Goal: Check status: Check status

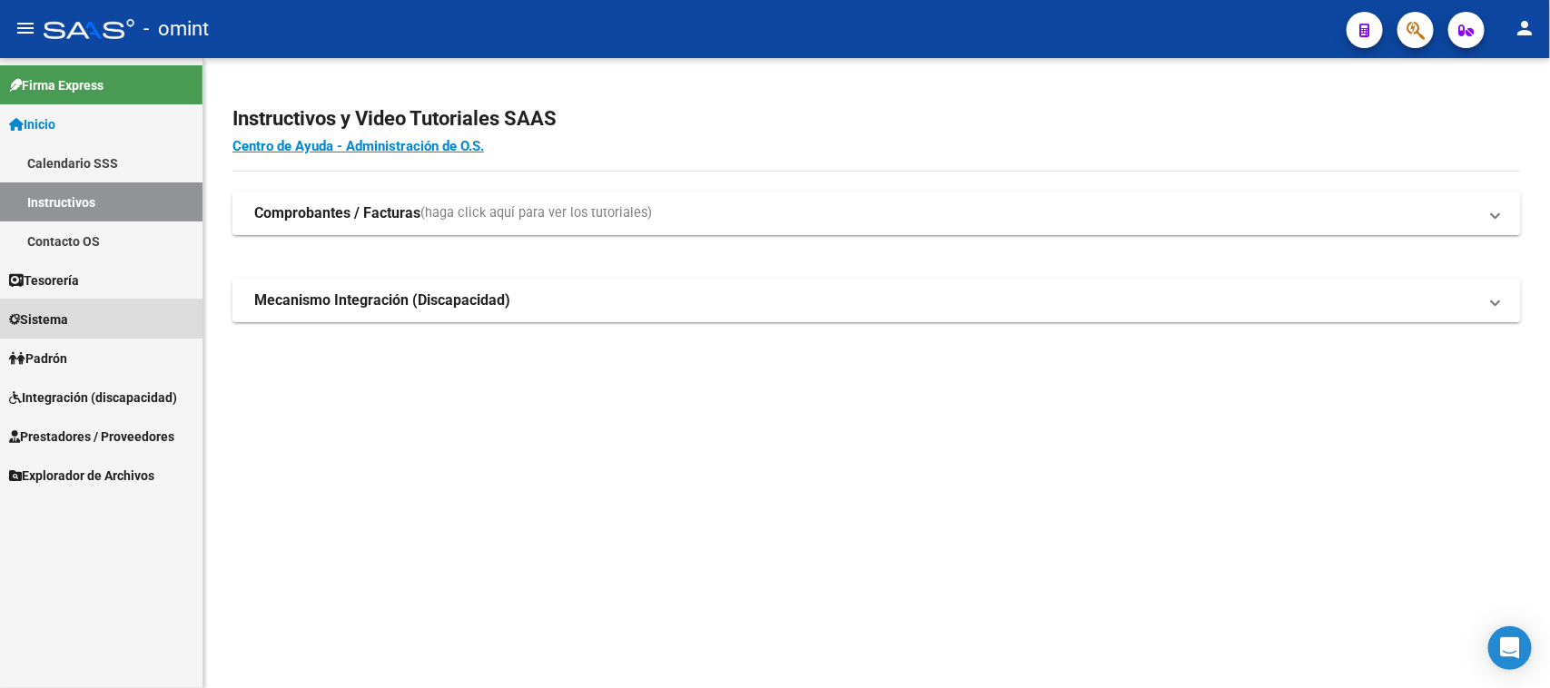
click at [124, 319] on link "Sistema" at bounding box center [101, 319] width 203 height 39
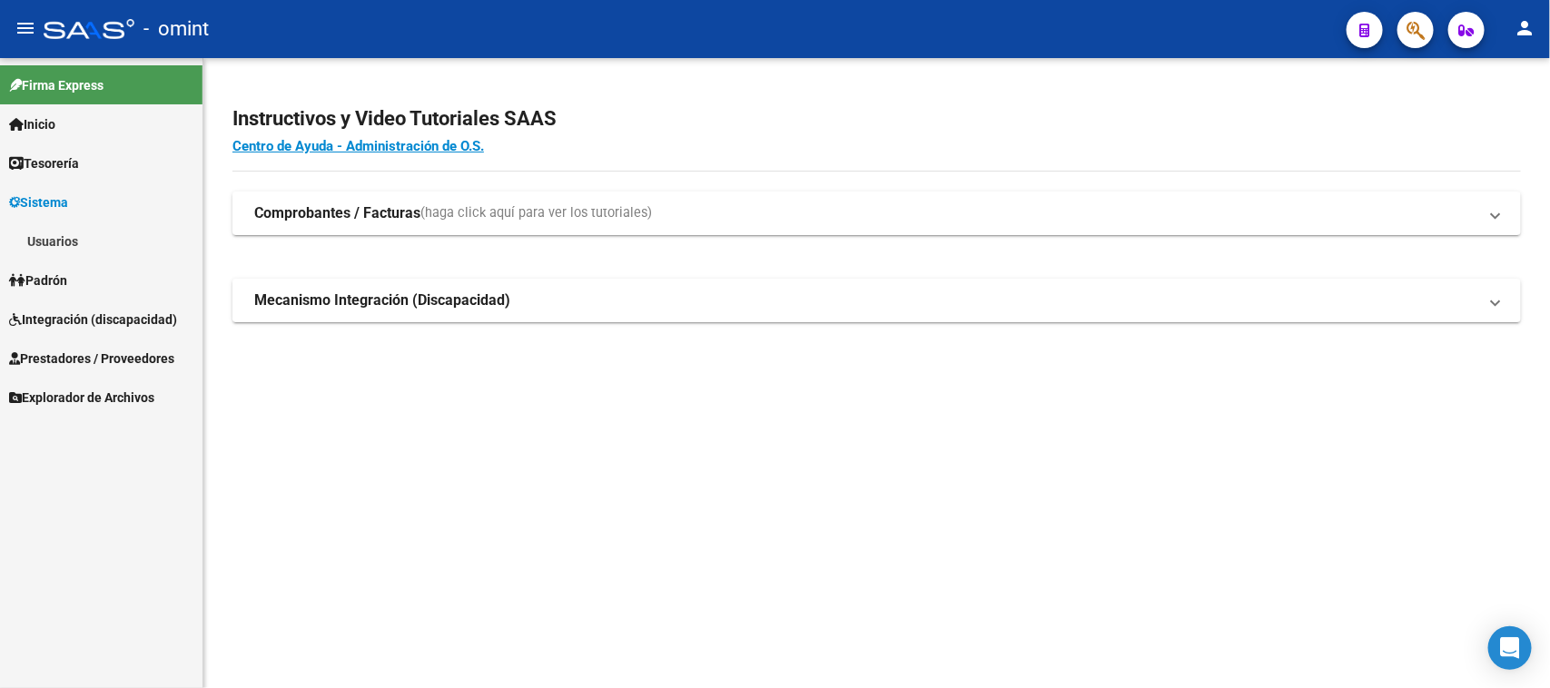
click at [141, 241] on link "Usuarios" at bounding box center [101, 241] width 203 height 39
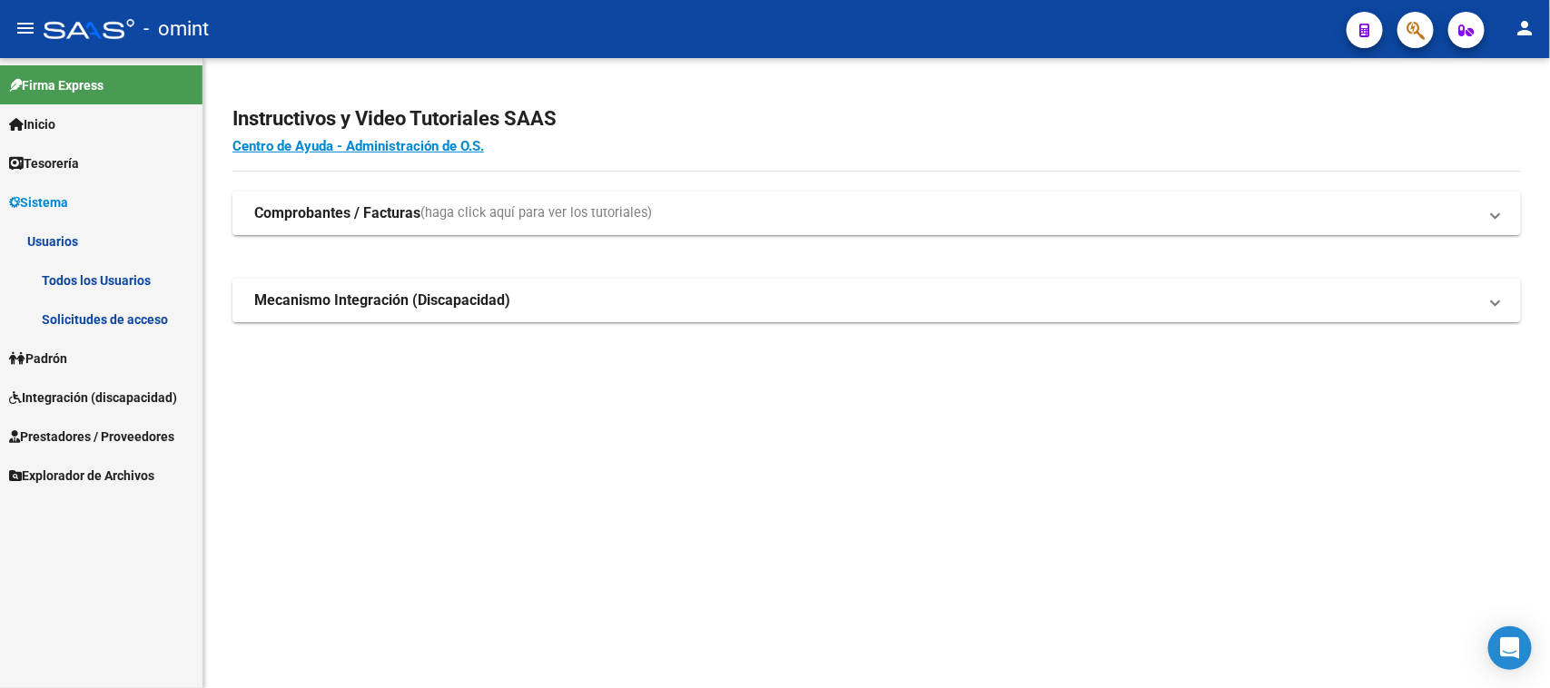
click at [114, 302] on link "Solicitudes de acceso" at bounding box center [101, 319] width 203 height 39
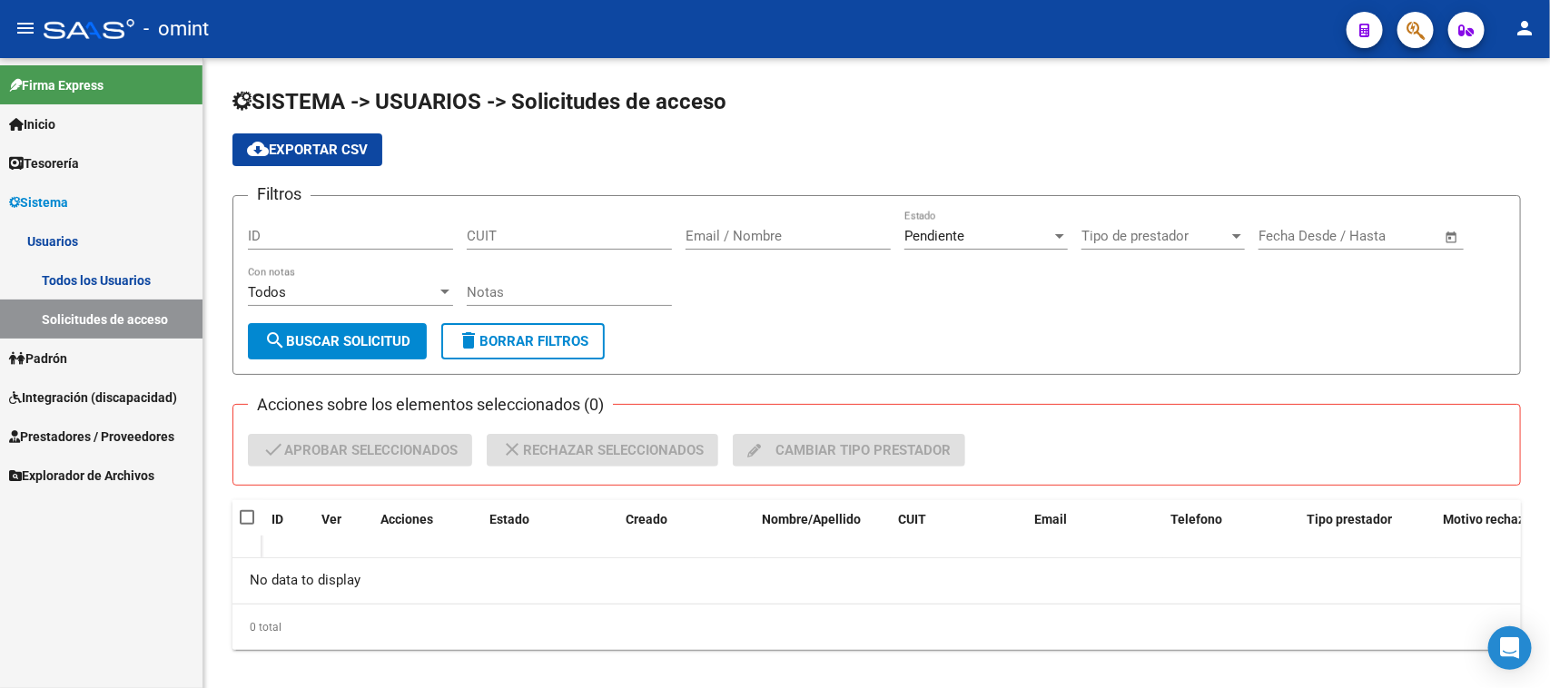
click at [101, 389] on span "Integración (discapacidad)" at bounding box center [93, 398] width 168 height 20
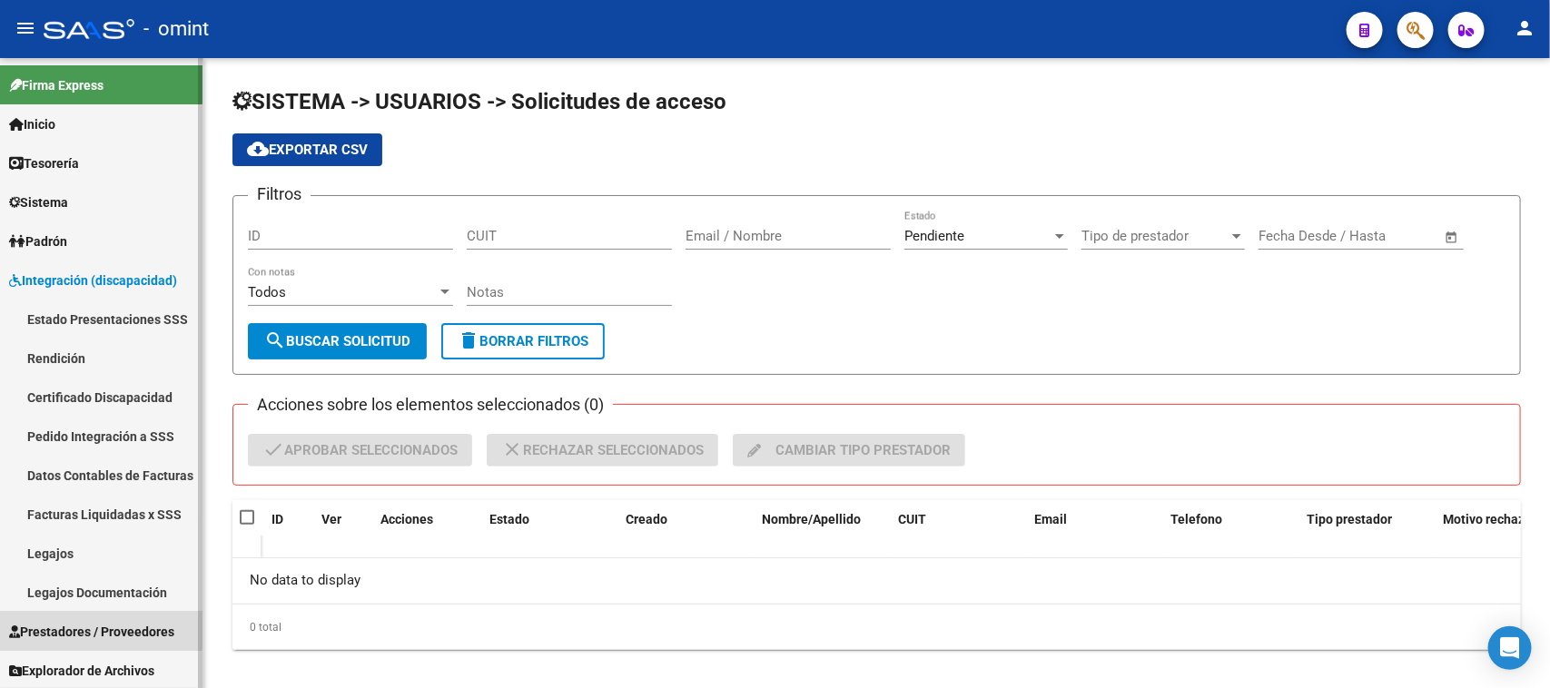
click at [84, 623] on span "Prestadores / Proveedores" at bounding box center [91, 632] width 165 height 20
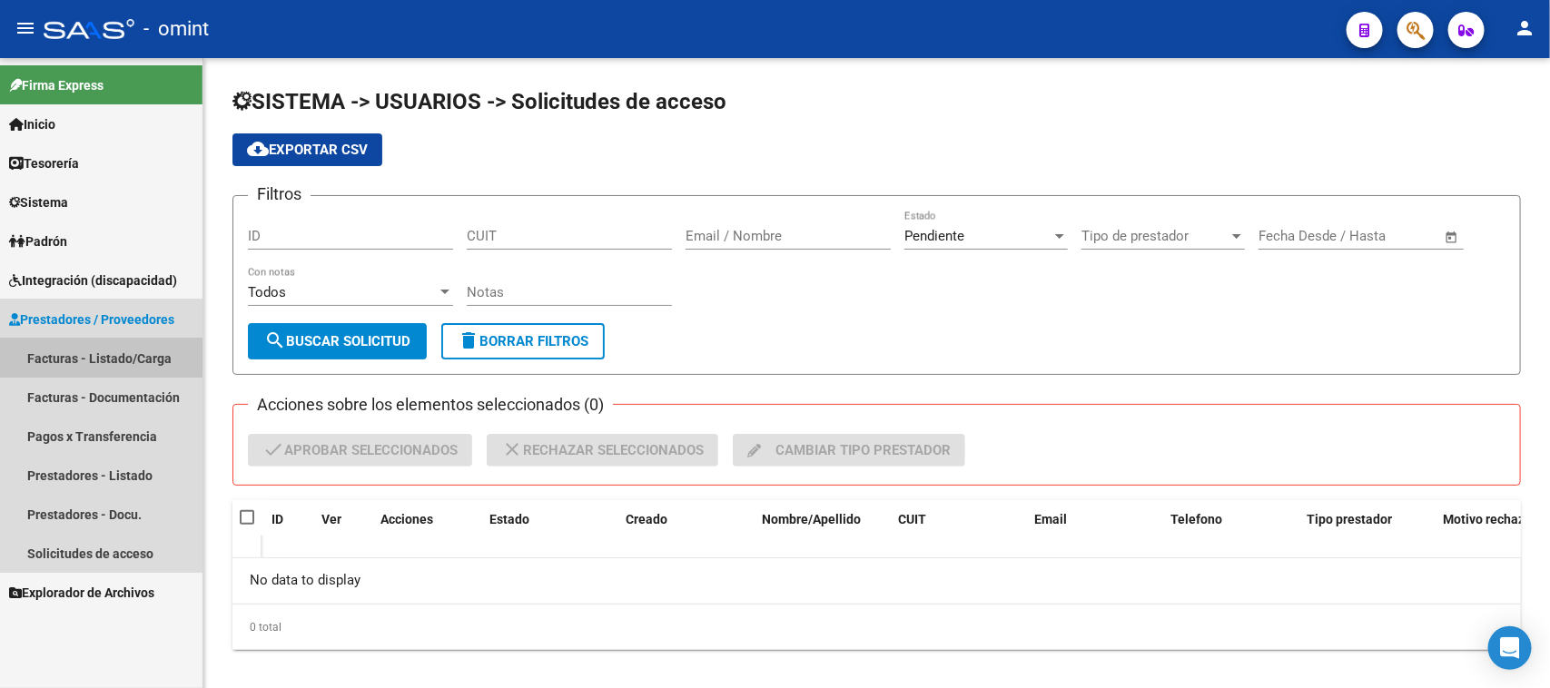
click at [89, 355] on link "Facturas - Listado/Carga" at bounding box center [101, 358] width 203 height 39
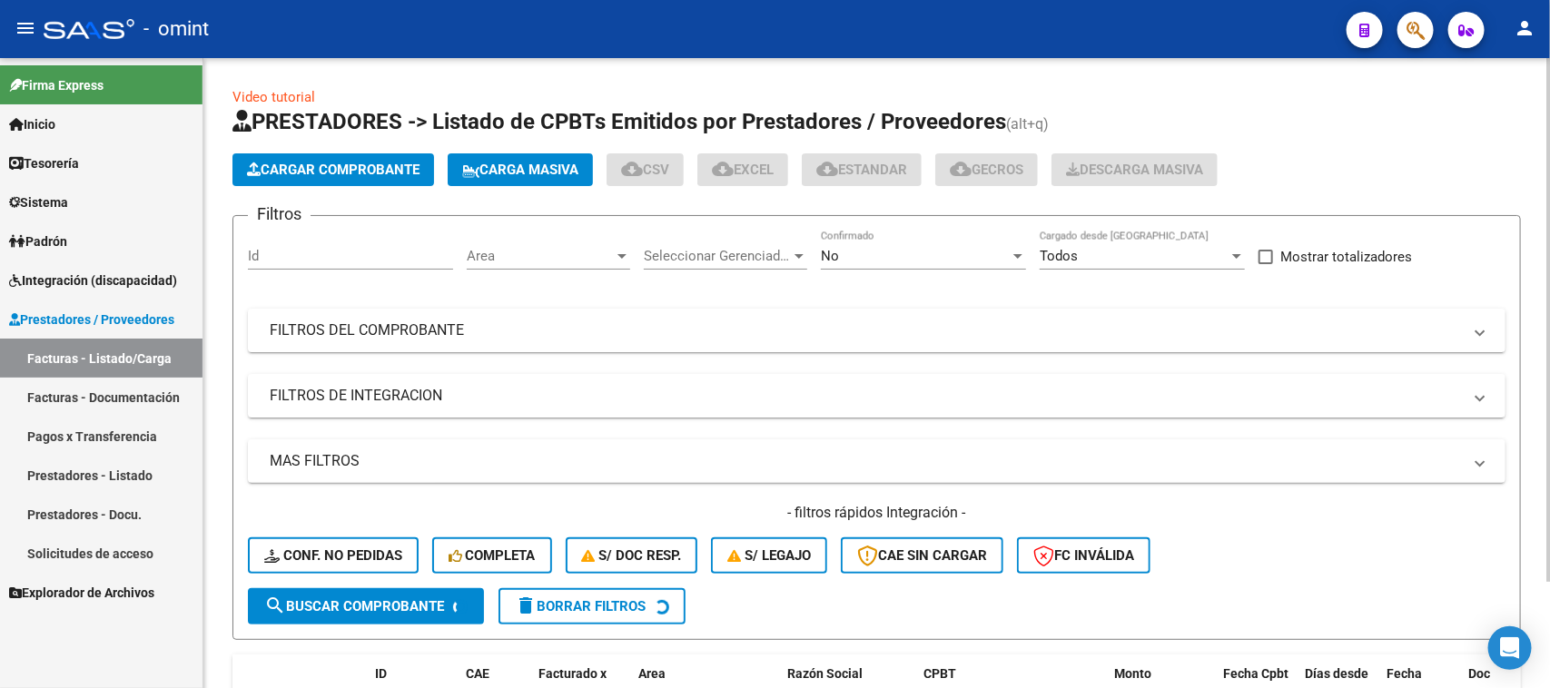
click at [351, 237] on div "Id" at bounding box center [350, 250] width 205 height 39
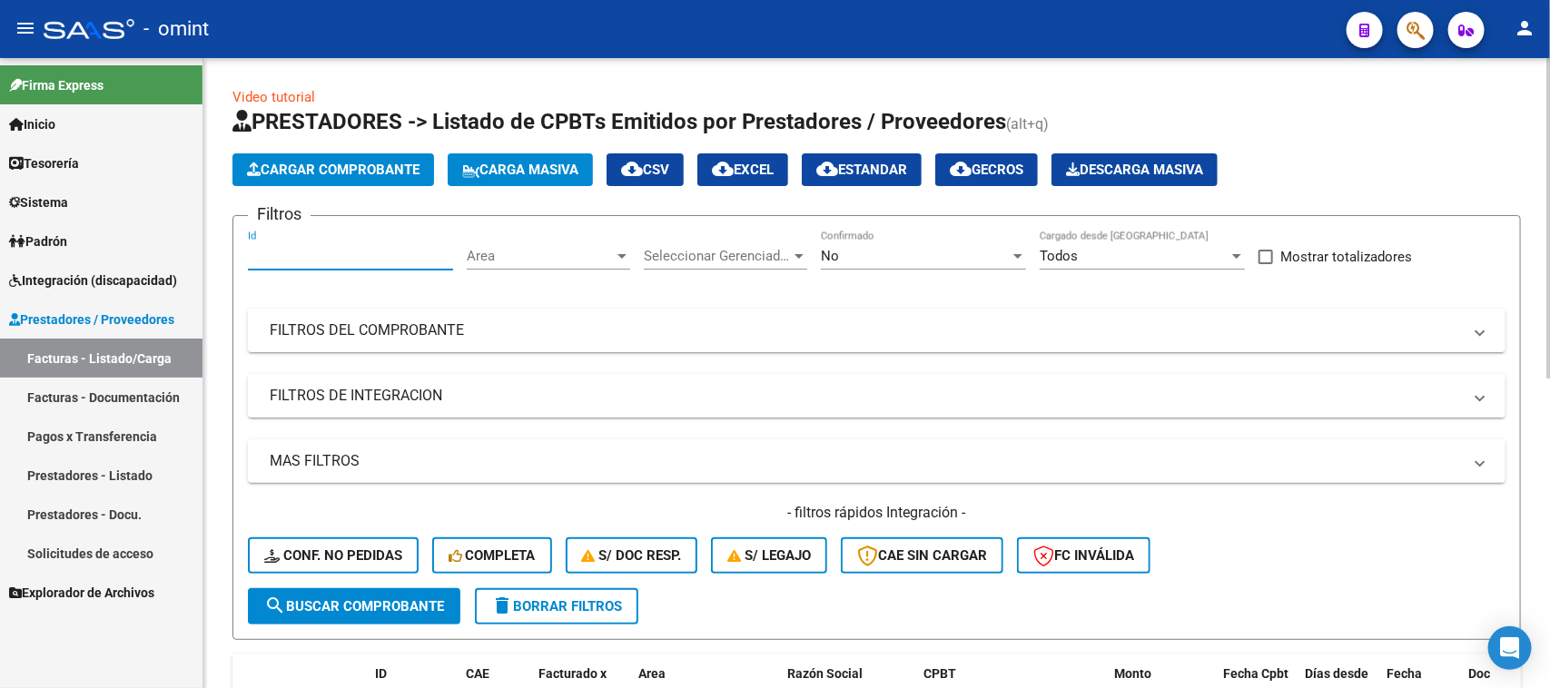
paste input "11189"
type input "11189"
drag, startPoint x: 382, startPoint y: 593, endPoint x: 468, endPoint y: 559, distance: 91.8
click at [382, 595] on button "search Buscar Comprobante" at bounding box center [354, 607] width 213 height 36
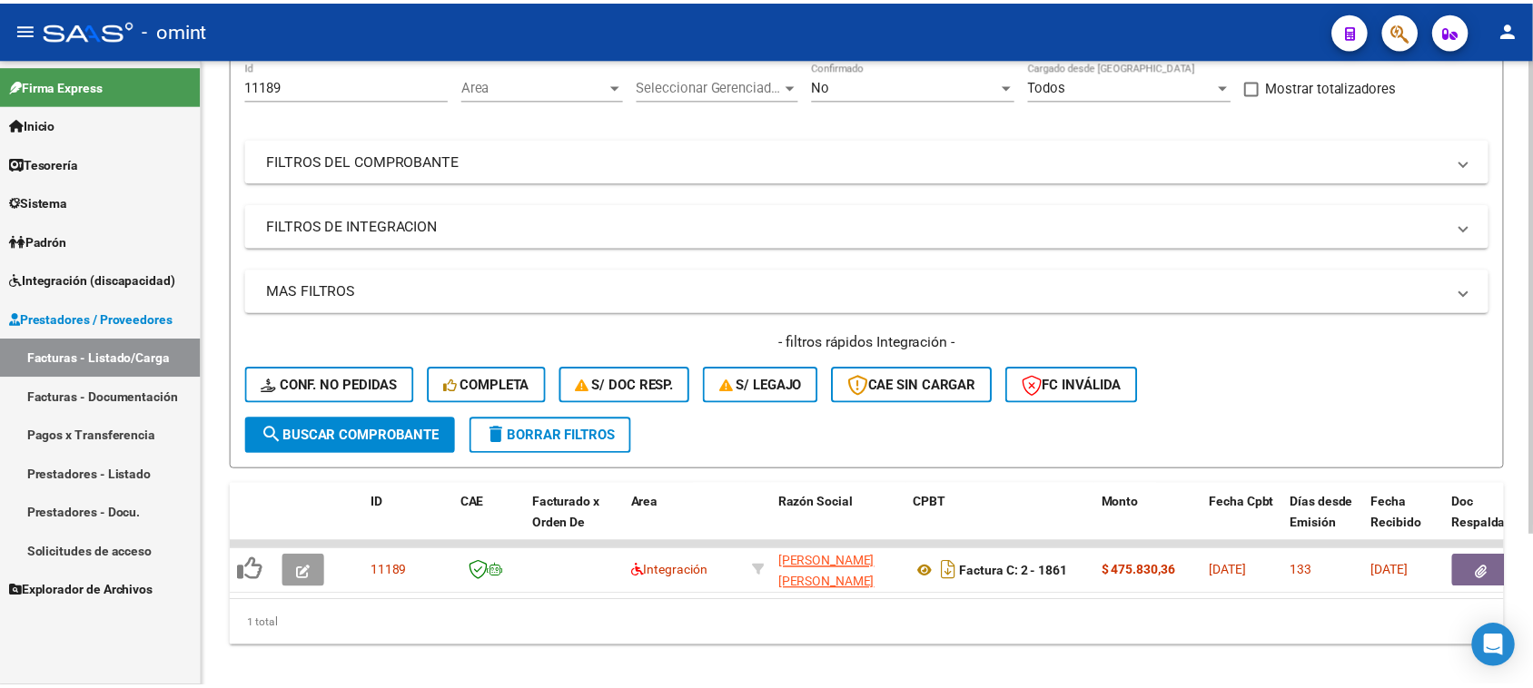
scroll to position [202, 0]
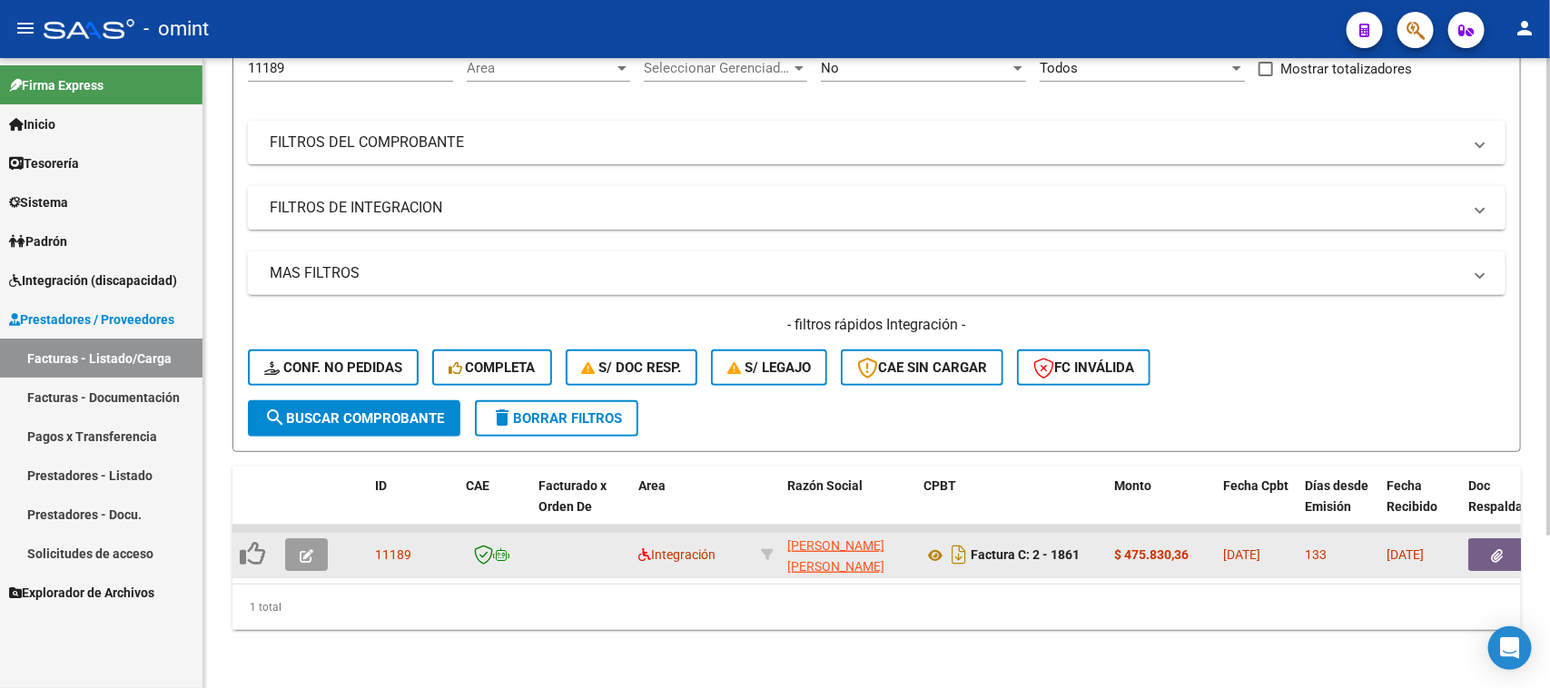
click at [324, 539] on button "button" at bounding box center [306, 555] width 43 height 33
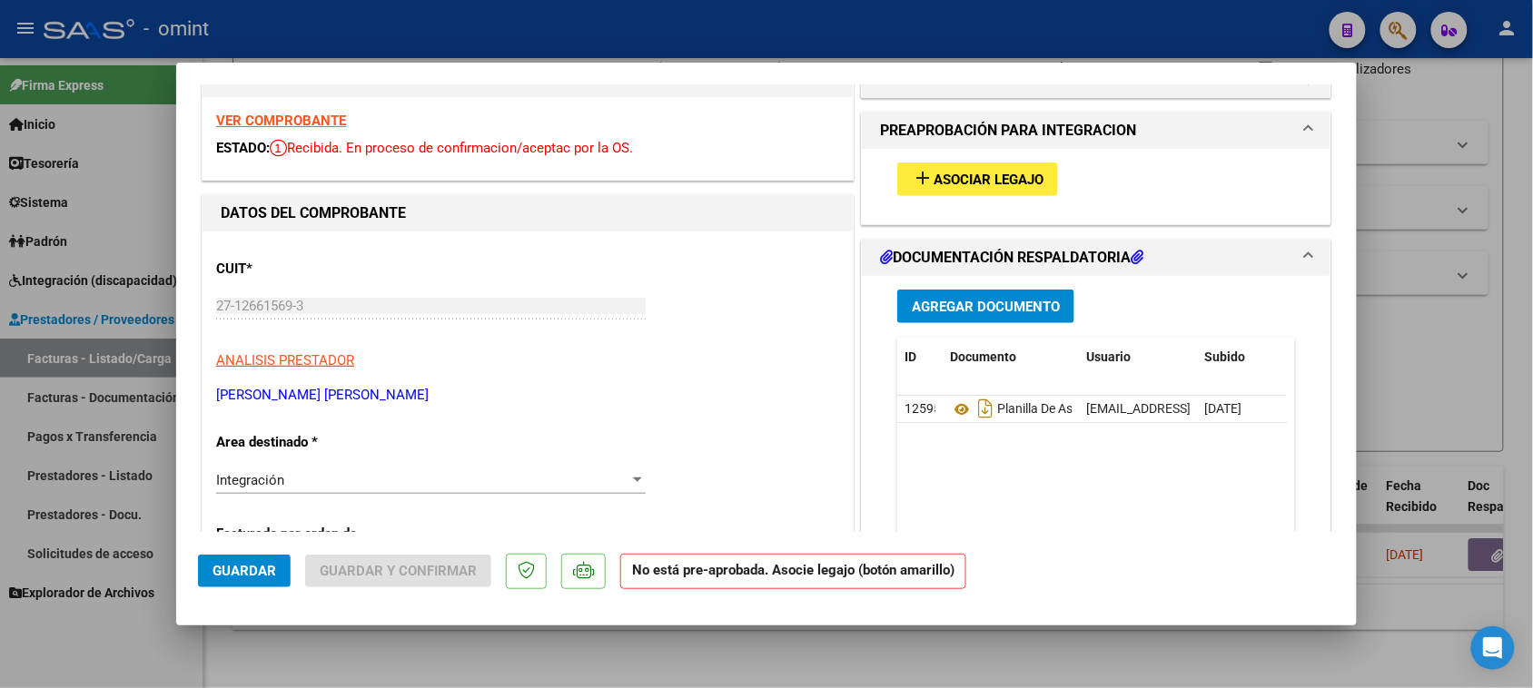
scroll to position [341, 0]
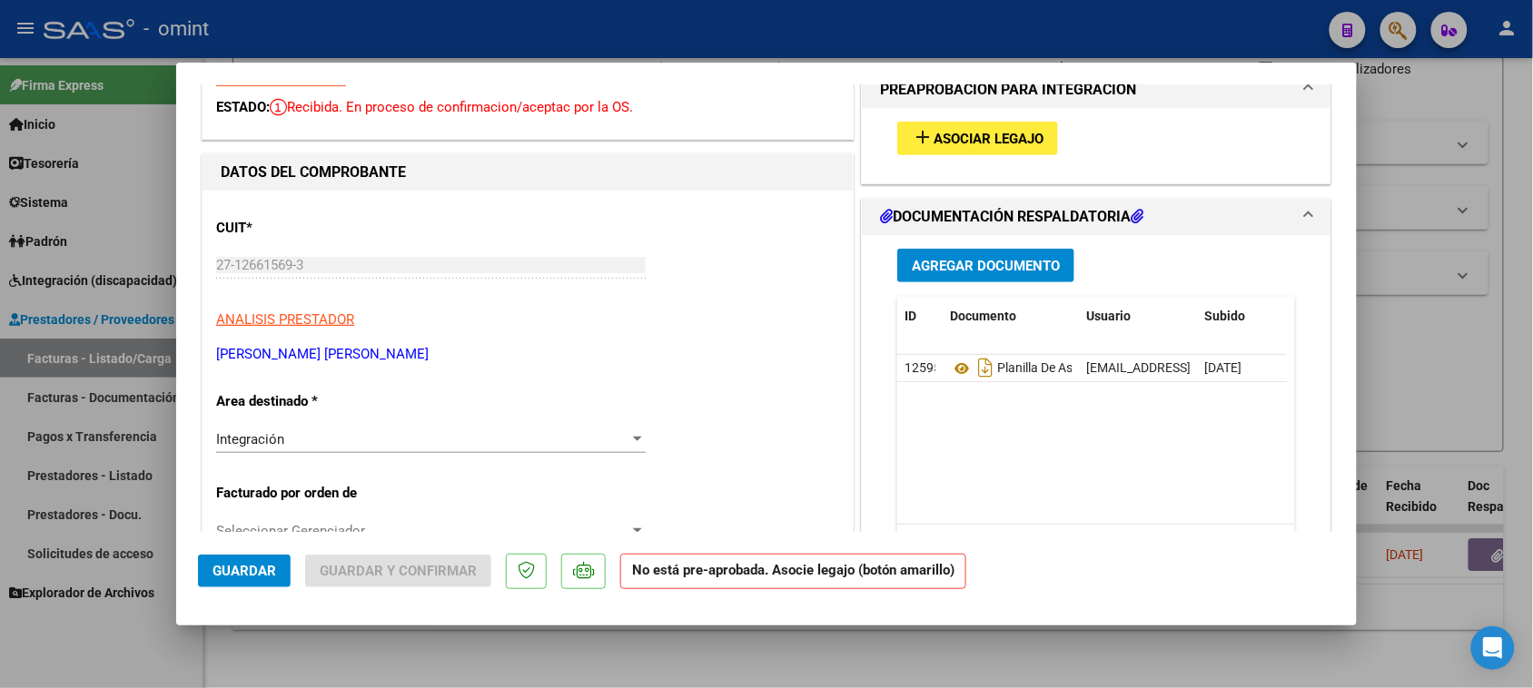
click at [938, 150] on button "add Asociar Legajo" at bounding box center [977, 139] width 161 height 34
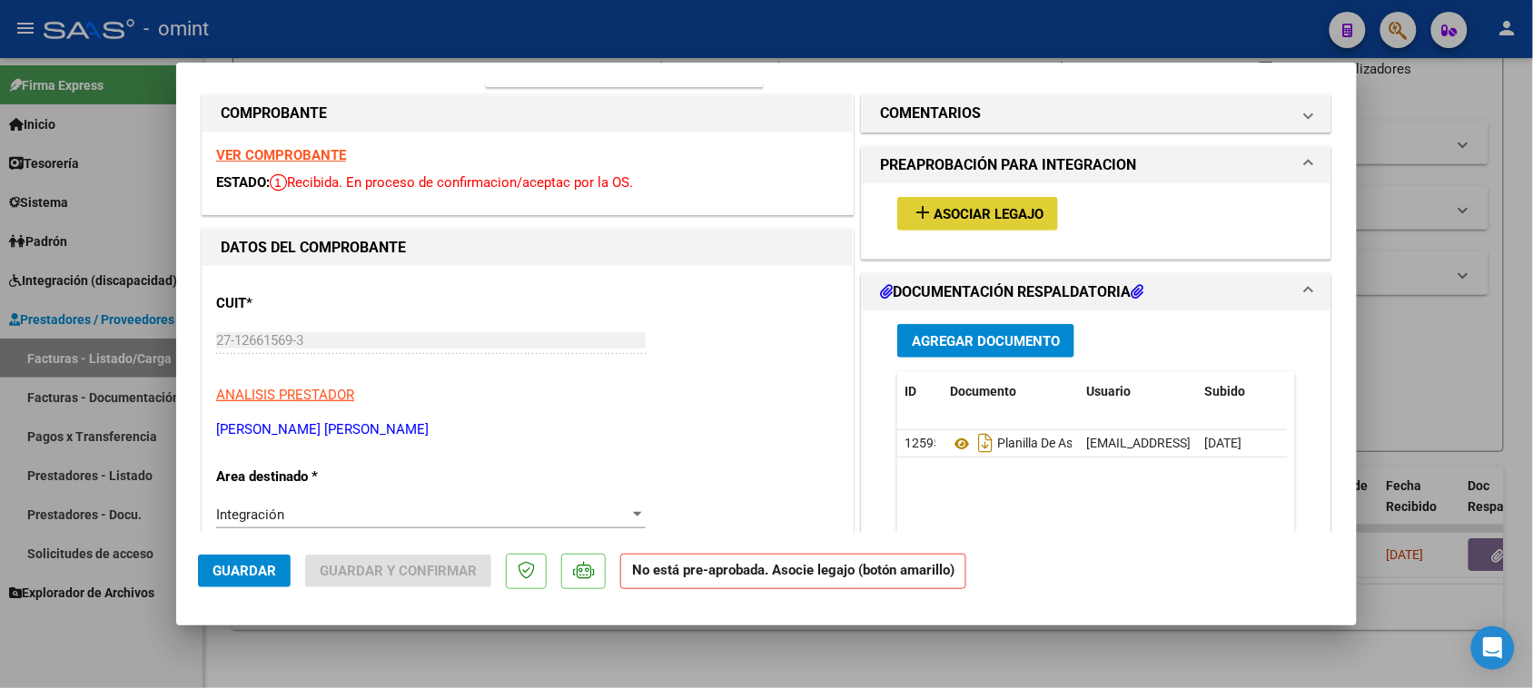
scroll to position [227, 0]
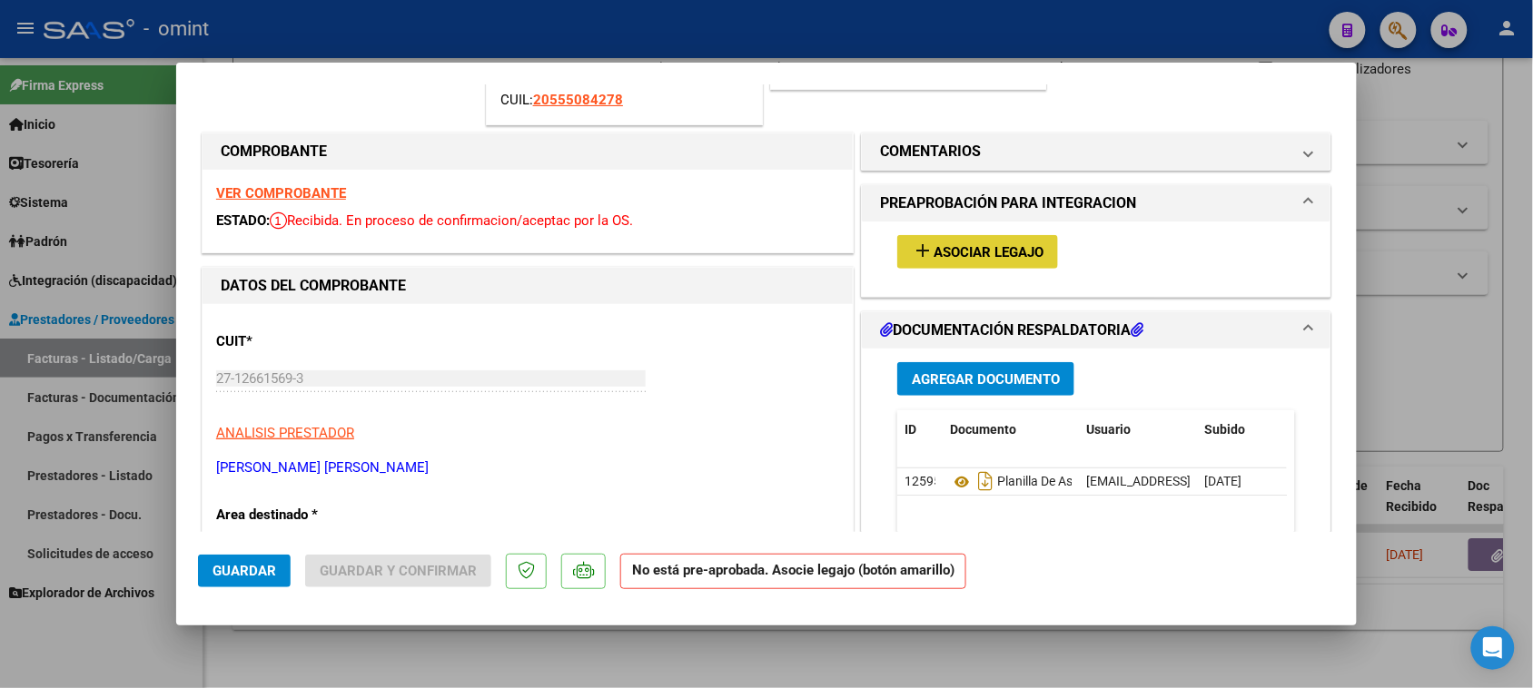
click at [319, 185] on strong "VER COMPROBANTE" at bounding box center [281, 193] width 130 height 16
type input "$ 0,00"
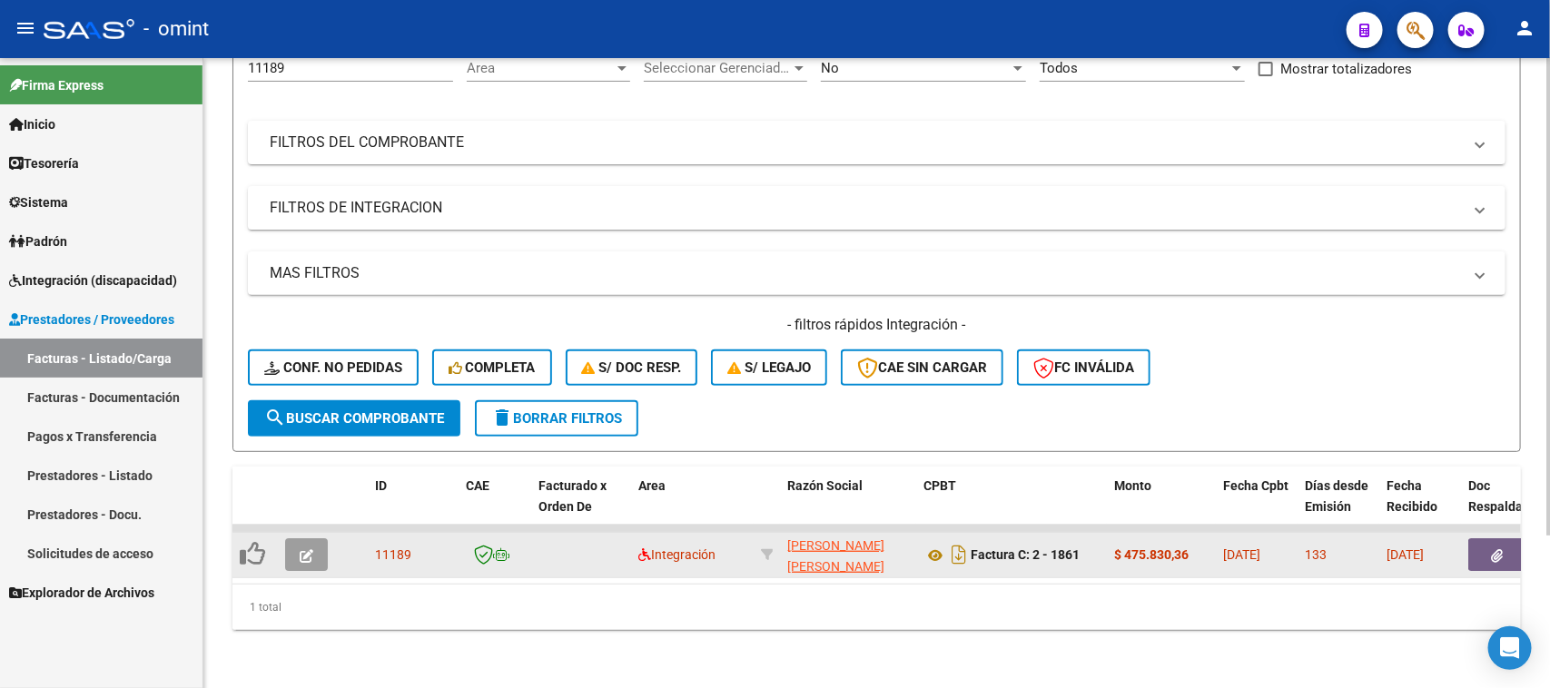
click at [318, 540] on button "button" at bounding box center [306, 555] width 43 height 33
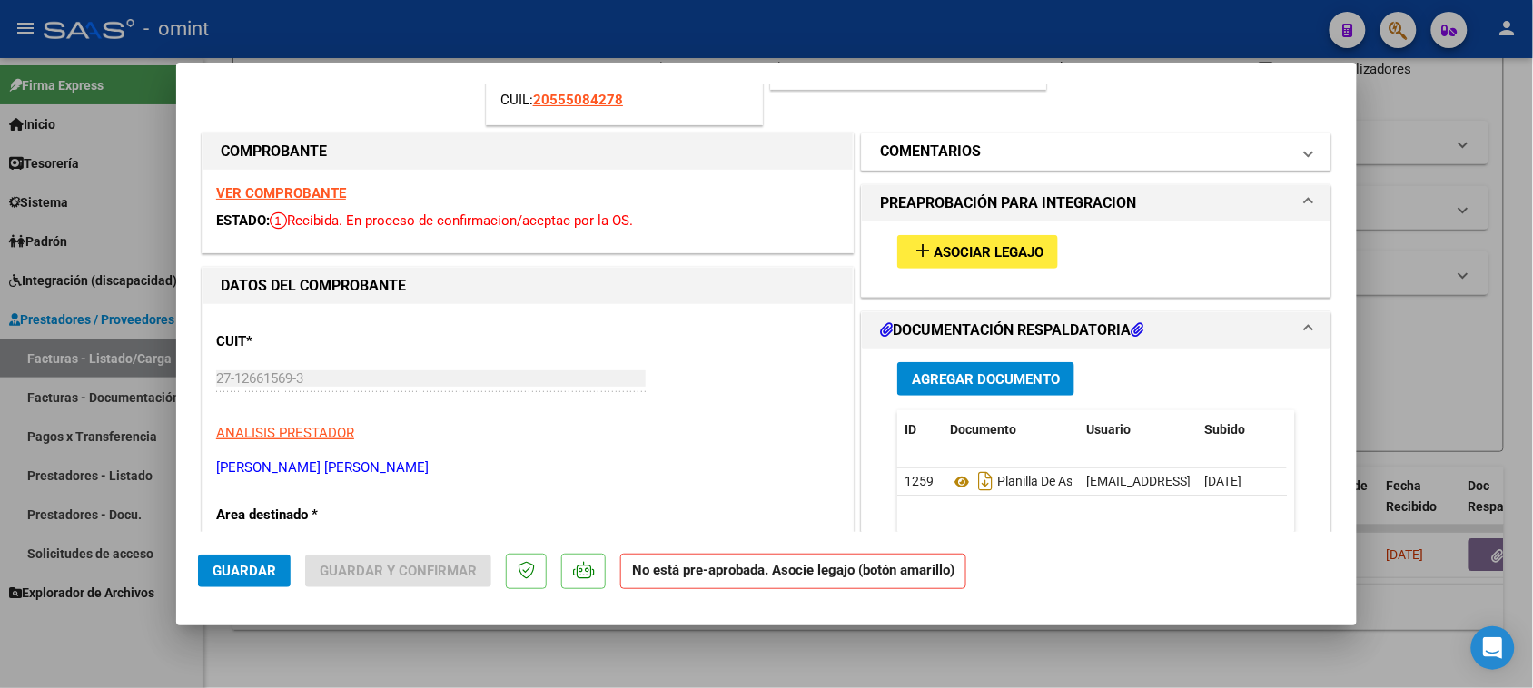
click at [982, 134] on mat-expansion-panel-header "COMENTARIOS" at bounding box center [1096, 152] width 469 height 36
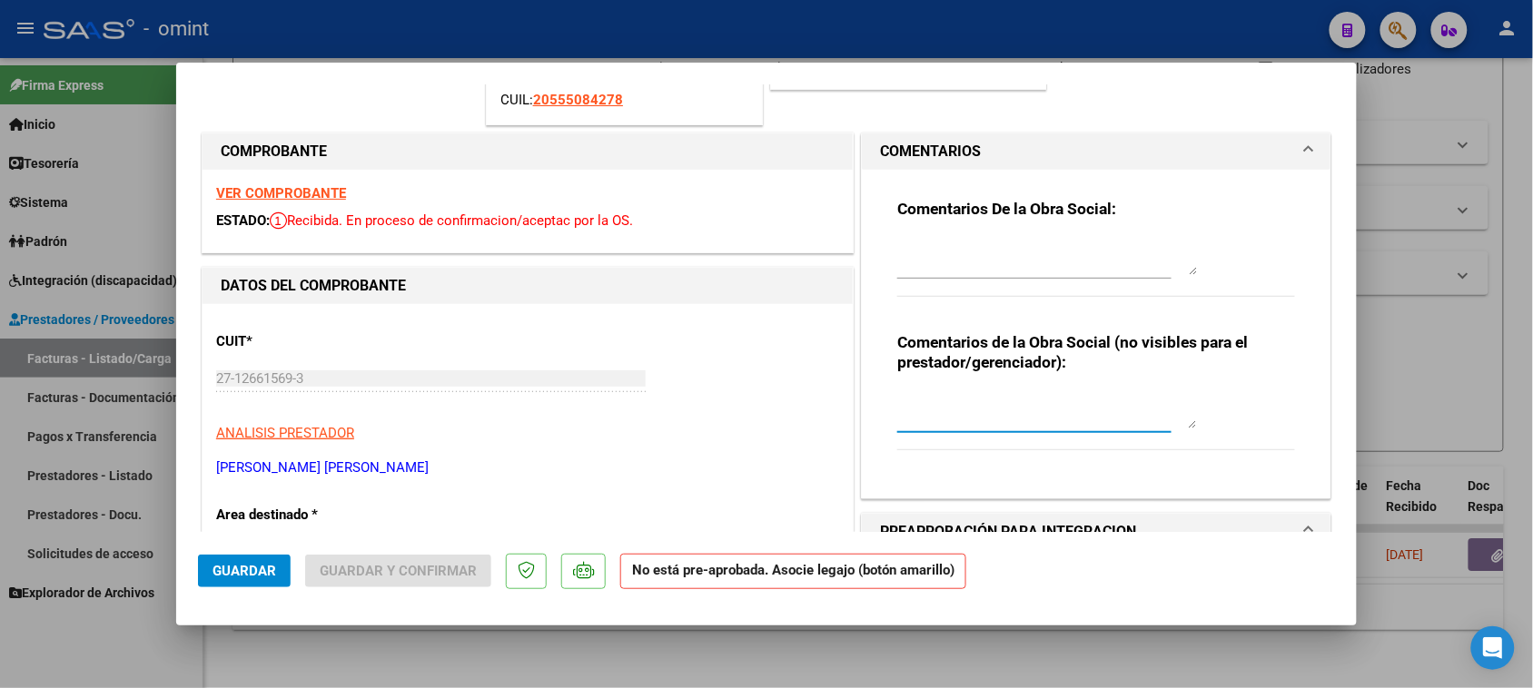
click at [928, 409] on textarea at bounding box center [1047, 410] width 300 height 36
type textarea "FC SUBSIDIDA PRESENTADA POR [PERSON_NAME]"
click at [259, 586] on button "Guardar" at bounding box center [244, 571] width 93 height 33
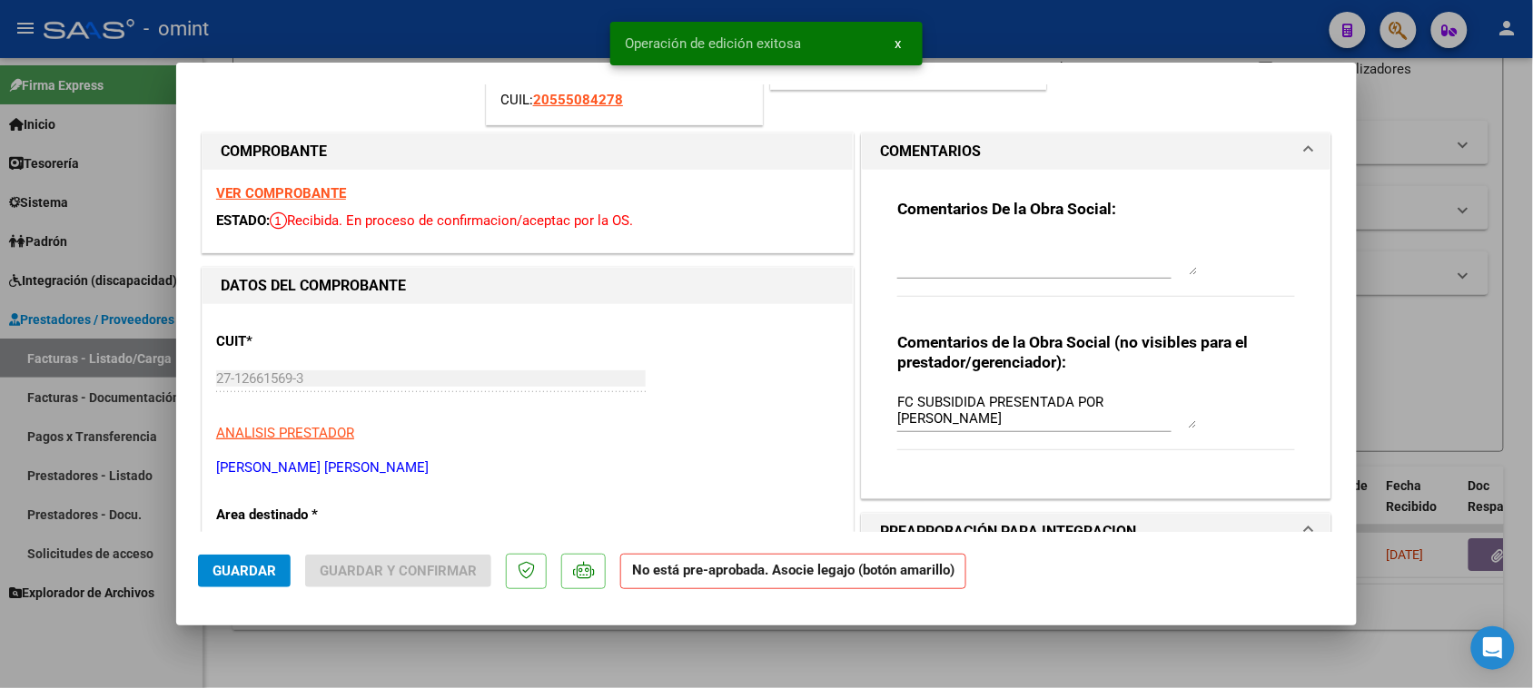
type input "$ 0,00"
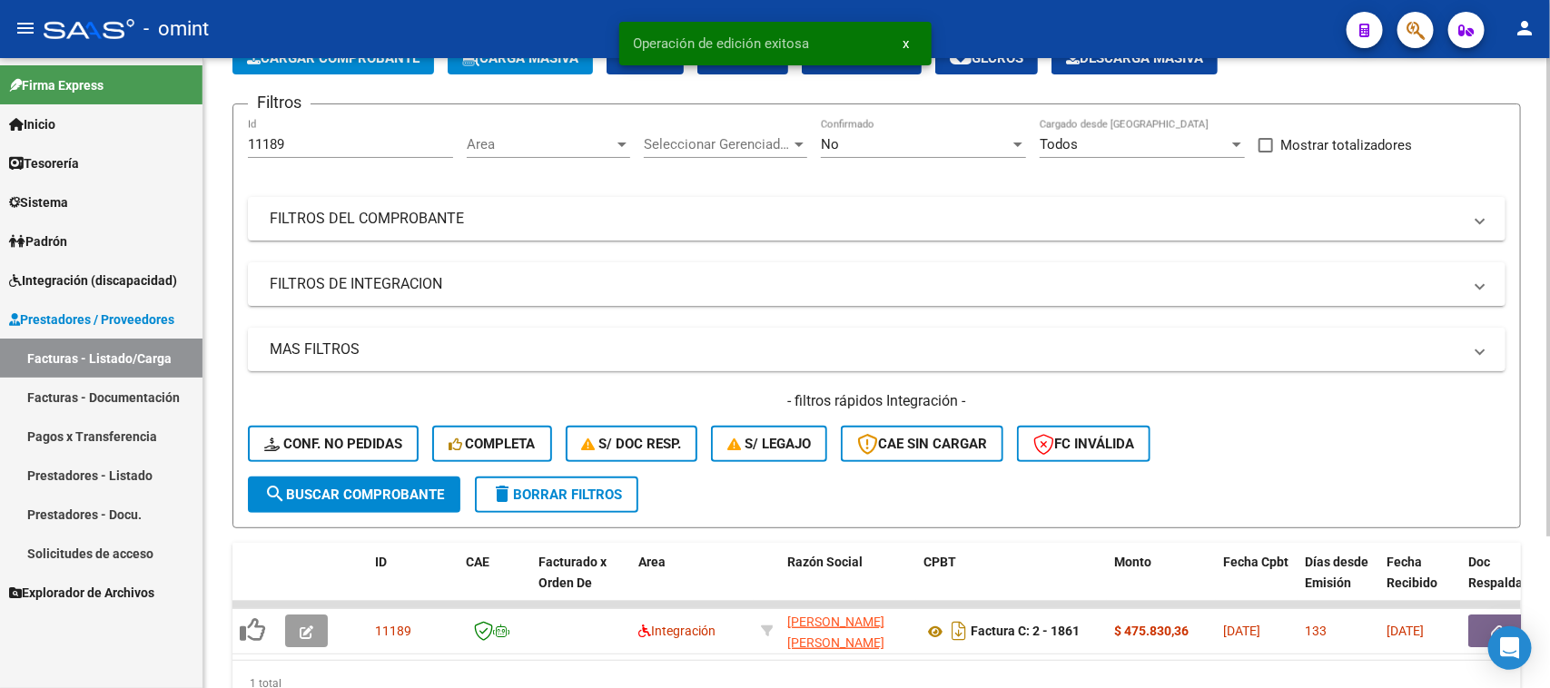
scroll to position [0, 0]
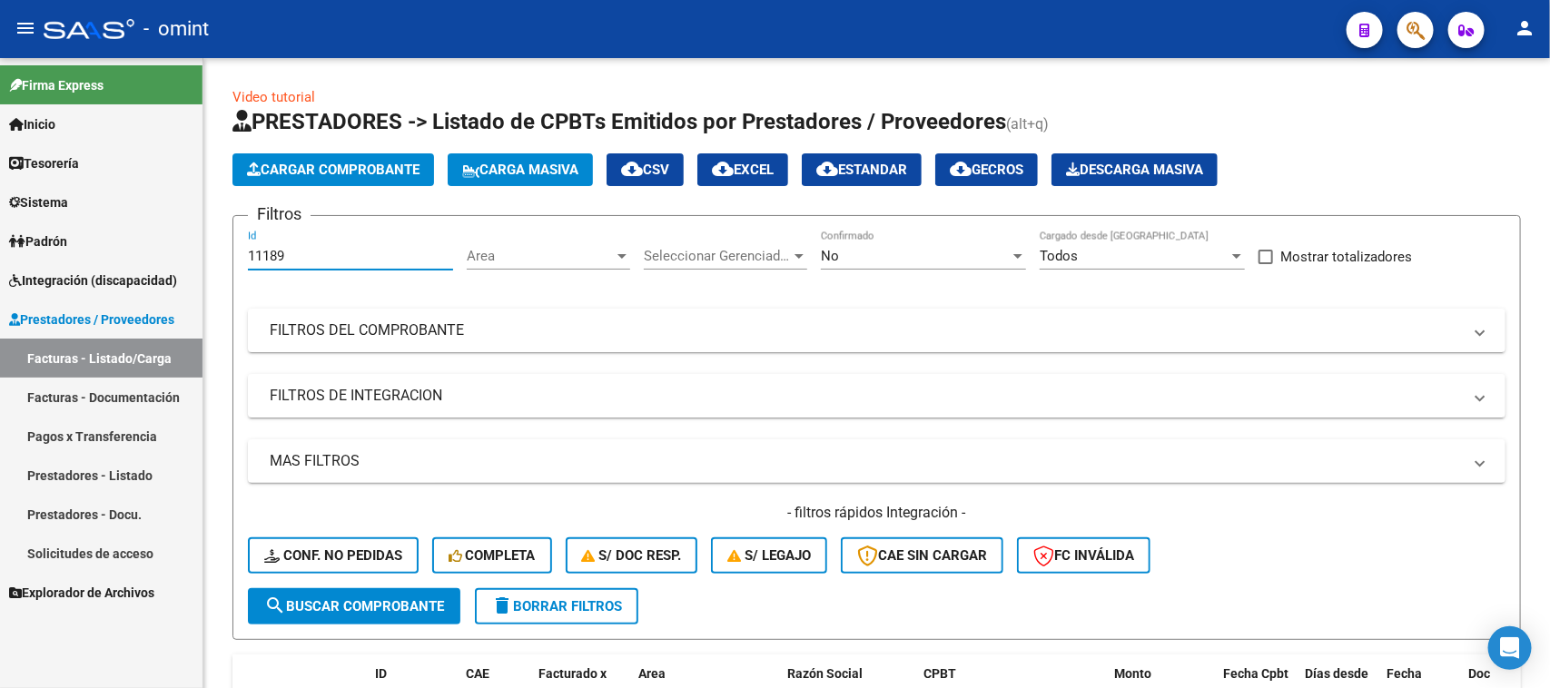
drag, startPoint x: 269, startPoint y: 254, endPoint x: 70, endPoint y: 254, distance: 198.9
click at [79, 254] on mat-sidenav-container "Firma Express Inicio Calendario SSS Instructivos Contacto OS Tesorería Extracto…" at bounding box center [775, 373] width 1550 height 630
paste input "7862"
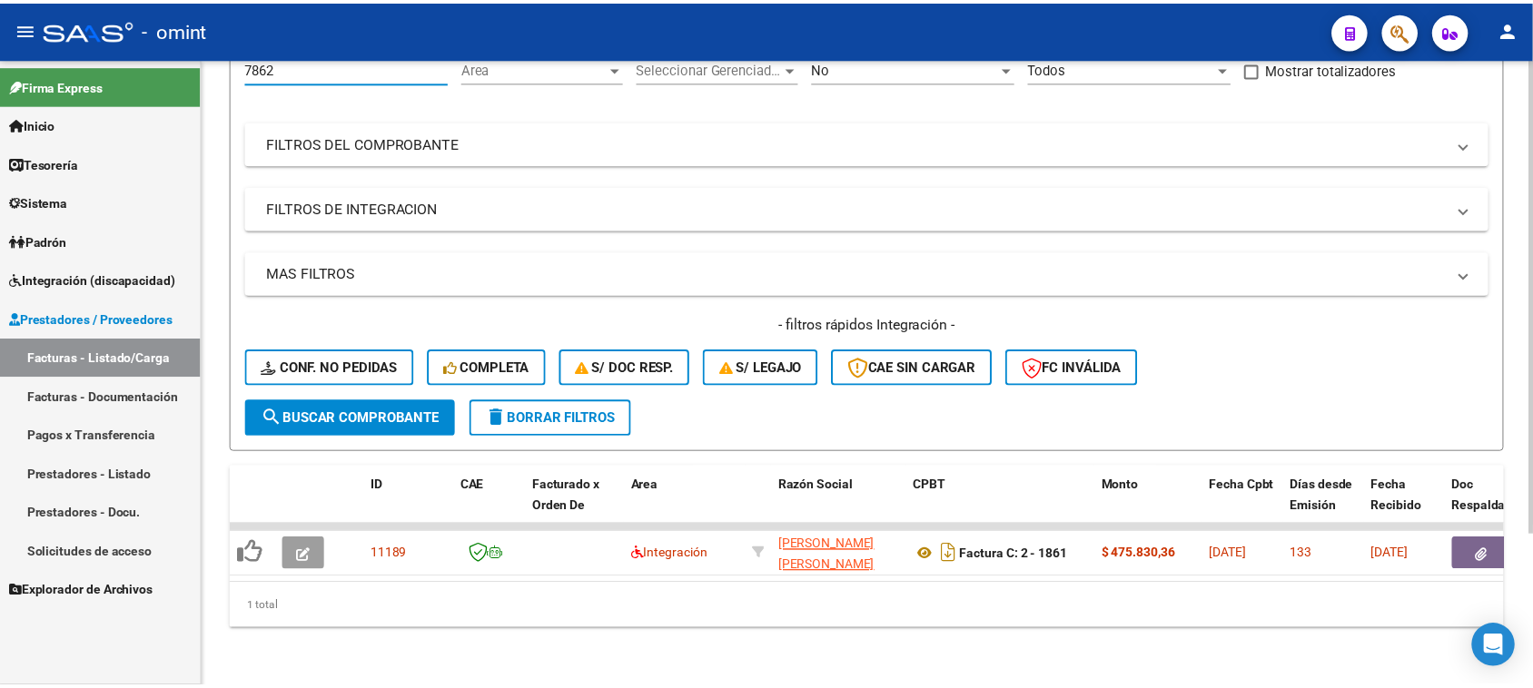
scroll to position [202, 0]
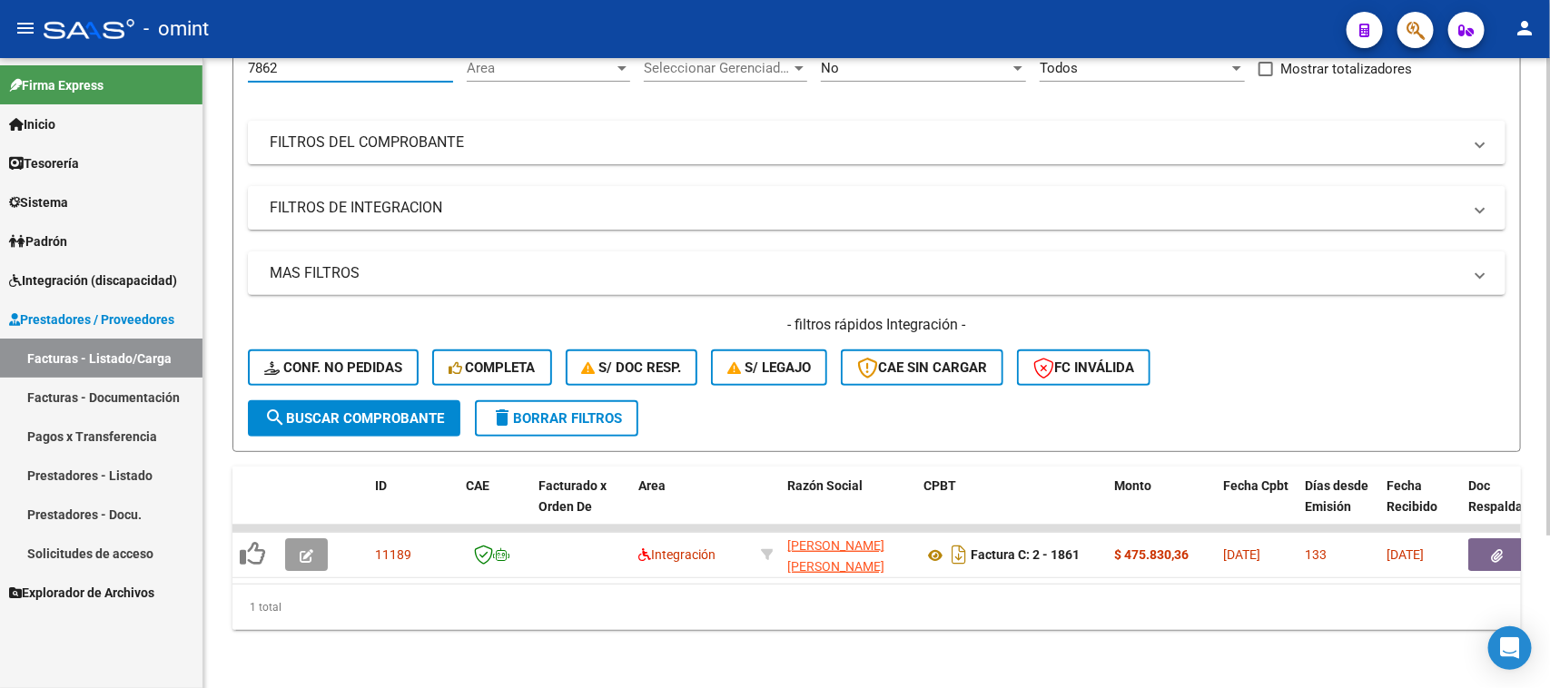
type input "7862"
click at [410, 410] on button "search Buscar Comprobante" at bounding box center [354, 419] width 213 height 36
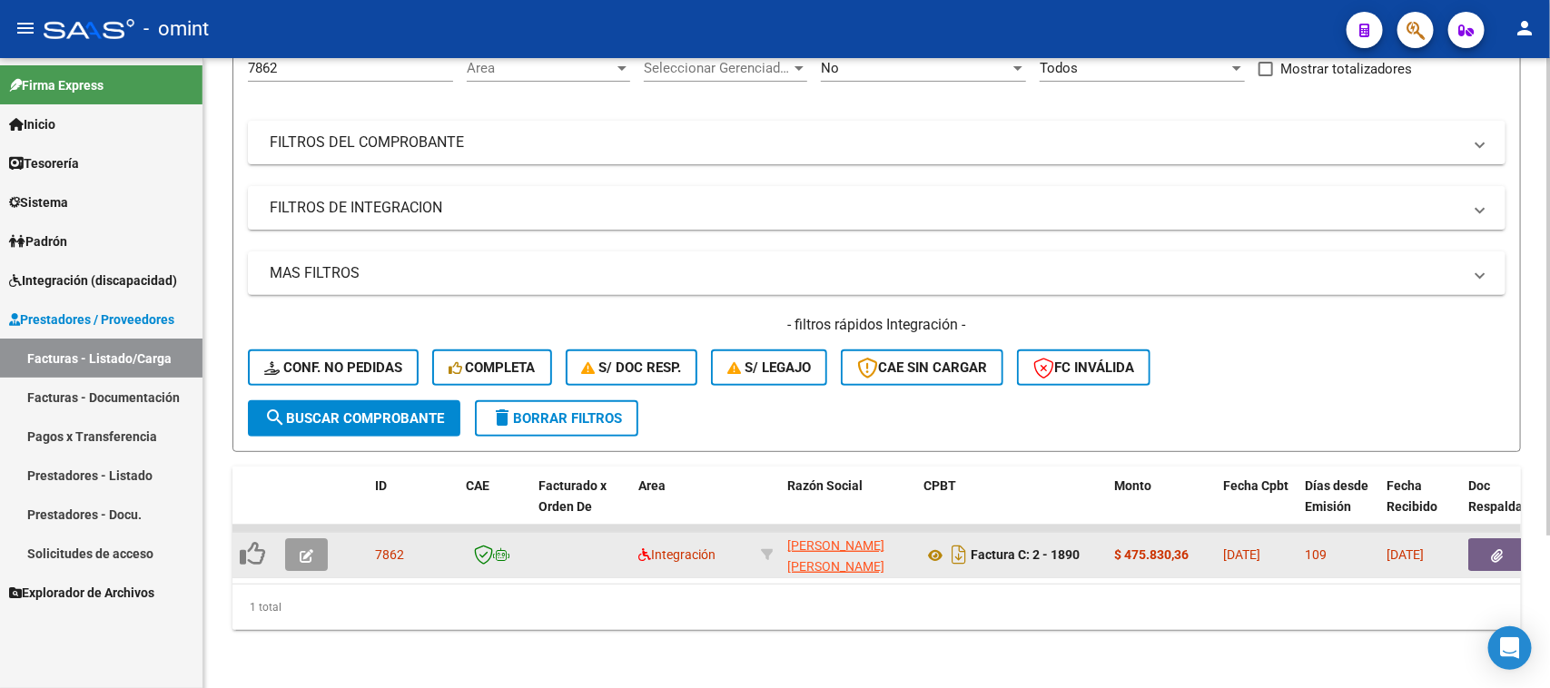
click at [305, 549] on icon "button" at bounding box center [307, 556] width 14 height 14
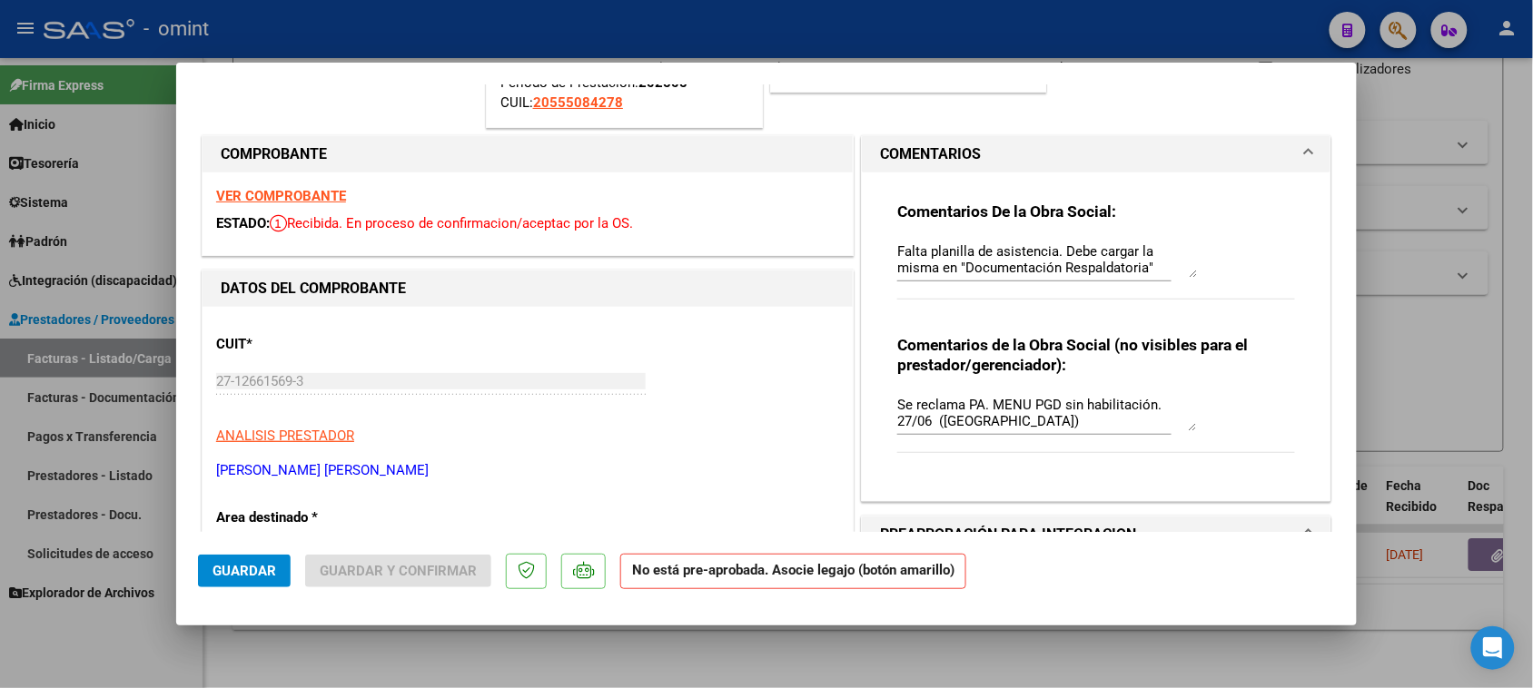
scroll to position [227, 0]
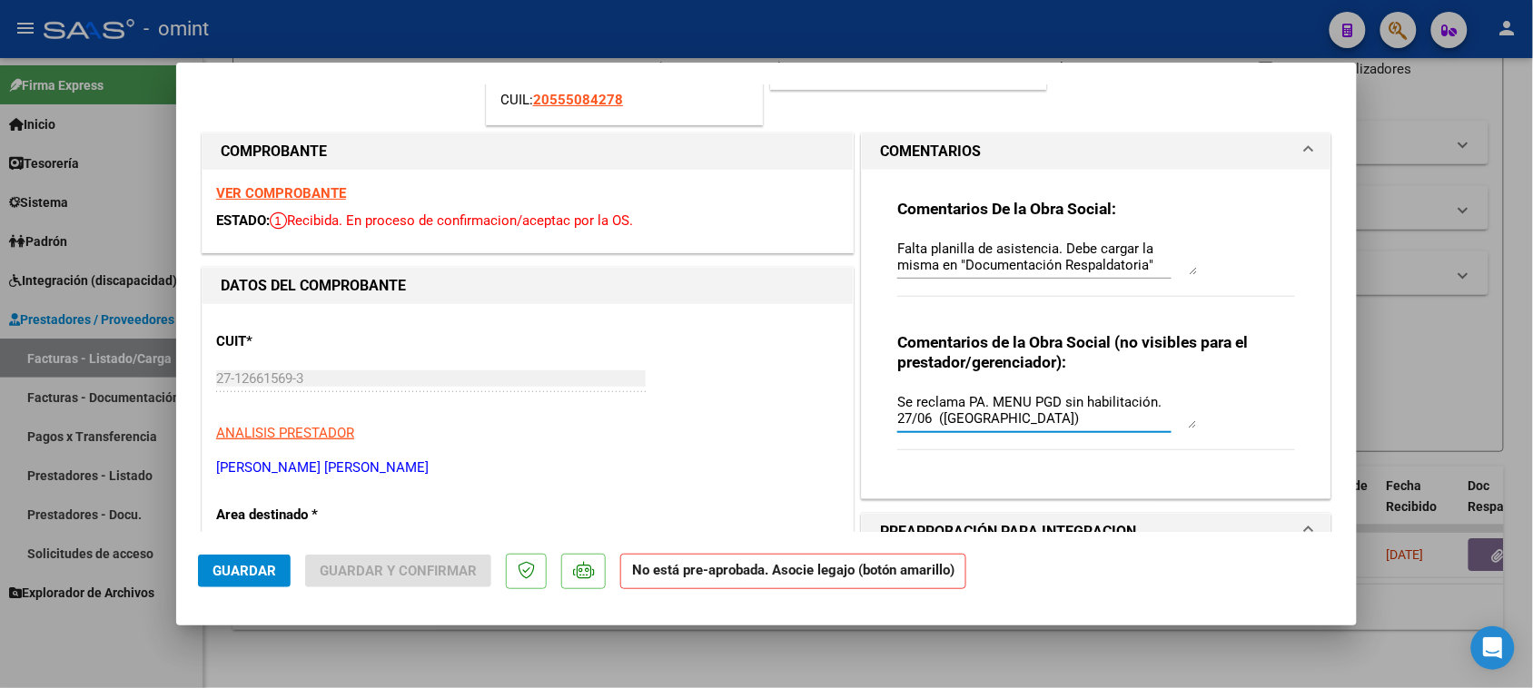
drag, startPoint x: 1096, startPoint y: 414, endPoint x: 559, endPoint y: 272, distance: 555.2
click at [1077, 419] on textarea "Se reclama PA. MENU PGD sin habilitación. 27/06 ([GEOGRAPHIC_DATA])" at bounding box center [1047, 410] width 300 height 36
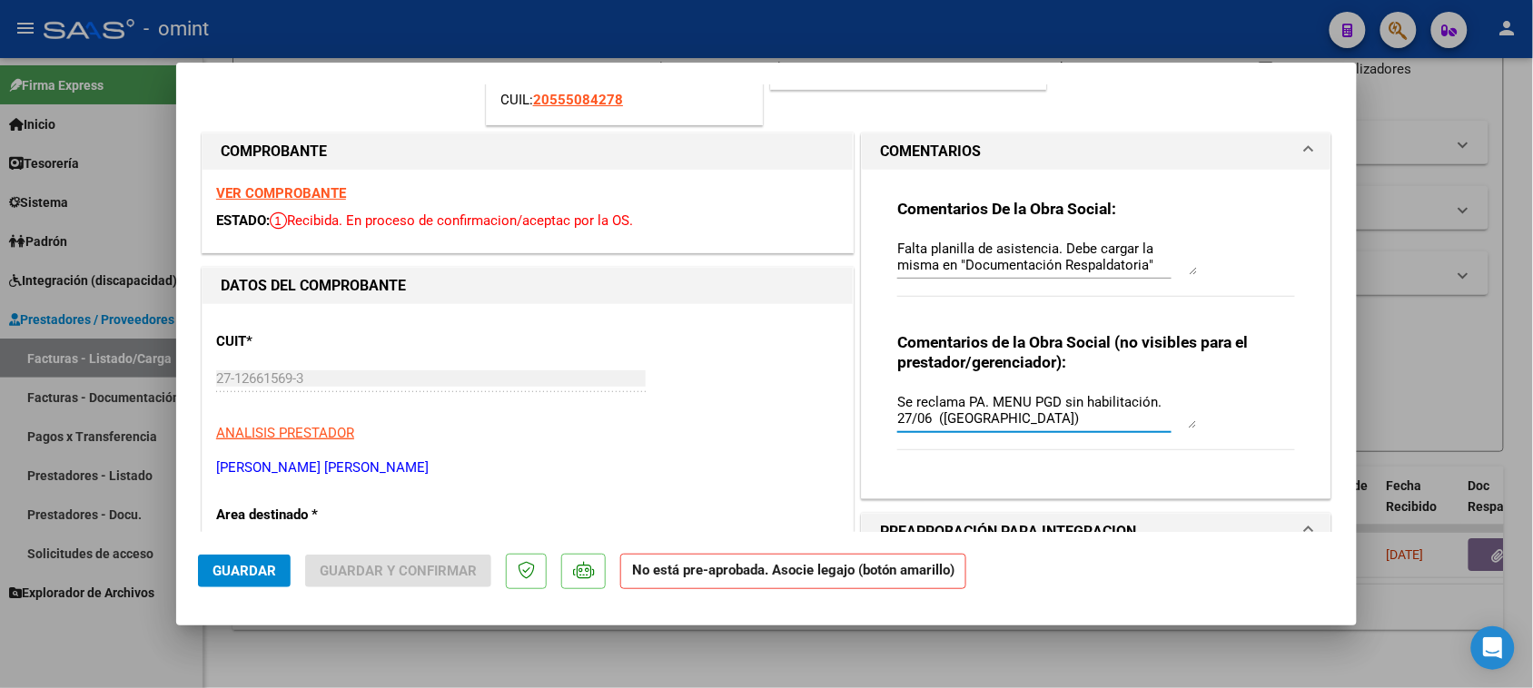
click at [1056, 422] on textarea "Se reclama PA. MENU PGD sin habilitación. 27/06 ([GEOGRAPHIC_DATA])" at bounding box center [1047, 410] width 300 height 36
type textarea "Se reclama PA. MENU PGD sin habilitación. 27/06 ([GEOGRAPHIC_DATA]). FC SUBSIDI…"
click at [269, 569] on span "Guardar" at bounding box center [245, 571] width 64 height 16
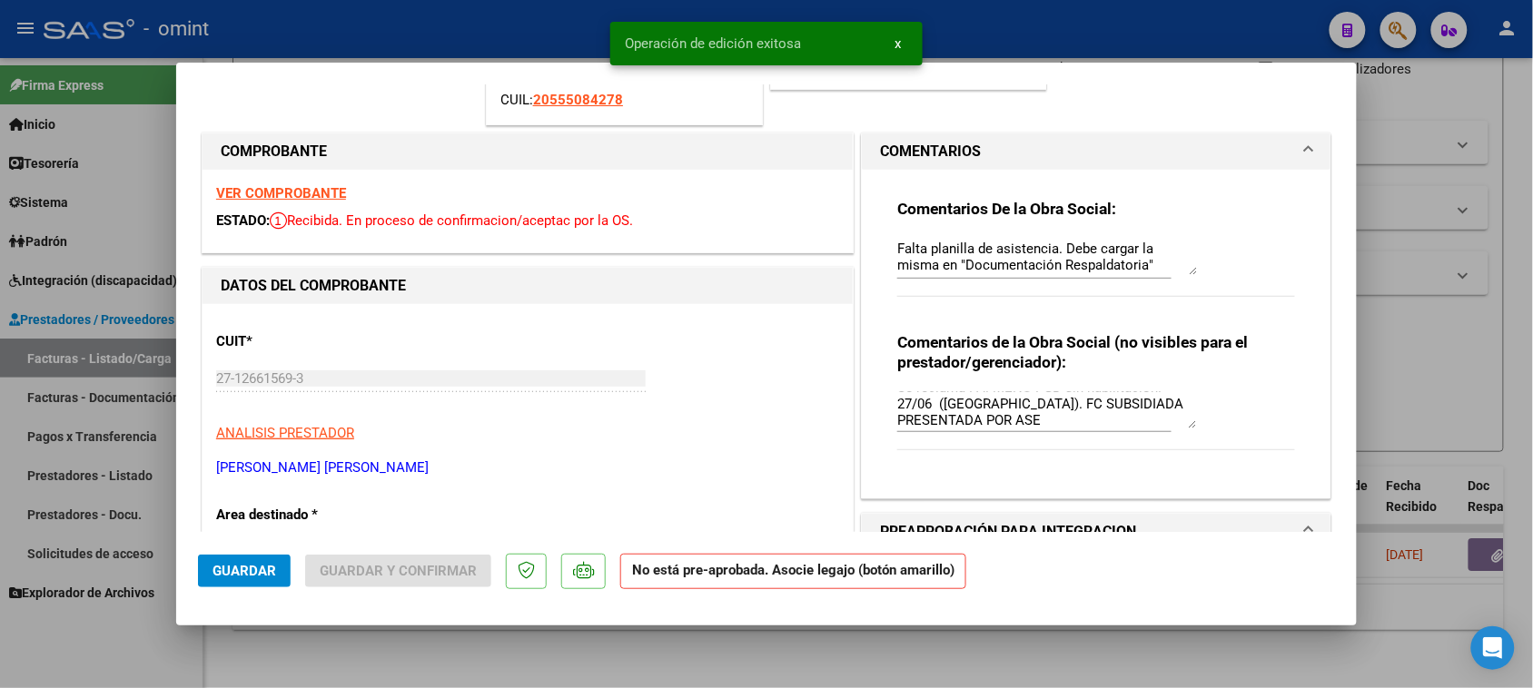
type input "$ 0,00"
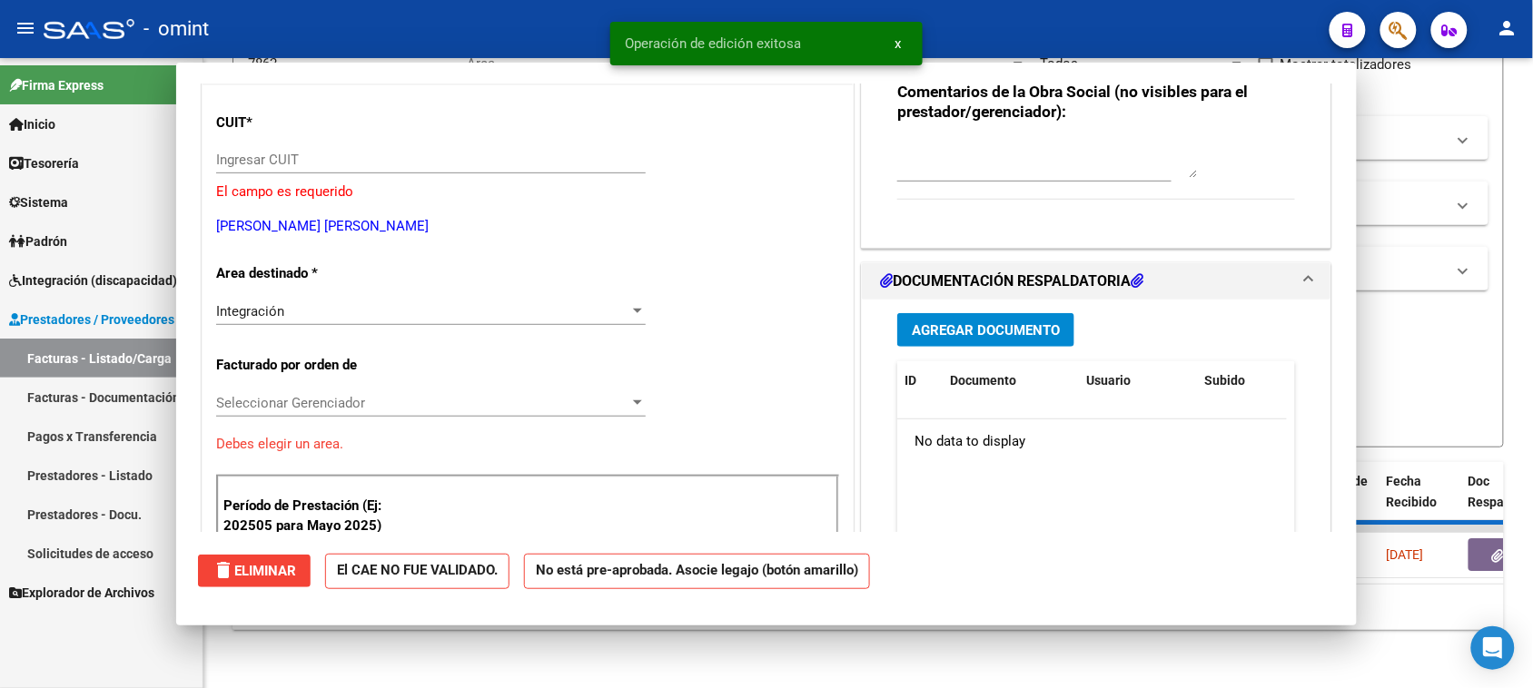
scroll to position [0, 0]
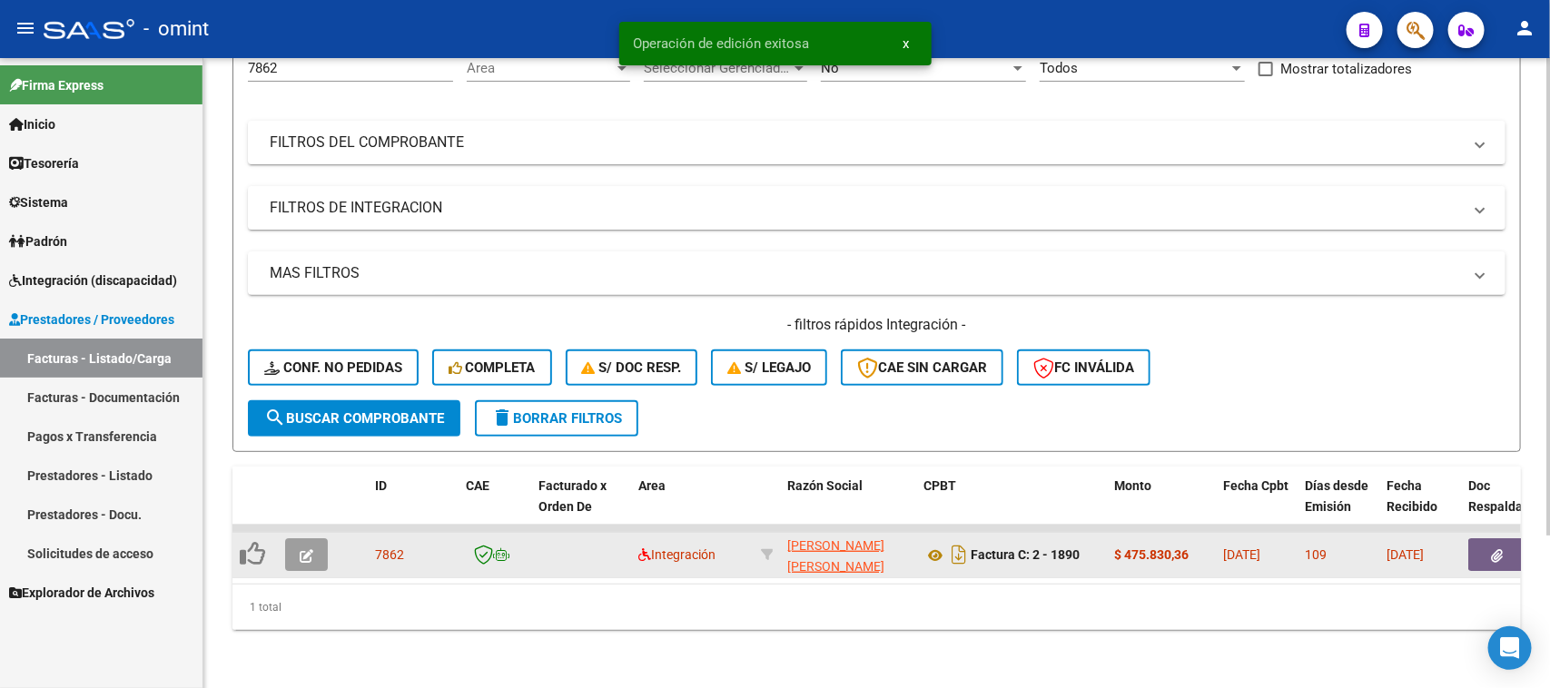
click at [310, 546] on button "button" at bounding box center [306, 555] width 43 height 33
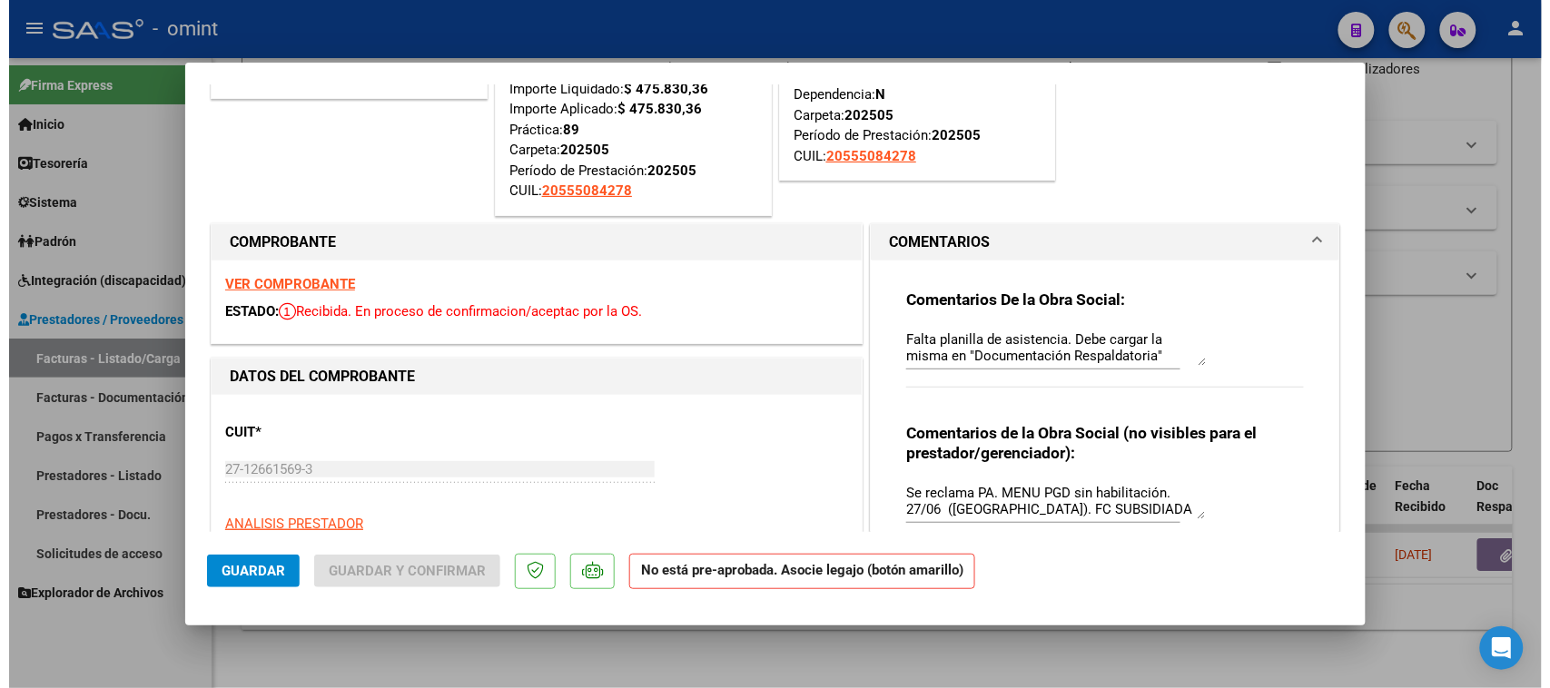
scroll to position [114, 0]
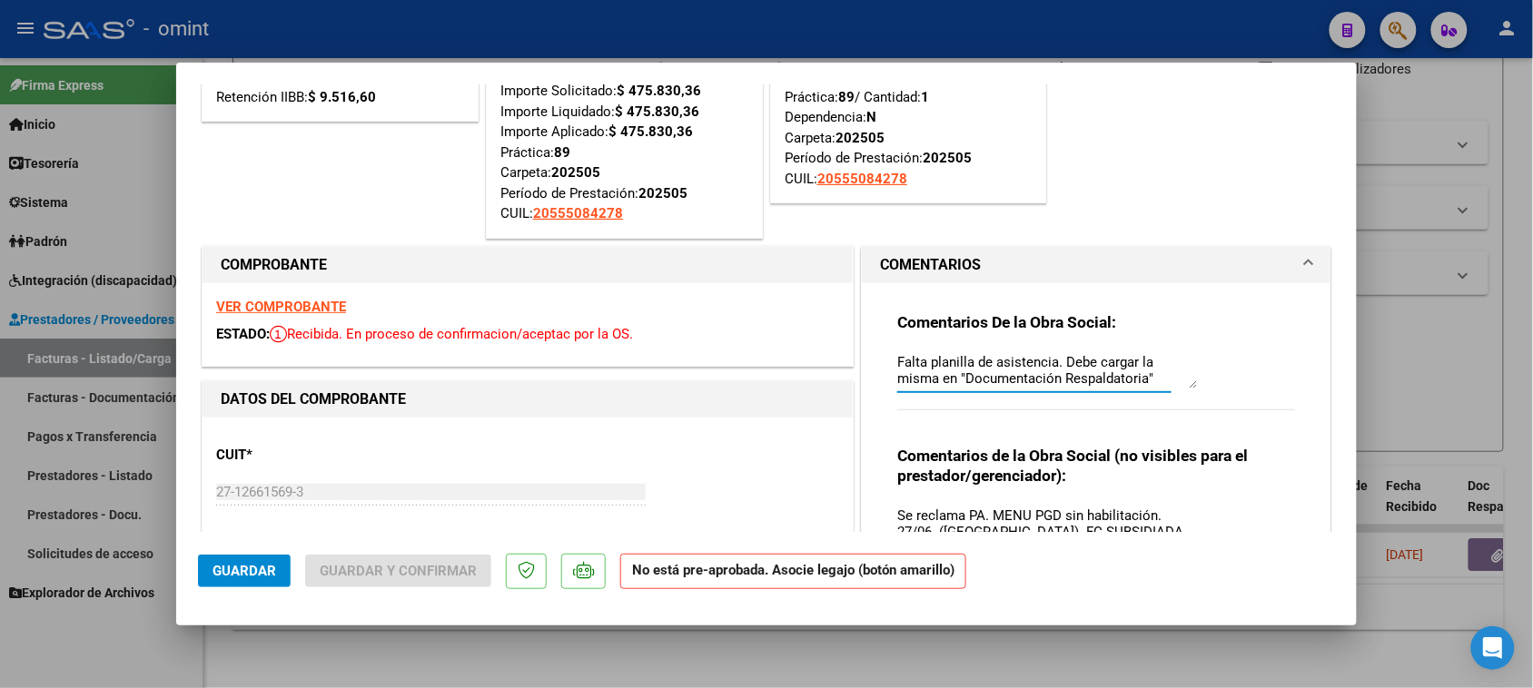
drag, startPoint x: 1124, startPoint y: 375, endPoint x: 741, endPoint y: 282, distance: 393.7
click at [251, 559] on button "Guardar" at bounding box center [244, 571] width 93 height 33
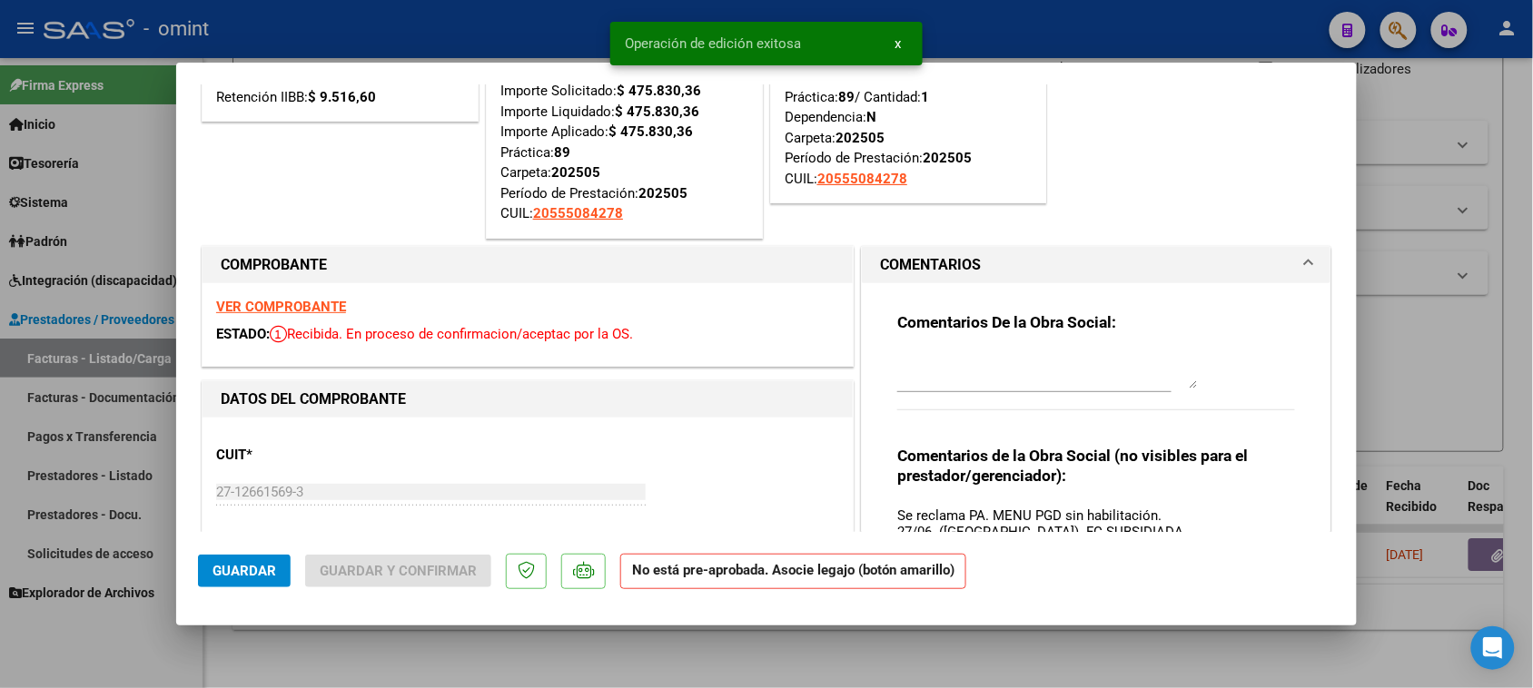
type input "$ 0,00"
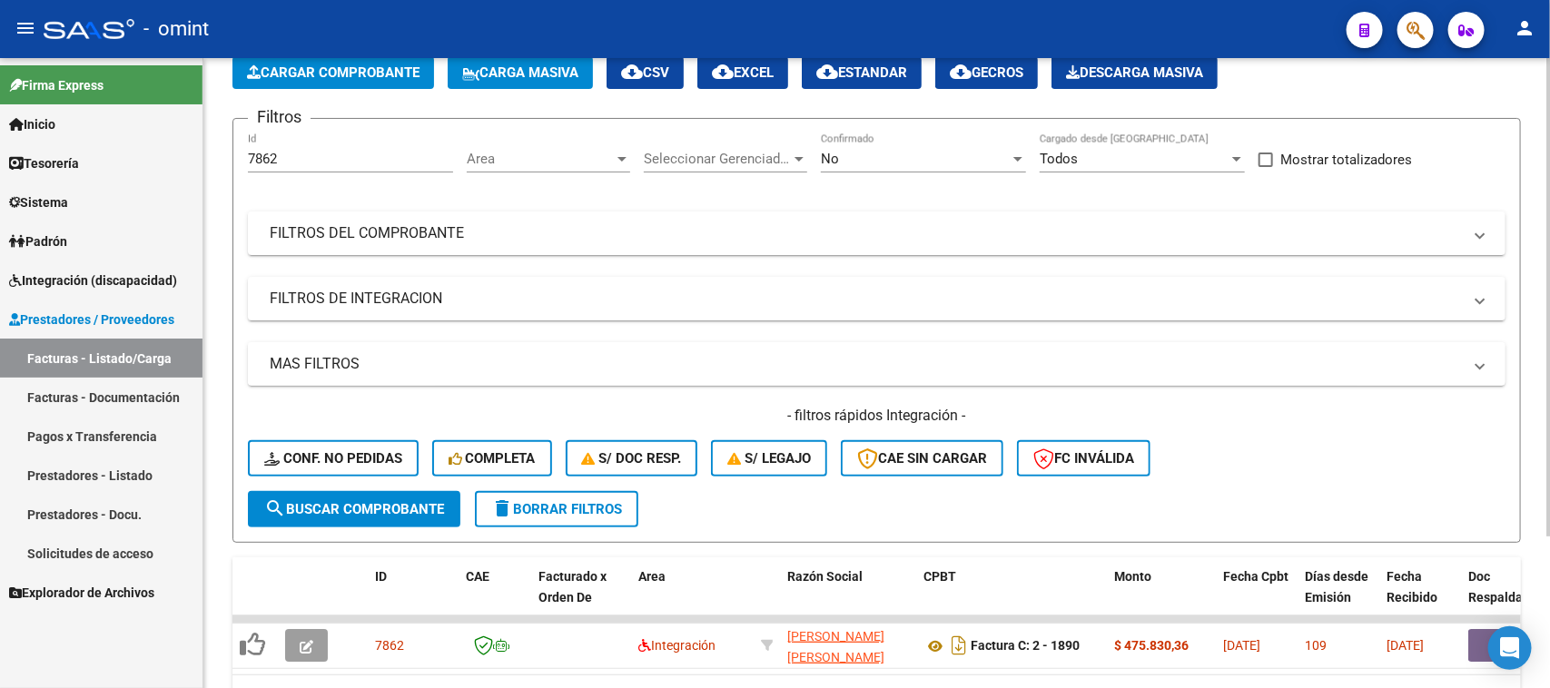
scroll to position [0, 0]
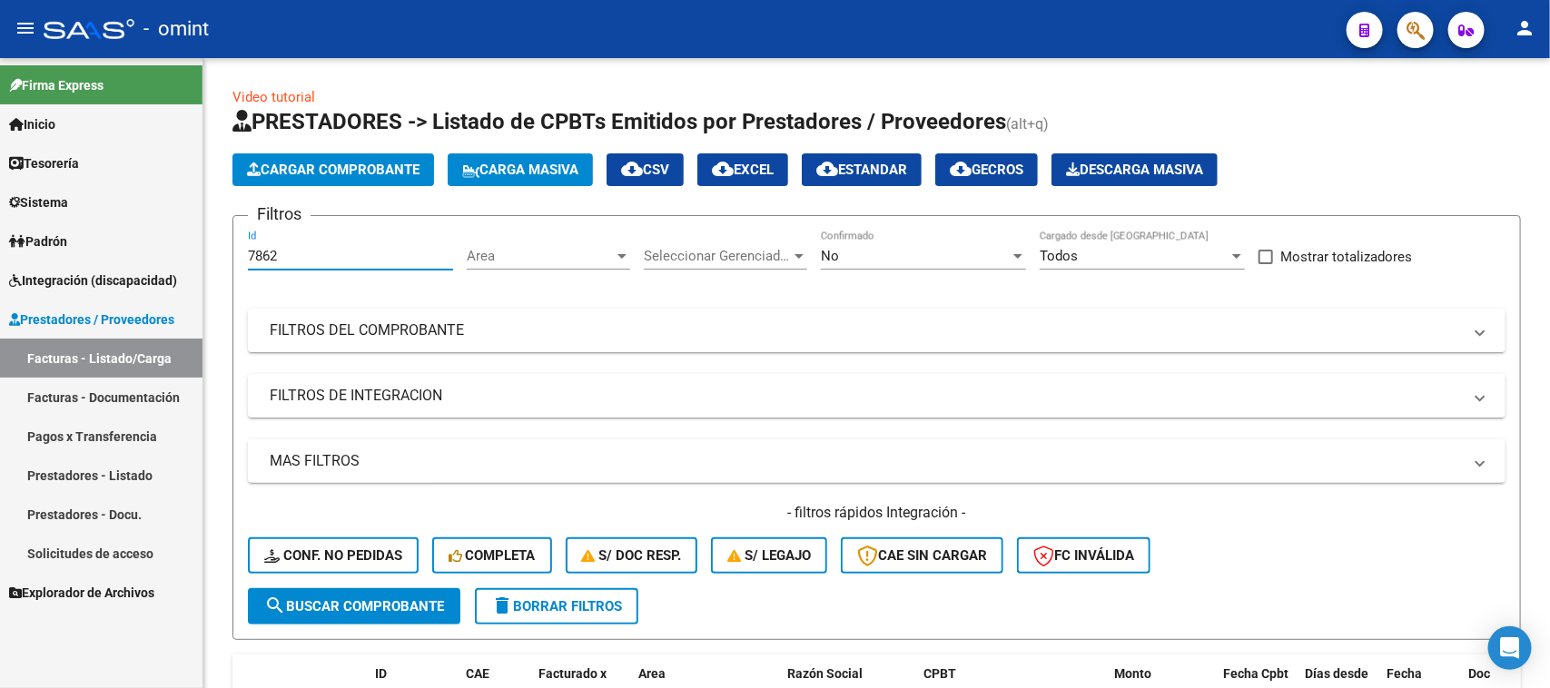
drag, startPoint x: 305, startPoint y: 256, endPoint x: 155, endPoint y: 254, distance: 149.9
click at [155, 254] on mat-sidenav-container "Firma Express Inicio Calendario SSS Instructivos Contacto OS Tesorería Extracto…" at bounding box center [775, 373] width 1550 height 630
paste input "21688"
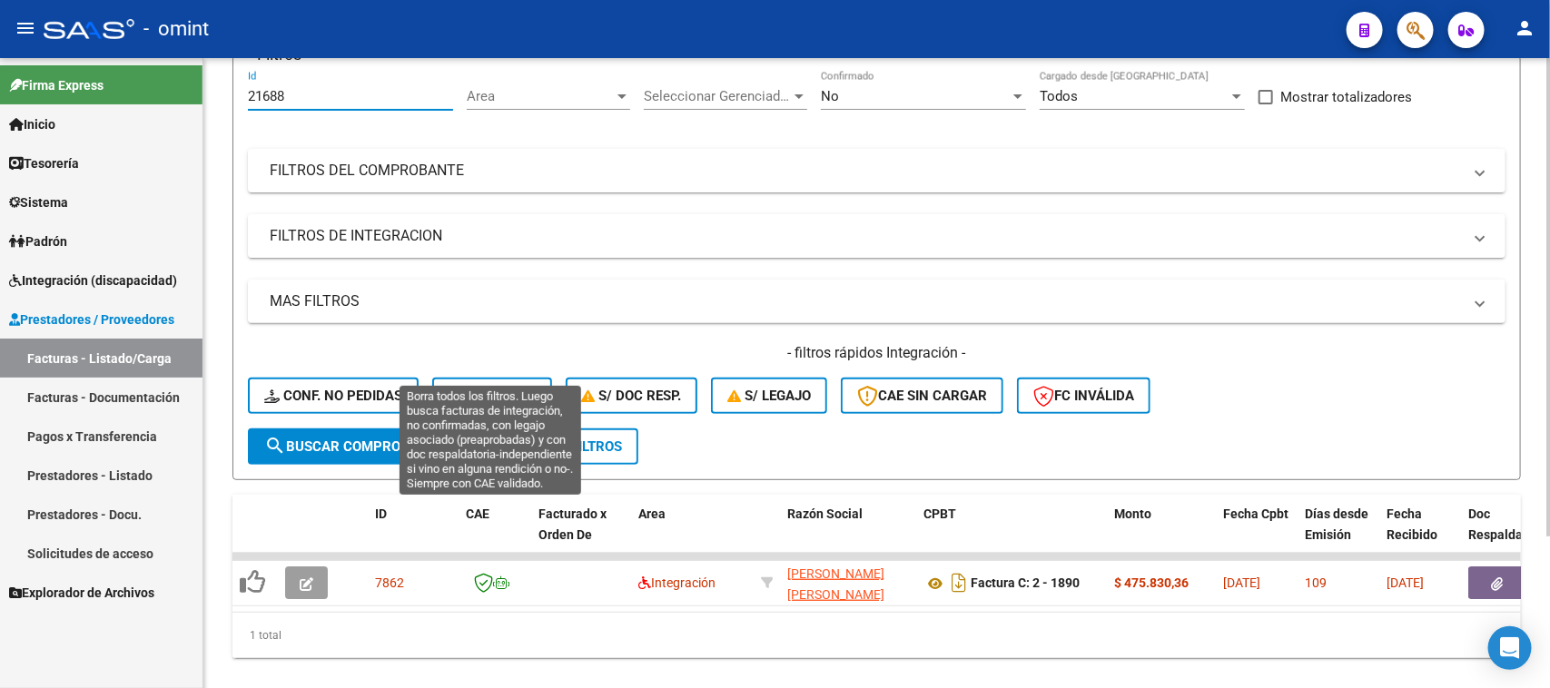
scroll to position [202, 0]
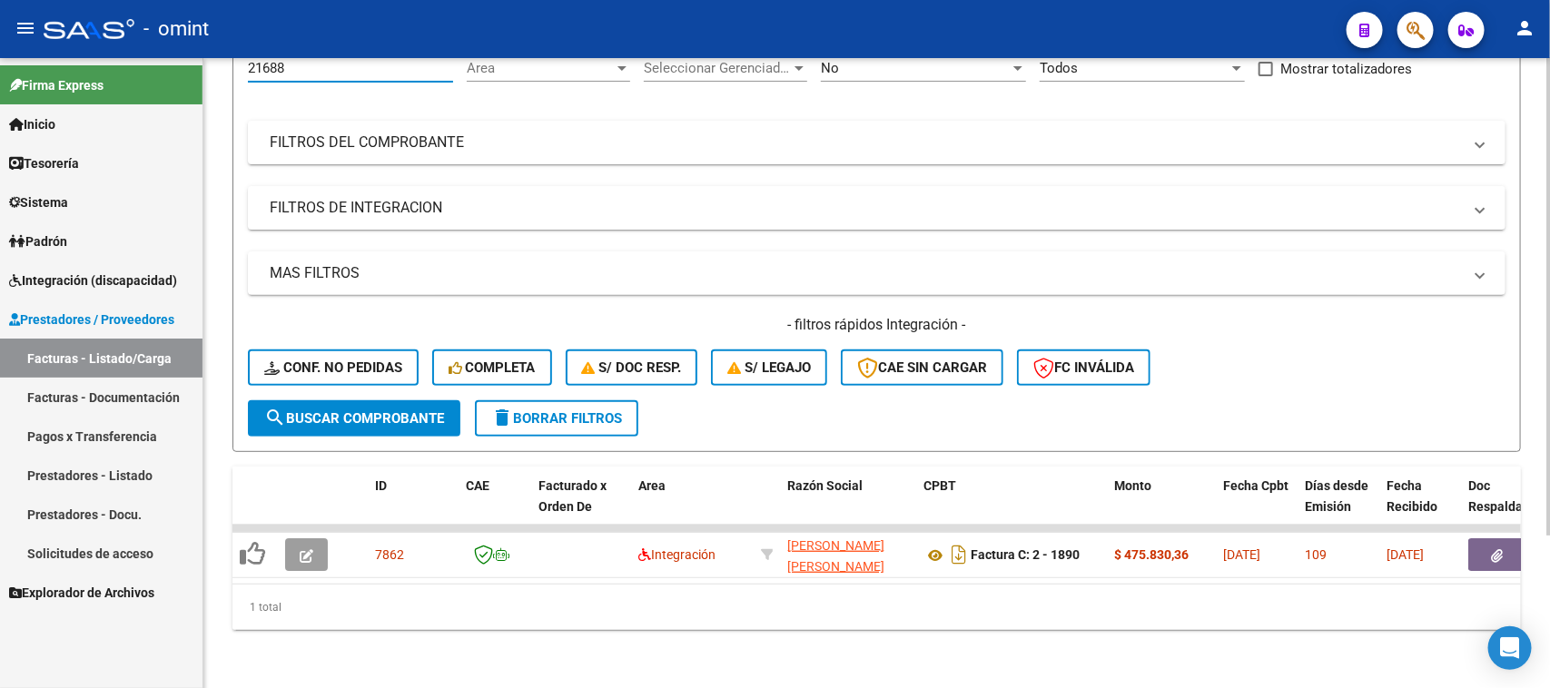
type input "21688"
drag, startPoint x: 450, startPoint y: 375, endPoint x: 441, endPoint y: 389, distance: 16.4
click at [443, 382] on div "- filtros rápidos Integración - Conf. no pedidas Completa S/ Doc Resp. S/ legaj…" at bounding box center [877, 357] width 1258 height 85
click at [438, 401] on button "search Buscar Comprobante" at bounding box center [354, 419] width 213 height 36
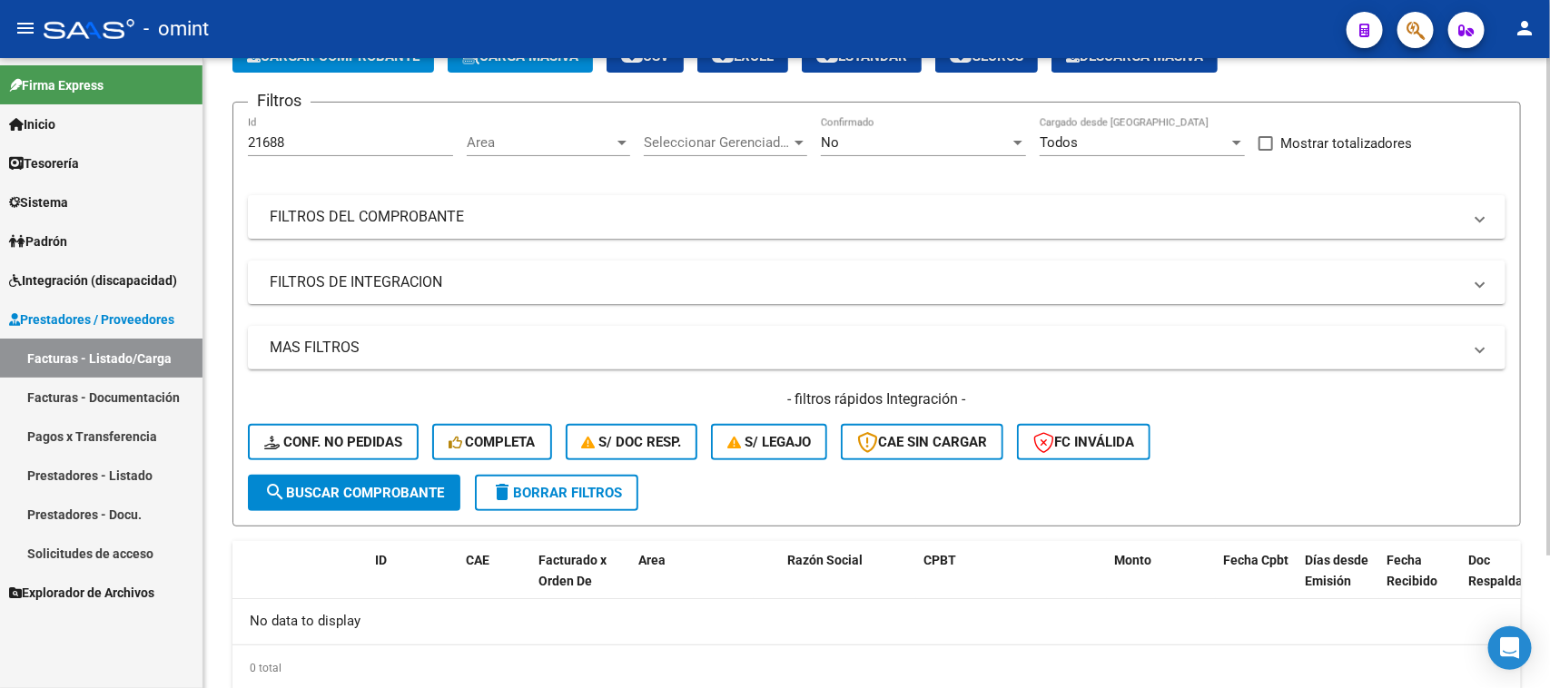
scroll to position [56, 0]
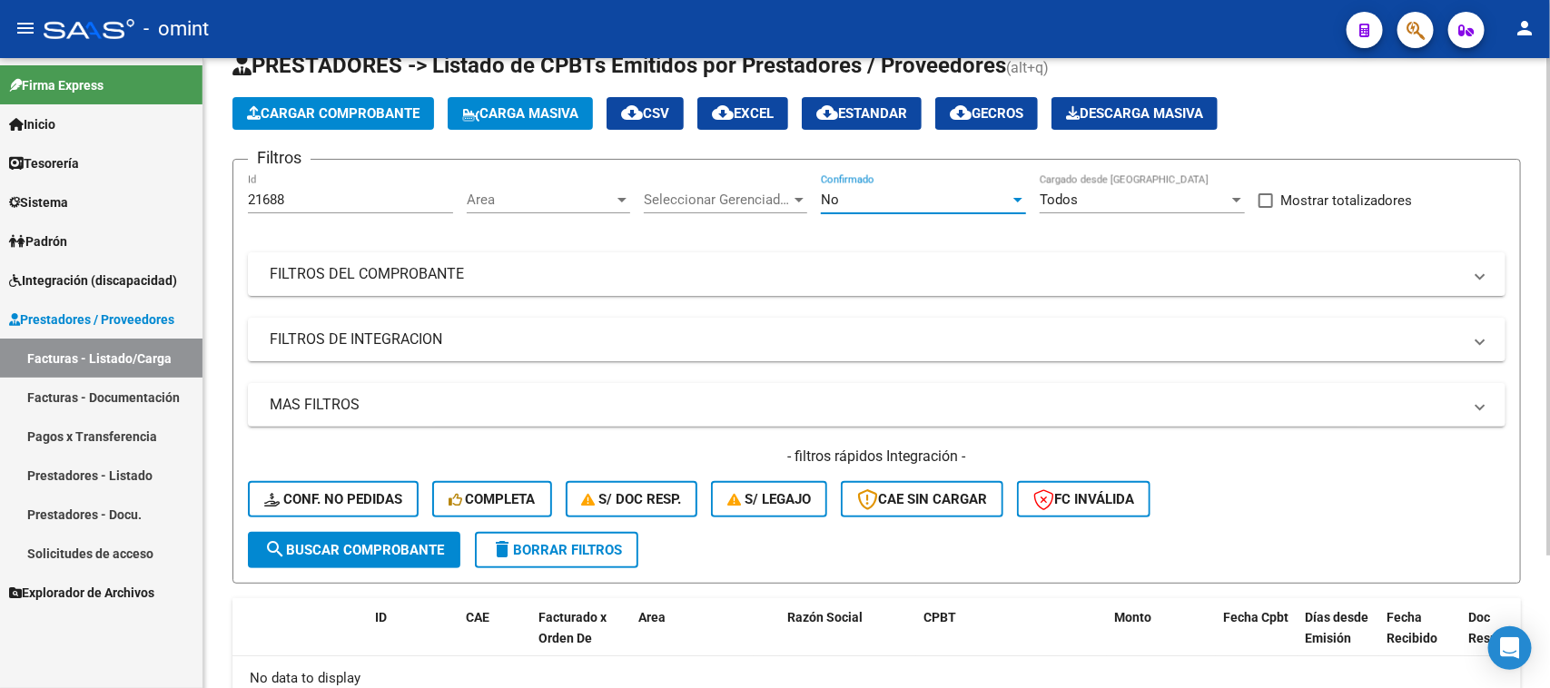
click at [873, 202] on div "No" at bounding box center [915, 200] width 189 height 16
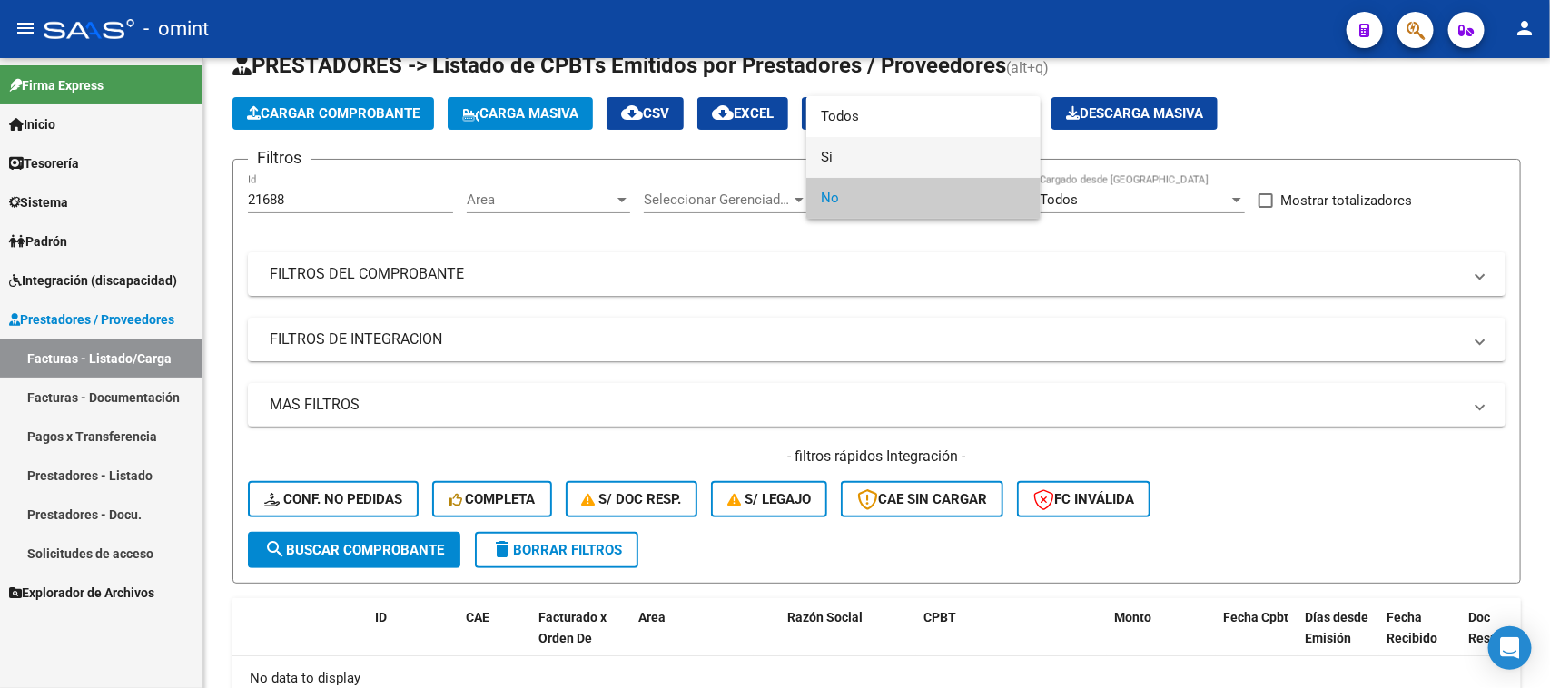
click at [864, 165] on span "Si" at bounding box center [923, 157] width 205 height 41
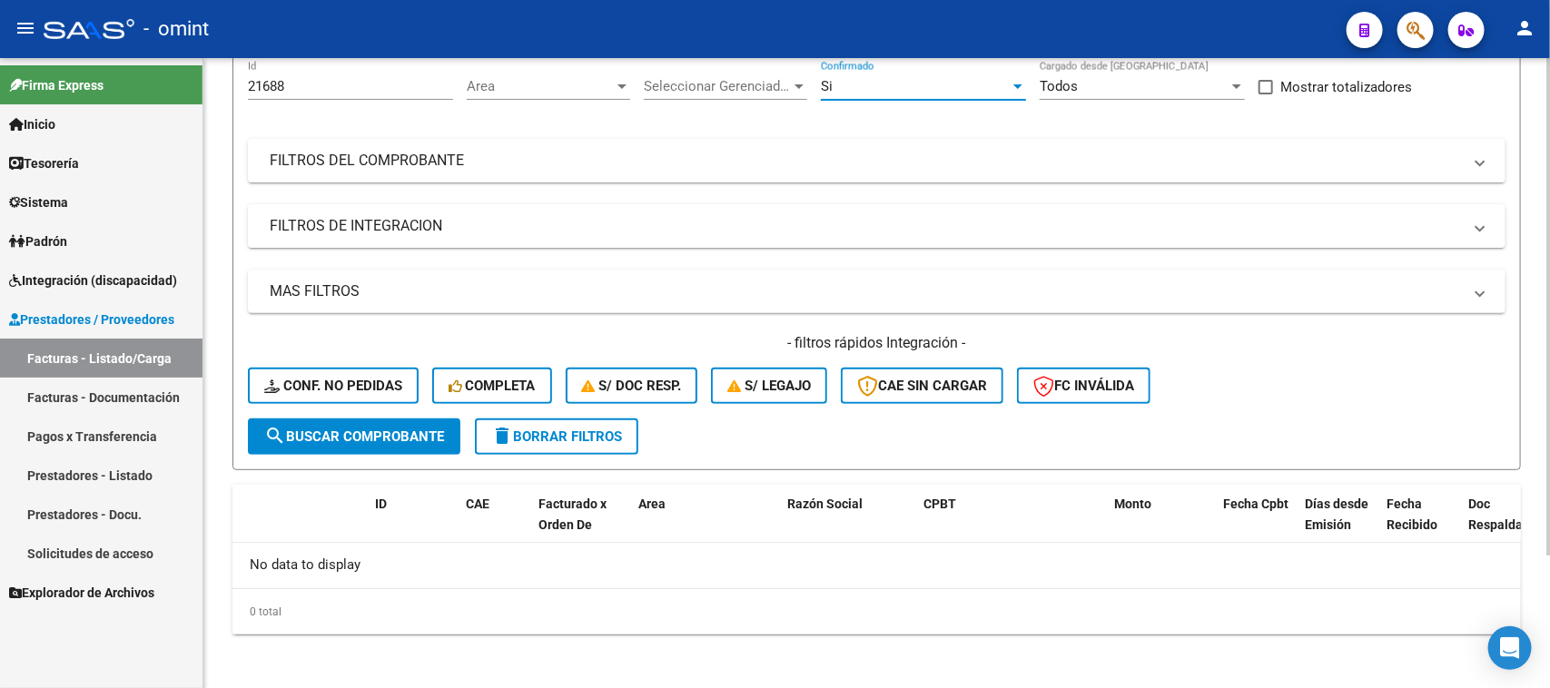
click at [389, 422] on button "search Buscar Comprobante" at bounding box center [354, 437] width 213 height 36
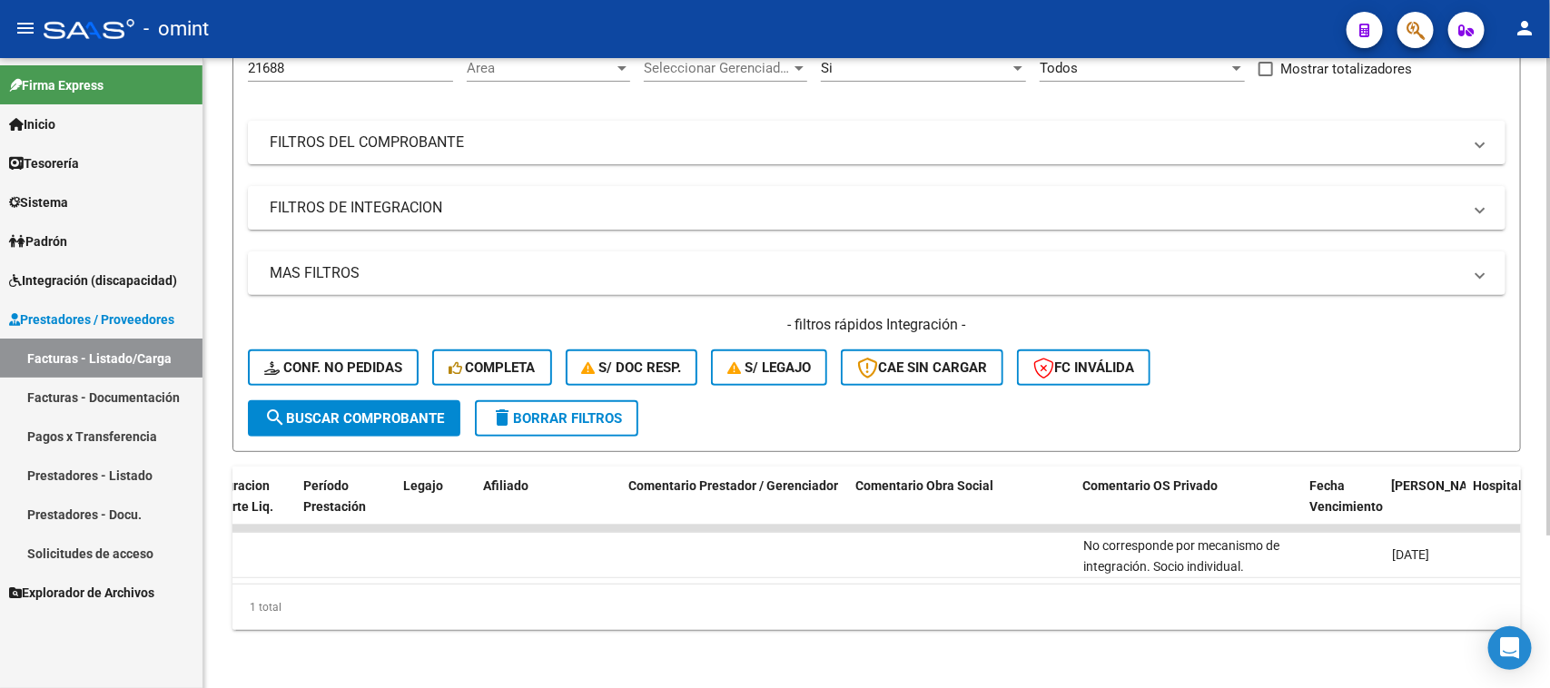
scroll to position [0, 0]
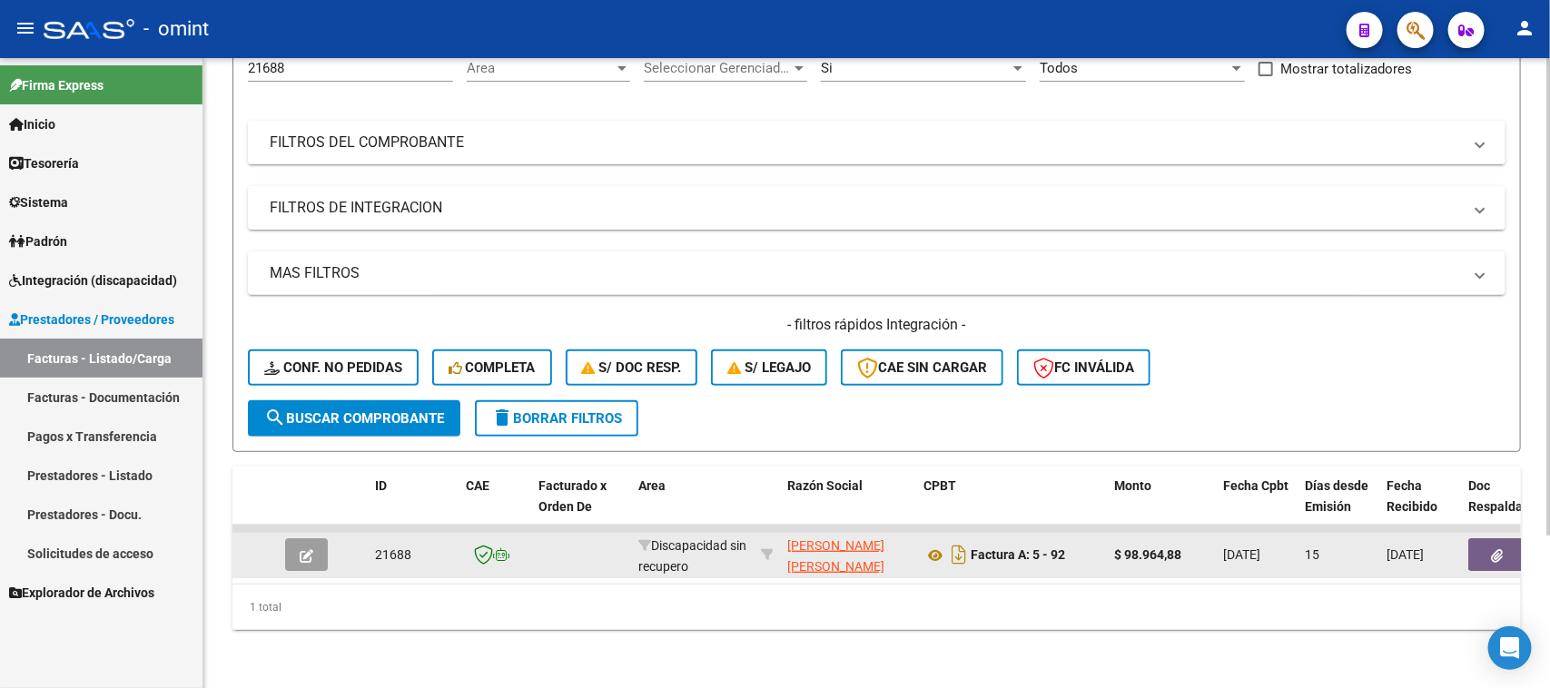
click at [307, 549] on icon "button" at bounding box center [307, 556] width 14 height 14
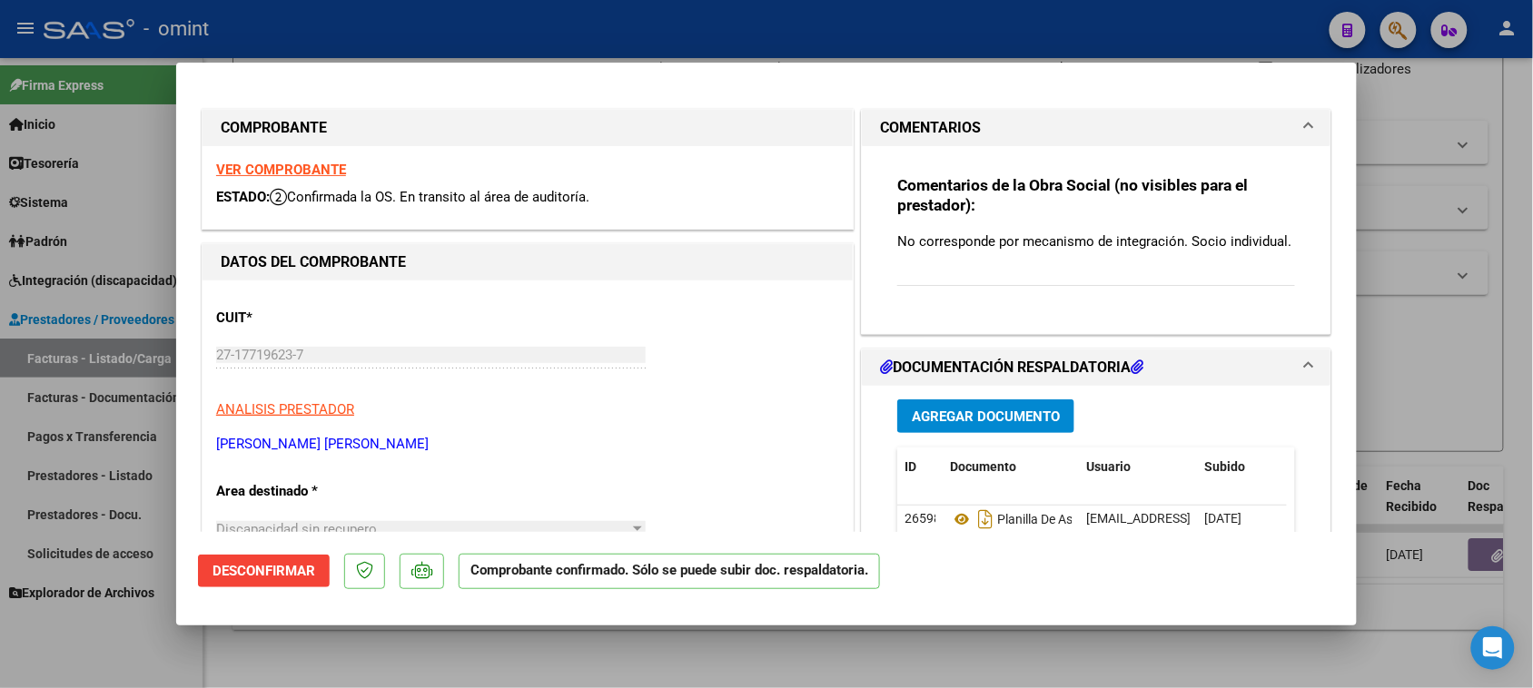
click at [301, 572] on span "Desconfirmar" at bounding box center [264, 571] width 103 height 16
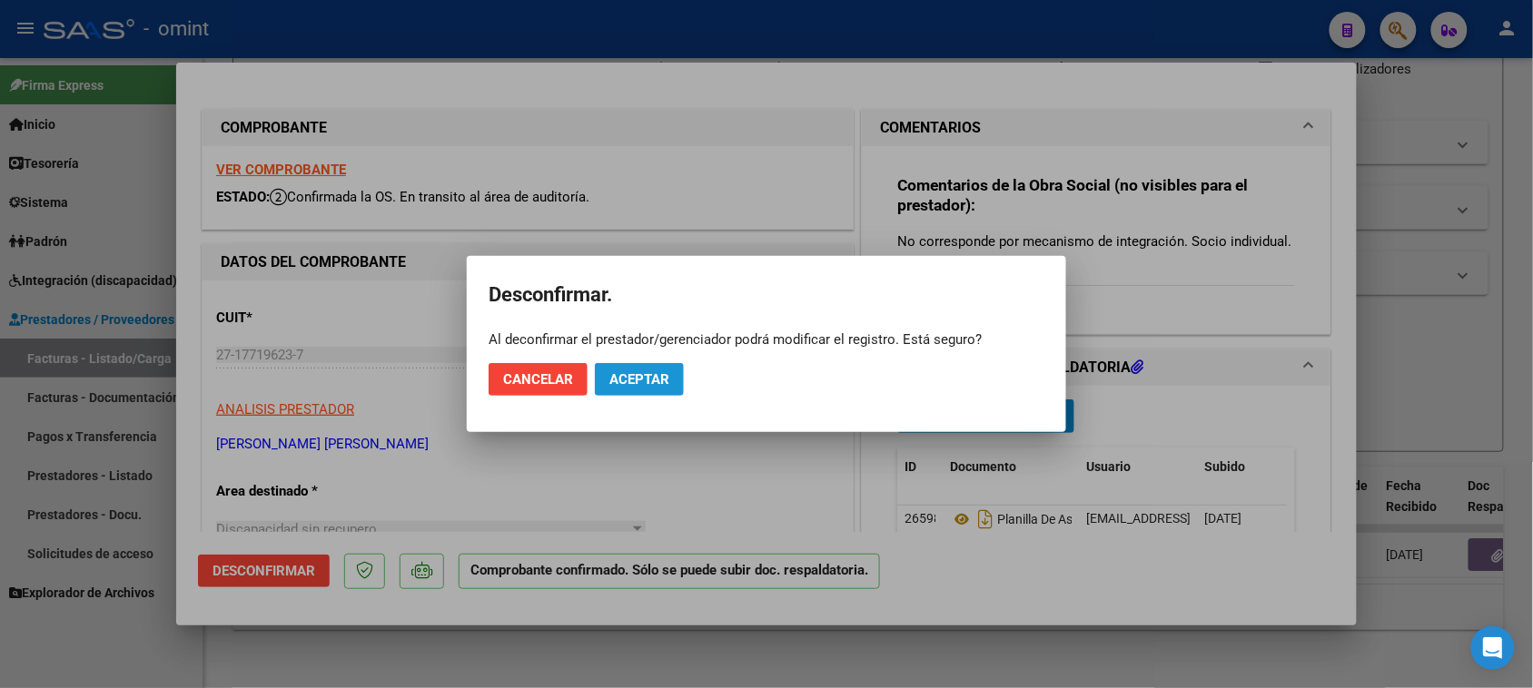
click at [668, 361] on mat-dialog-actions "Cancelar Aceptar" at bounding box center [767, 380] width 556 height 62
click at [550, 395] on button "Cancelar" at bounding box center [538, 379] width 99 height 33
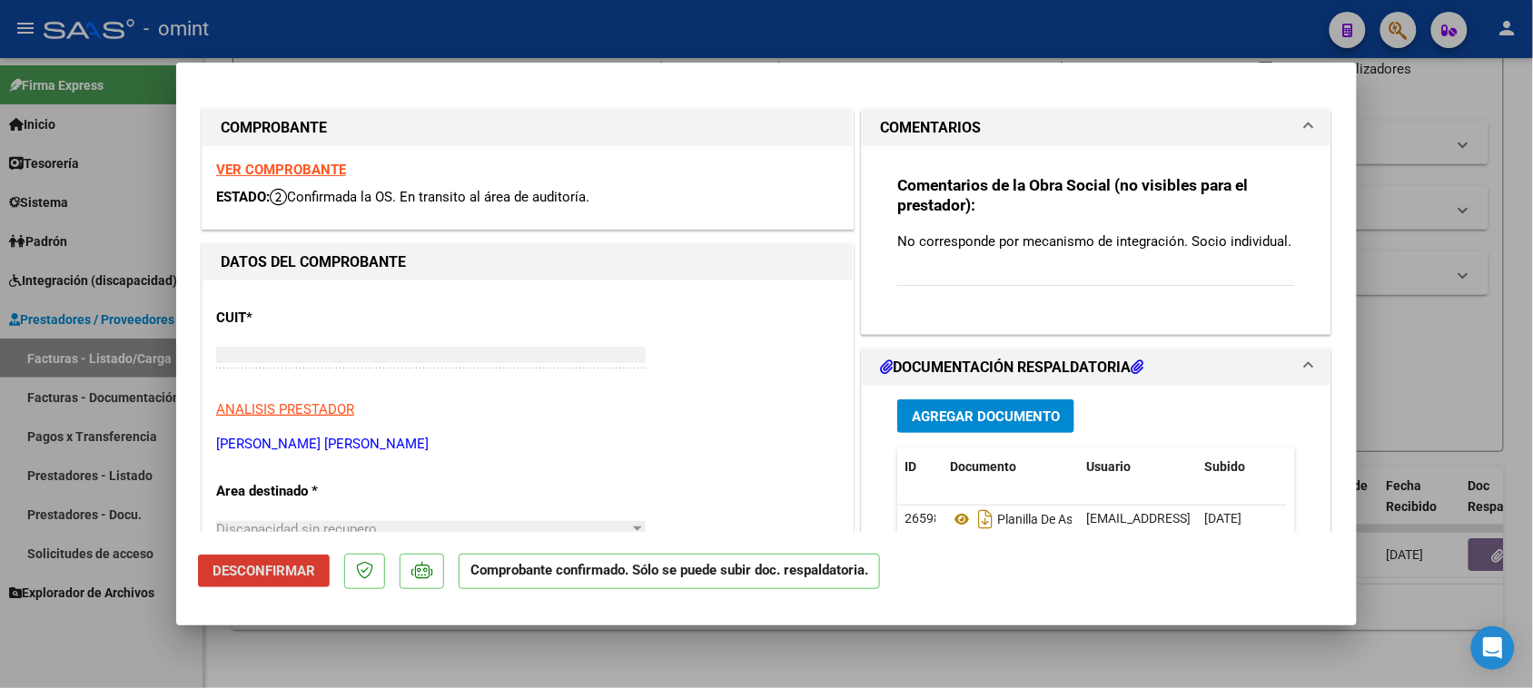
type input "$ 0,00"
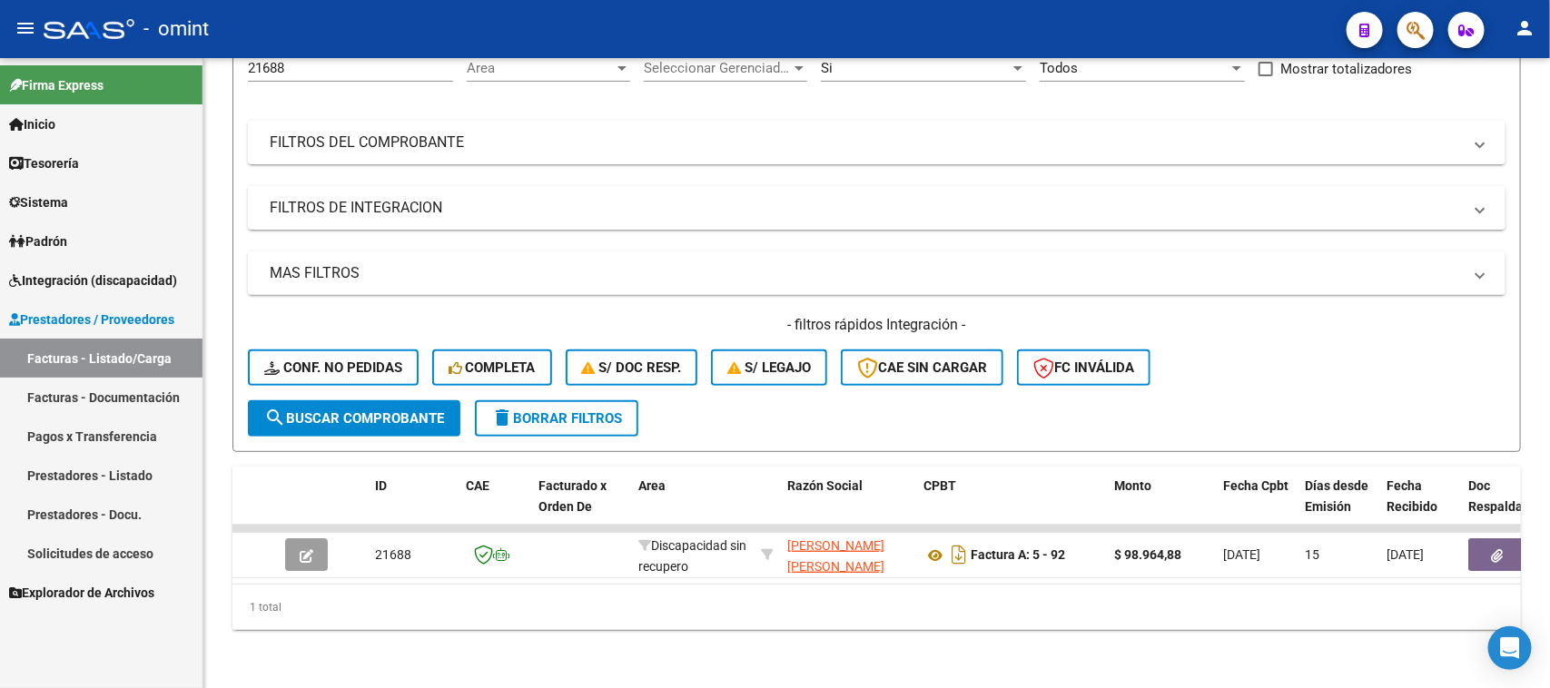
click at [136, 315] on span "Prestadores / Proveedores" at bounding box center [91, 320] width 165 height 20
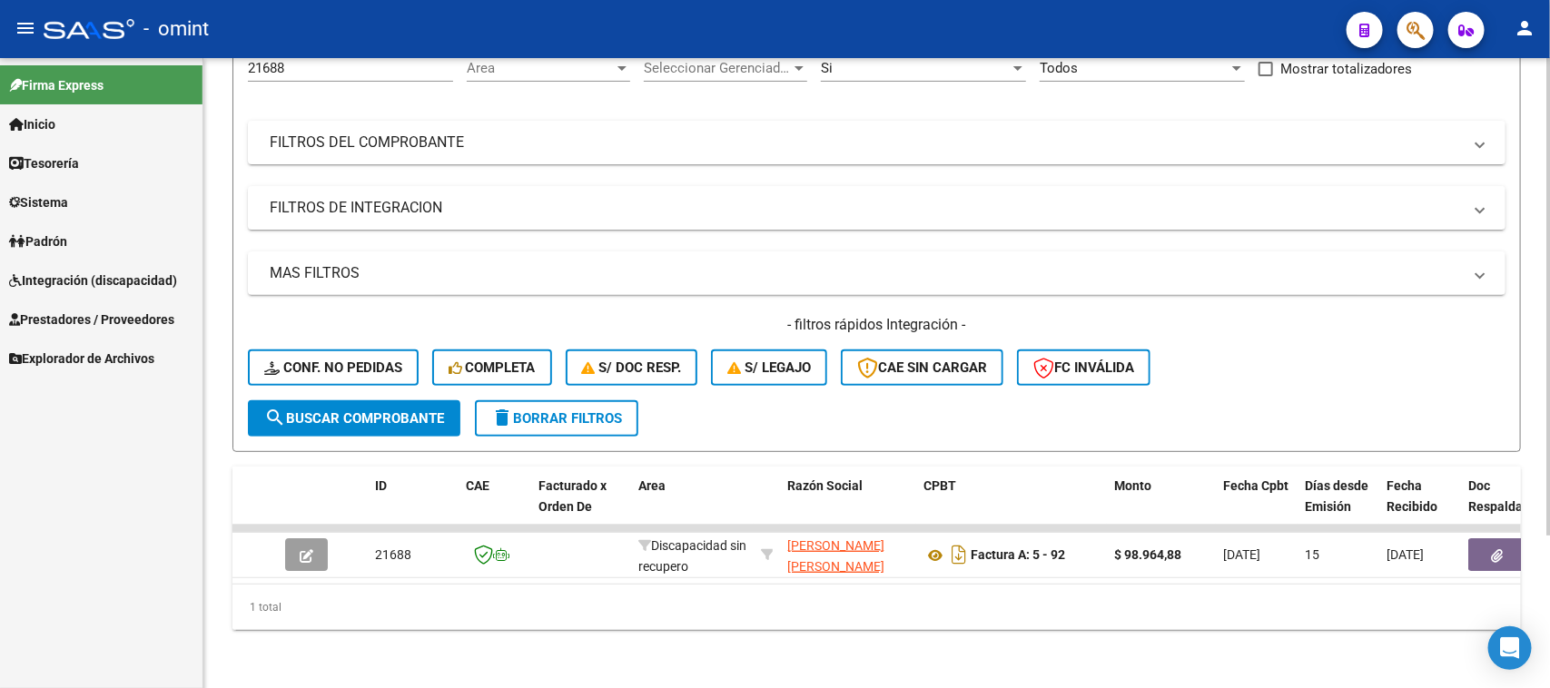
click at [595, 411] on span "delete Borrar Filtros" at bounding box center [556, 419] width 131 height 16
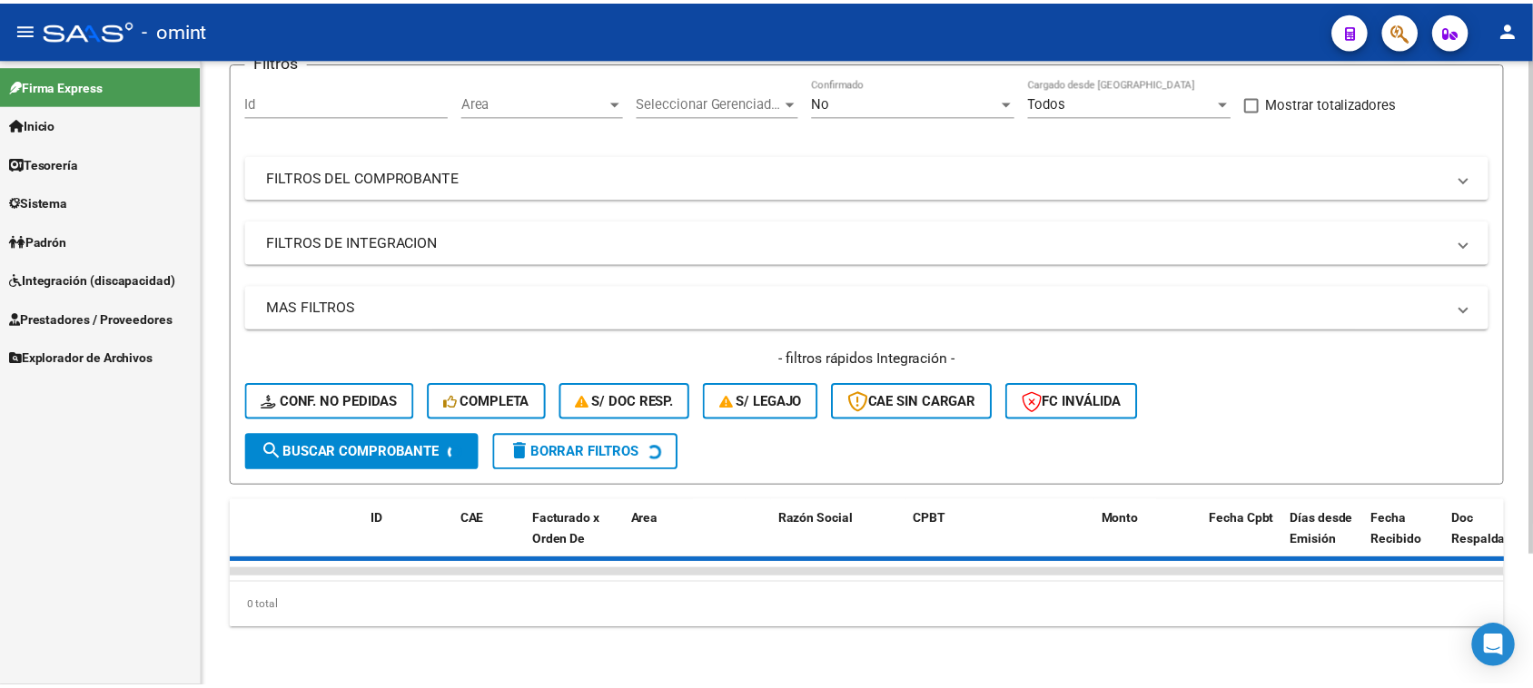
scroll to position [202, 0]
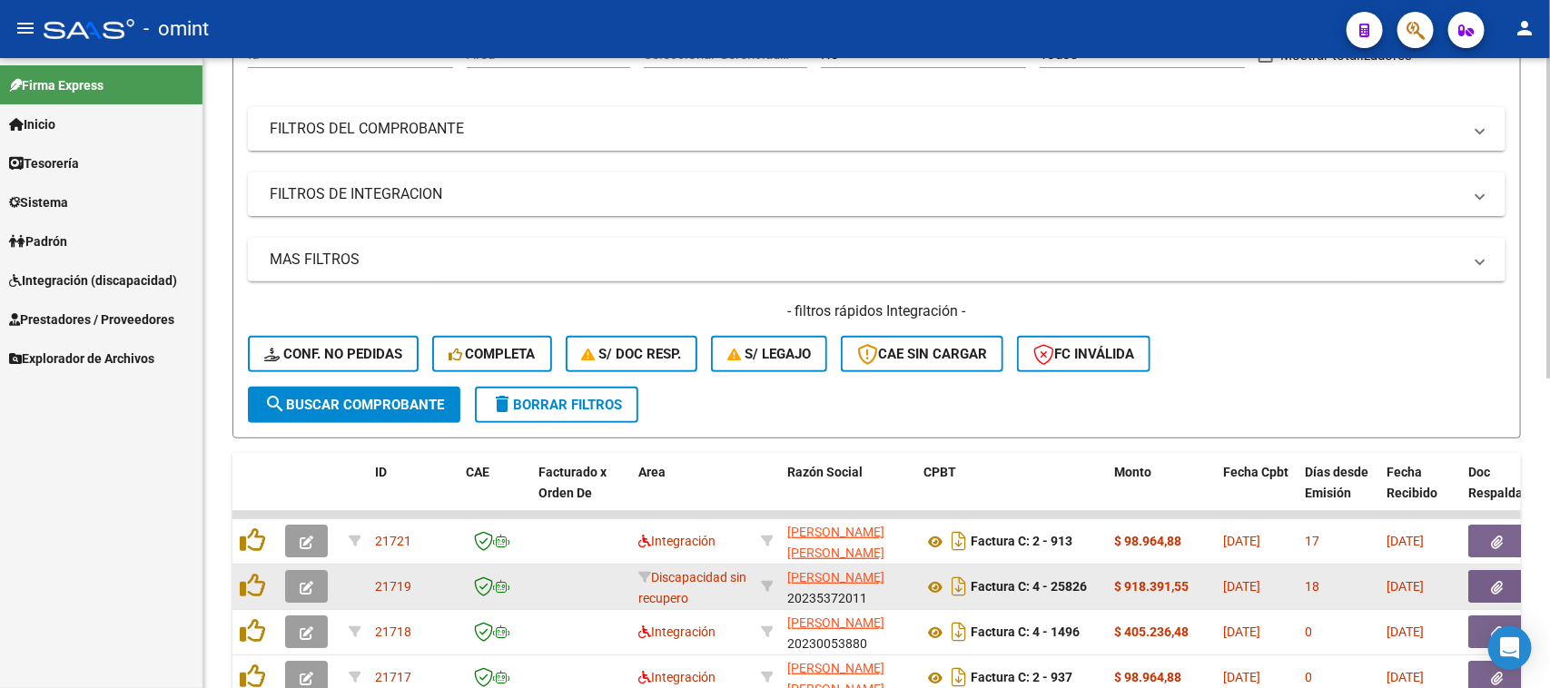
click at [320, 573] on button "button" at bounding box center [306, 586] width 43 height 33
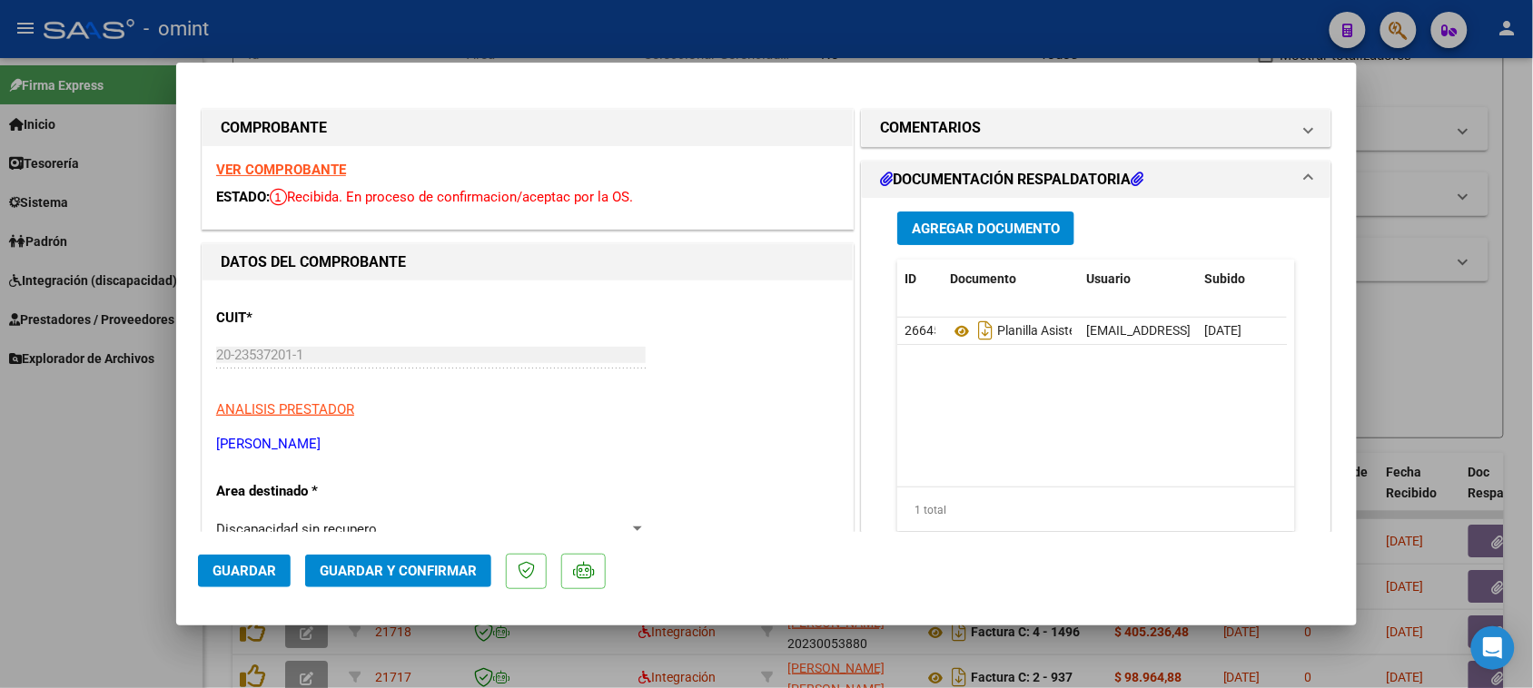
click at [332, 179] on div "VER COMPROBANTE ESTADO: Recibida. En proceso de confirmacion/aceptac por la OS." at bounding box center [528, 187] width 650 height 83
click at [333, 173] on strong "VER COMPROBANTE" at bounding box center [281, 170] width 130 height 16
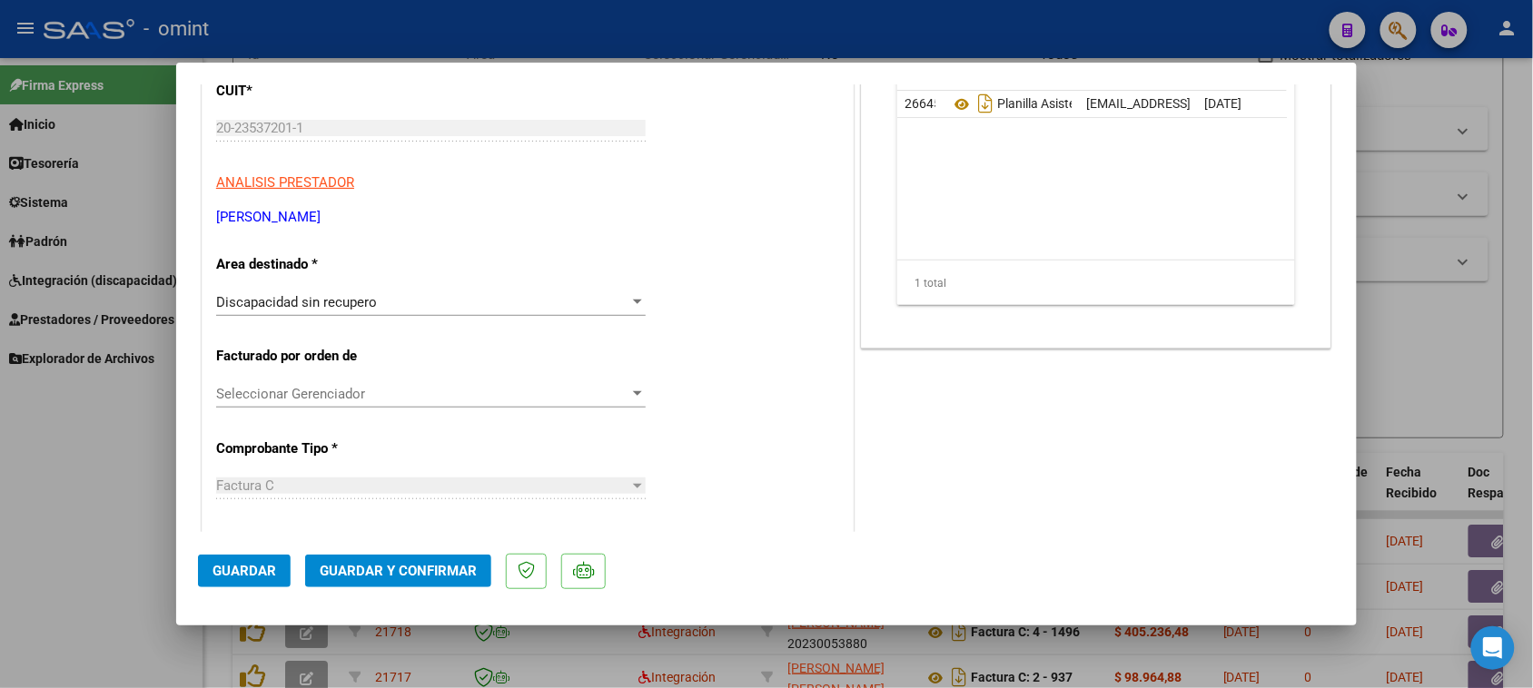
click at [431, 298] on div "Discapacidad sin recupero" at bounding box center [422, 302] width 413 height 16
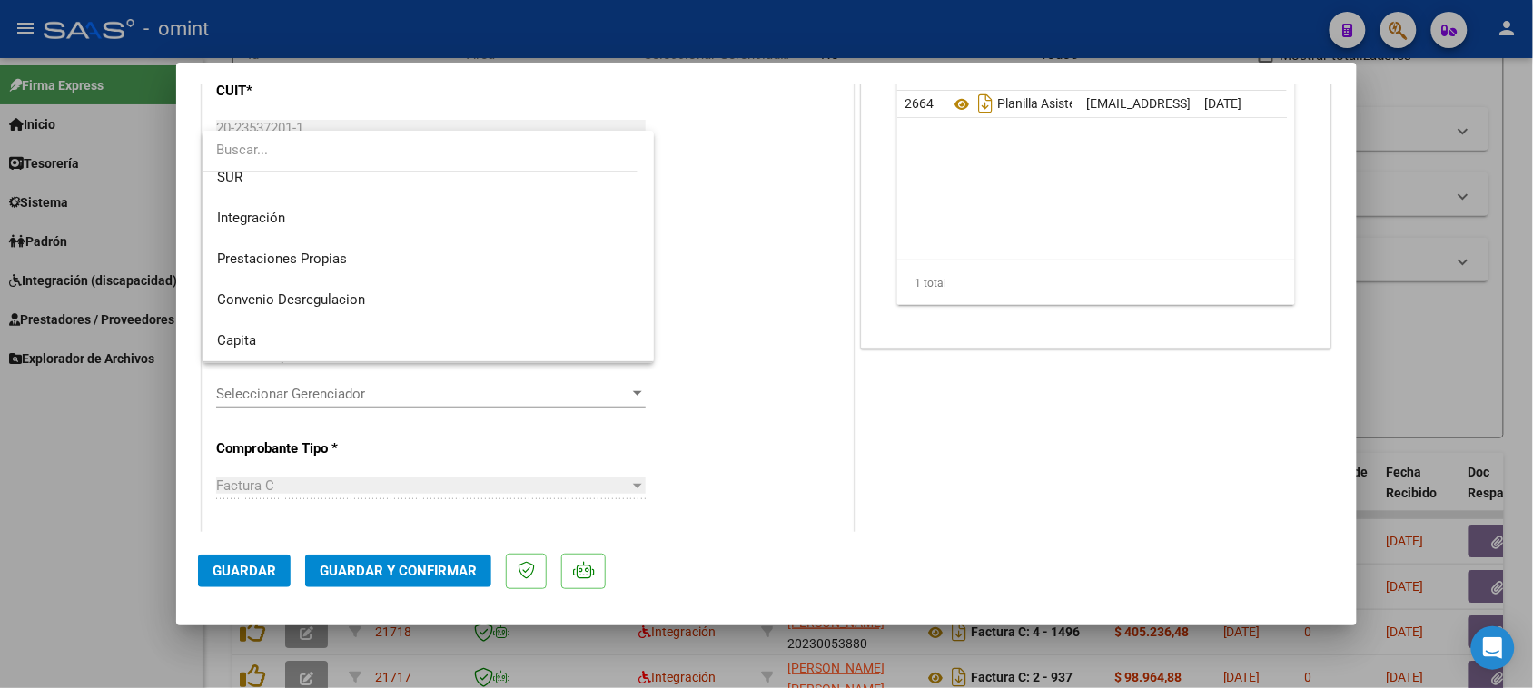
scroll to position [62, 0]
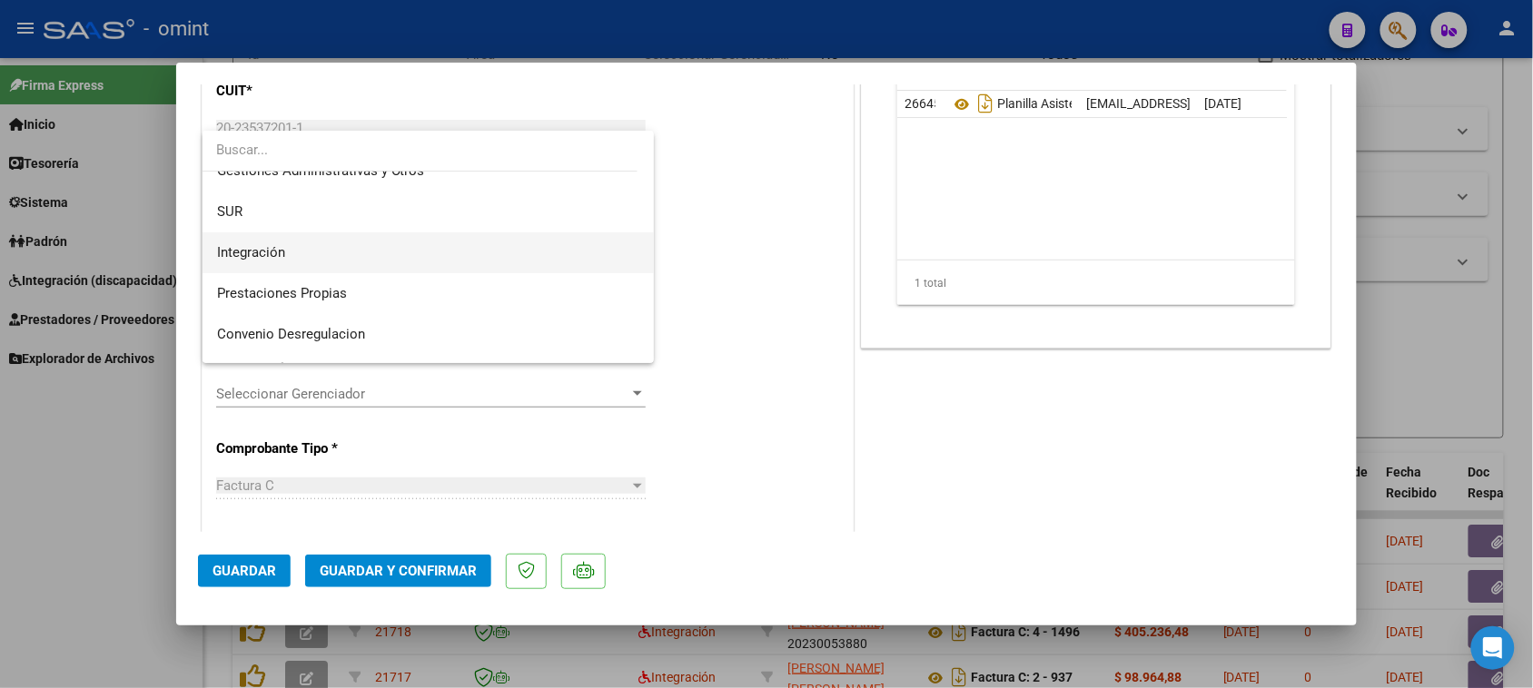
click at [441, 255] on span "Integración" at bounding box center [428, 253] width 423 height 41
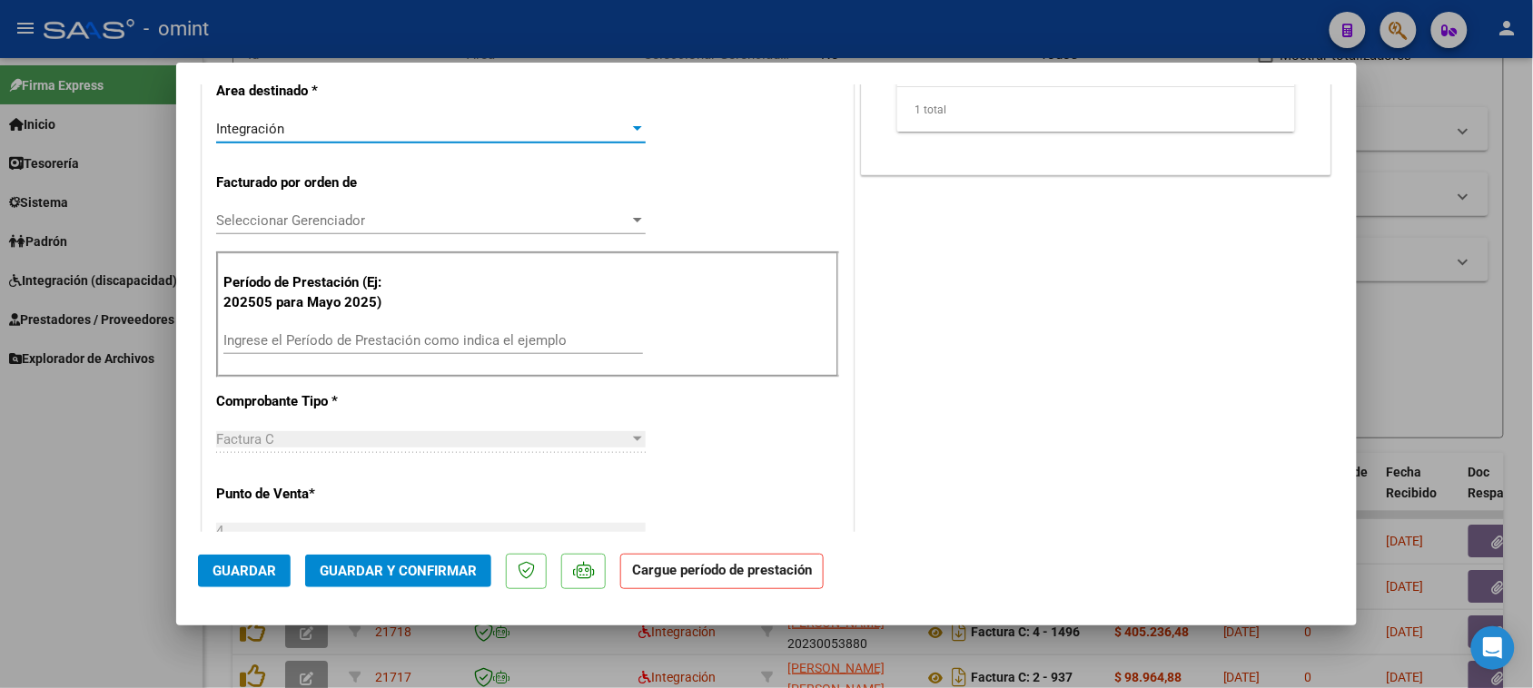
scroll to position [454, 0]
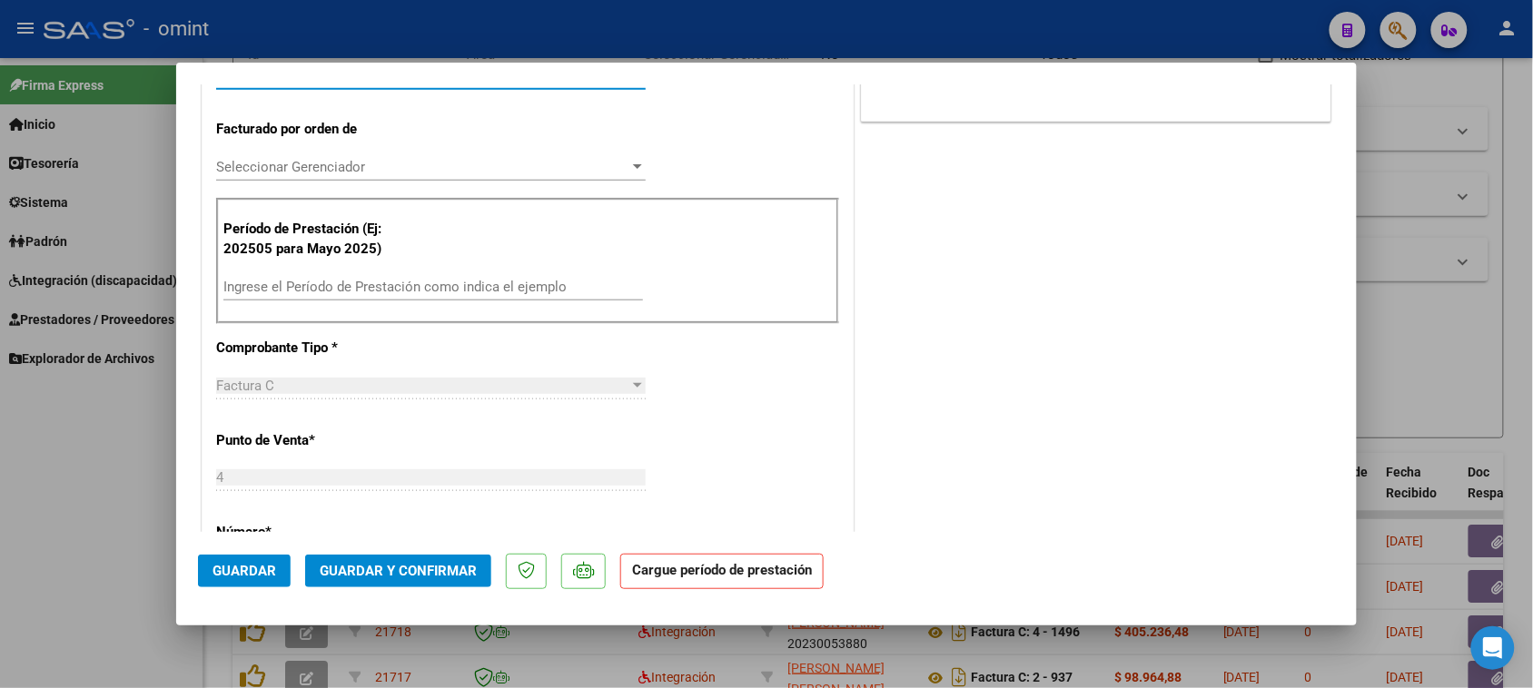
click at [441, 284] on input "Ingrese el Período de Prestación como indica el ejemplo" at bounding box center [433, 287] width 420 height 16
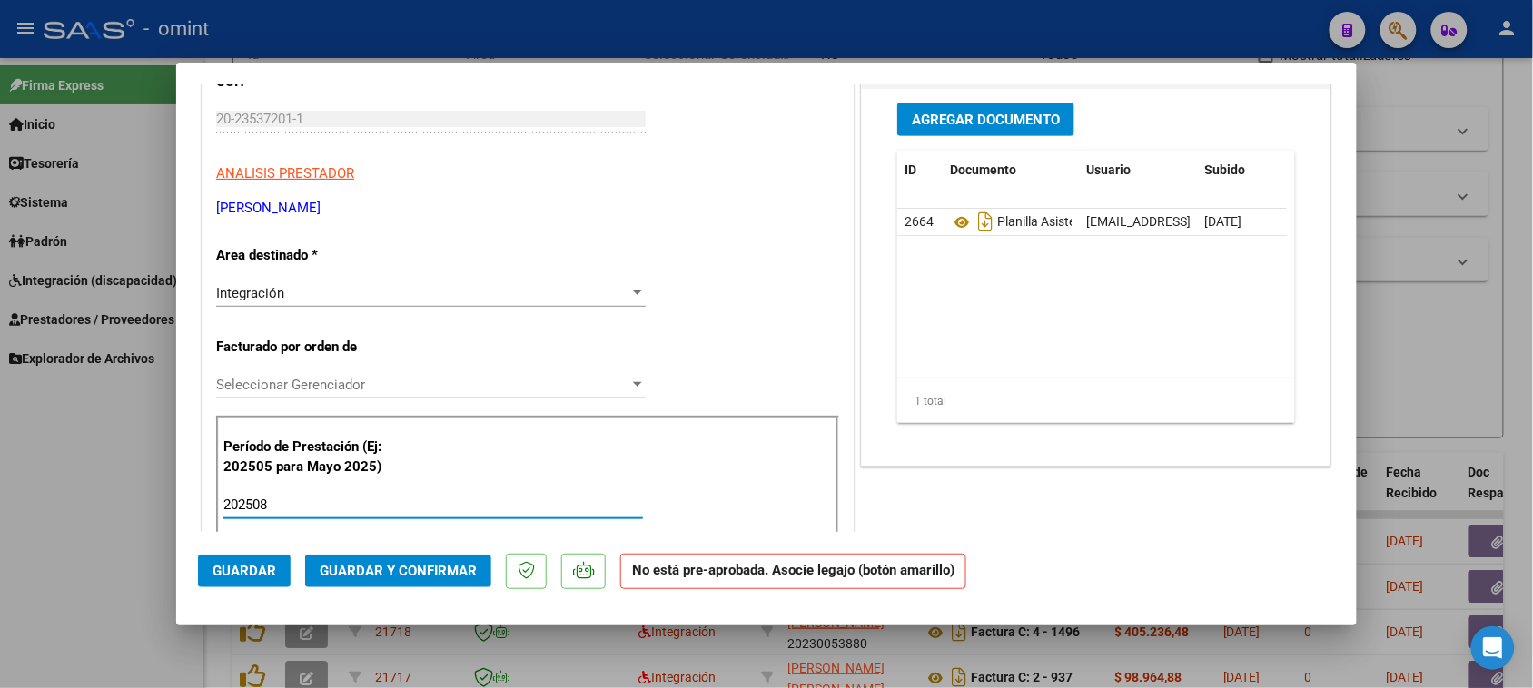
scroll to position [114, 0]
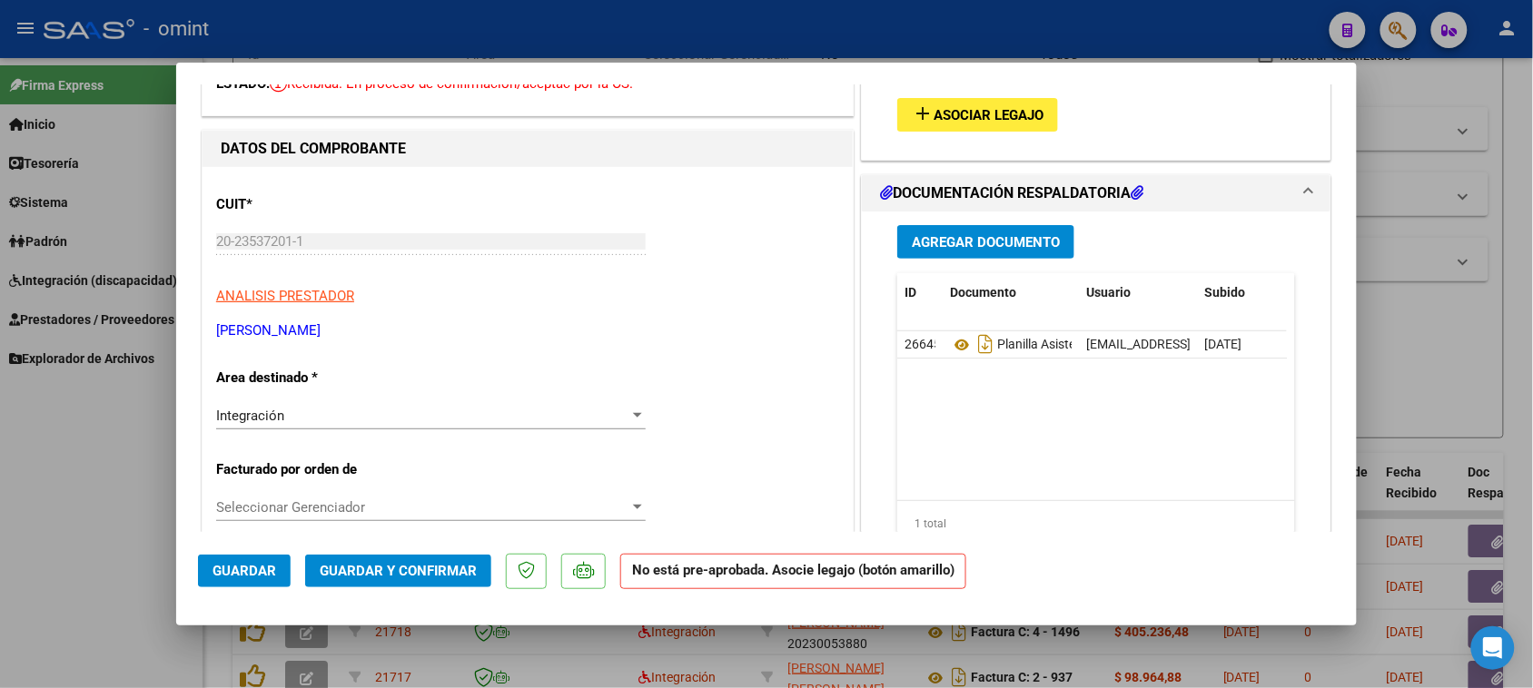
type input "202508"
click at [954, 123] on span "Asociar Legajo" at bounding box center [989, 115] width 110 height 16
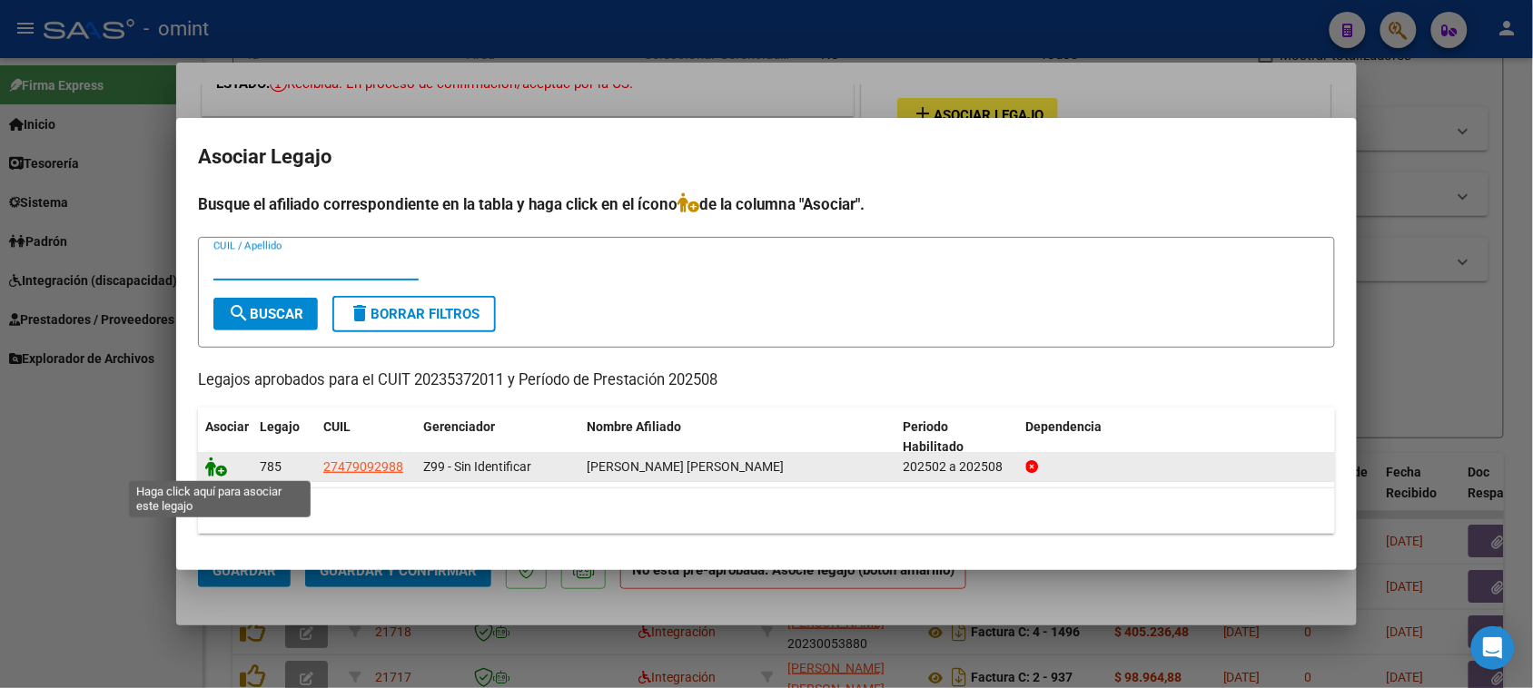
click at [216, 464] on icon at bounding box center [216, 467] width 22 height 20
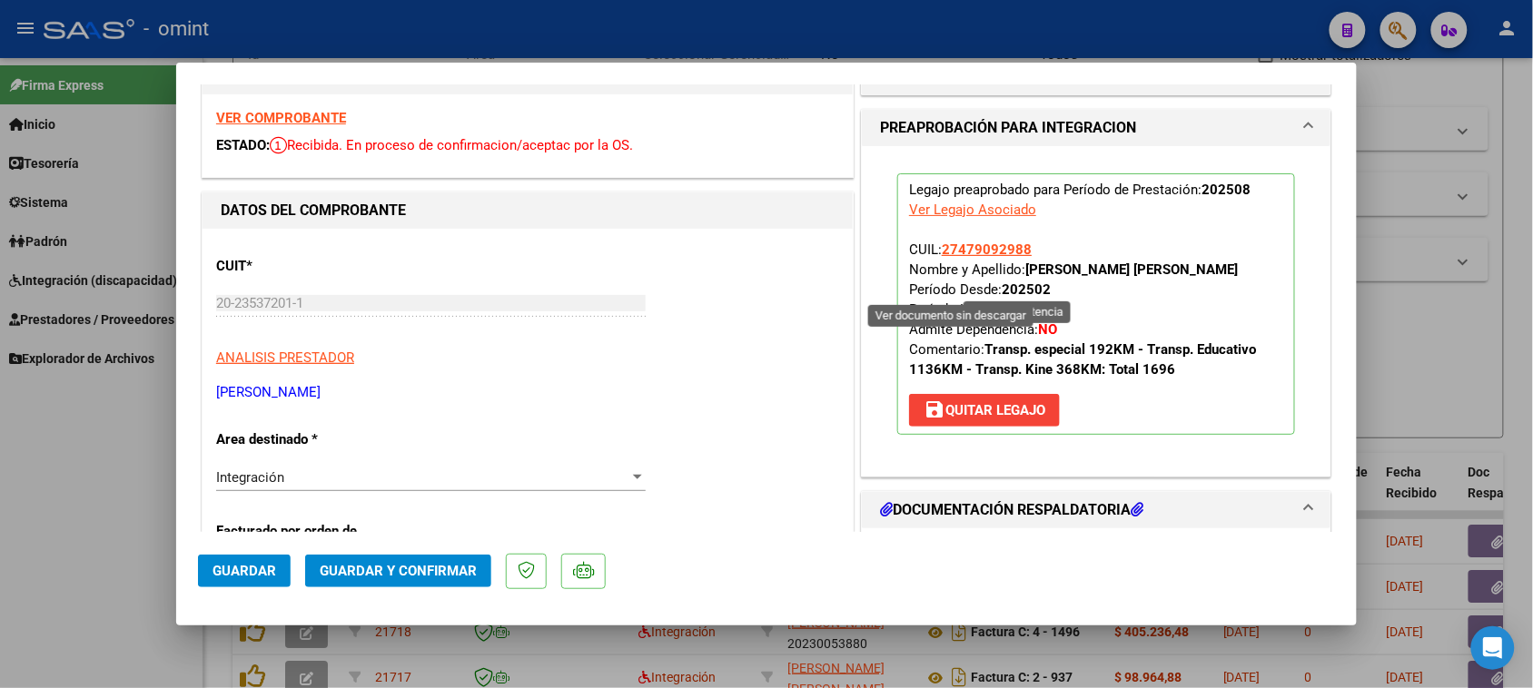
scroll to position [0, 0]
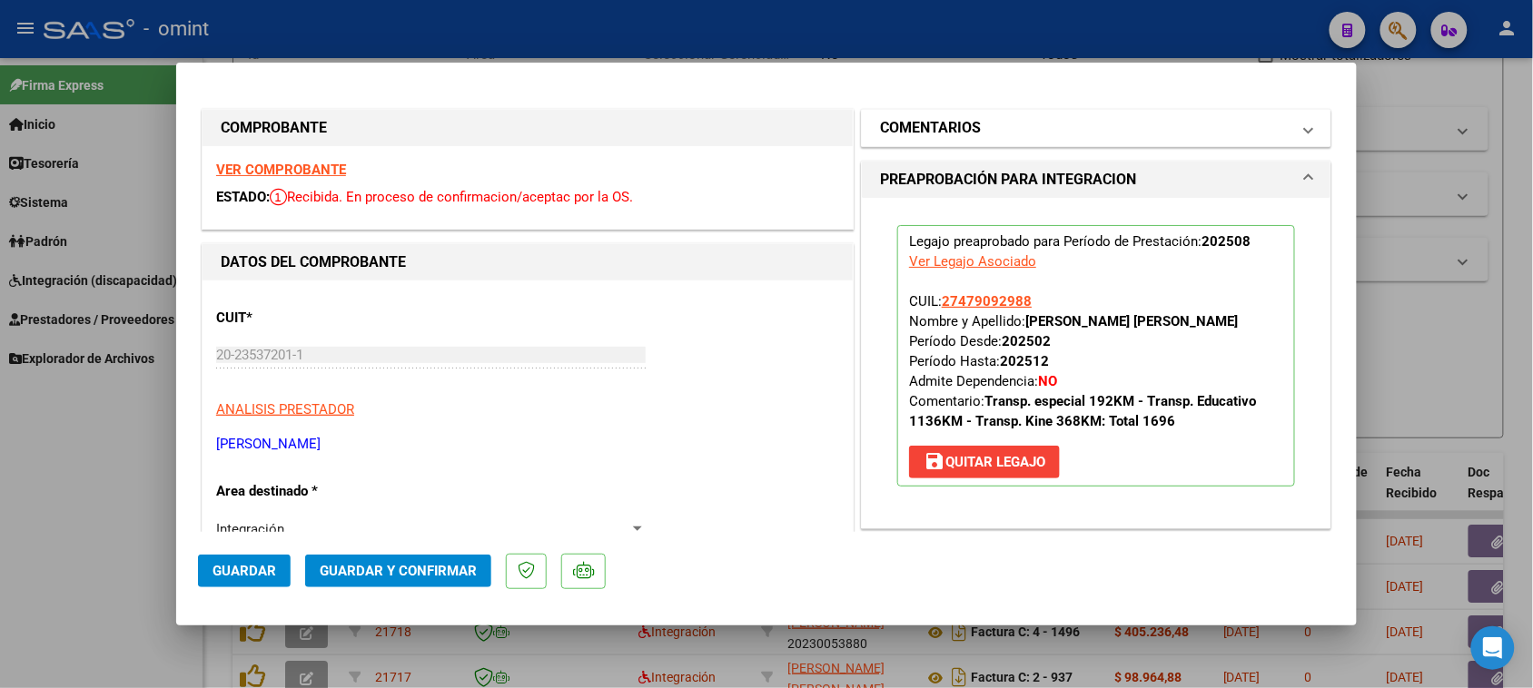
click at [959, 144] on mat-expansion-panel-header "COMENTARIOS" at bounding box center [1096, 128] width 469 height 36
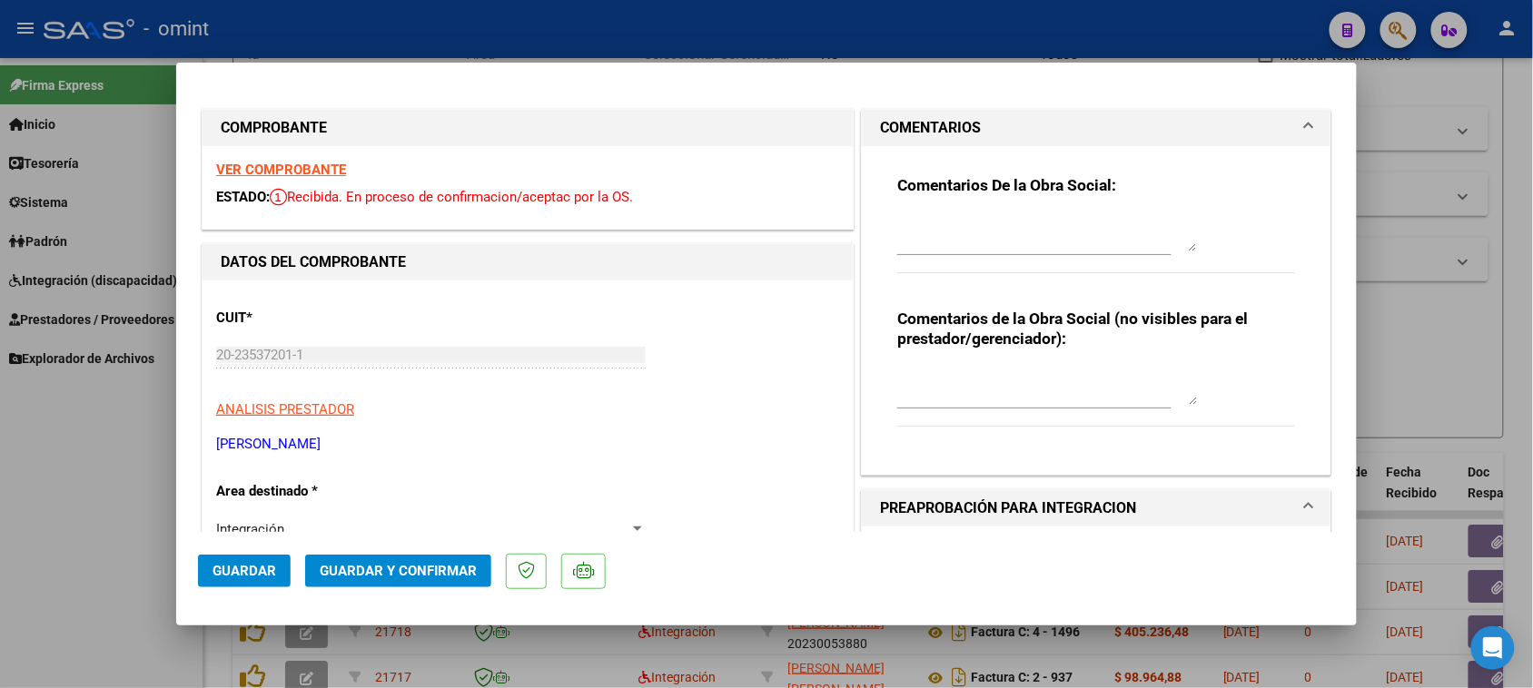
click at [927, 227] on textarea at bounding box center [1047, 233] width 300 height 36
paste textarea "Recuerde debe cargar sus facturaciones seleccionando únicamente el área "Integr…"
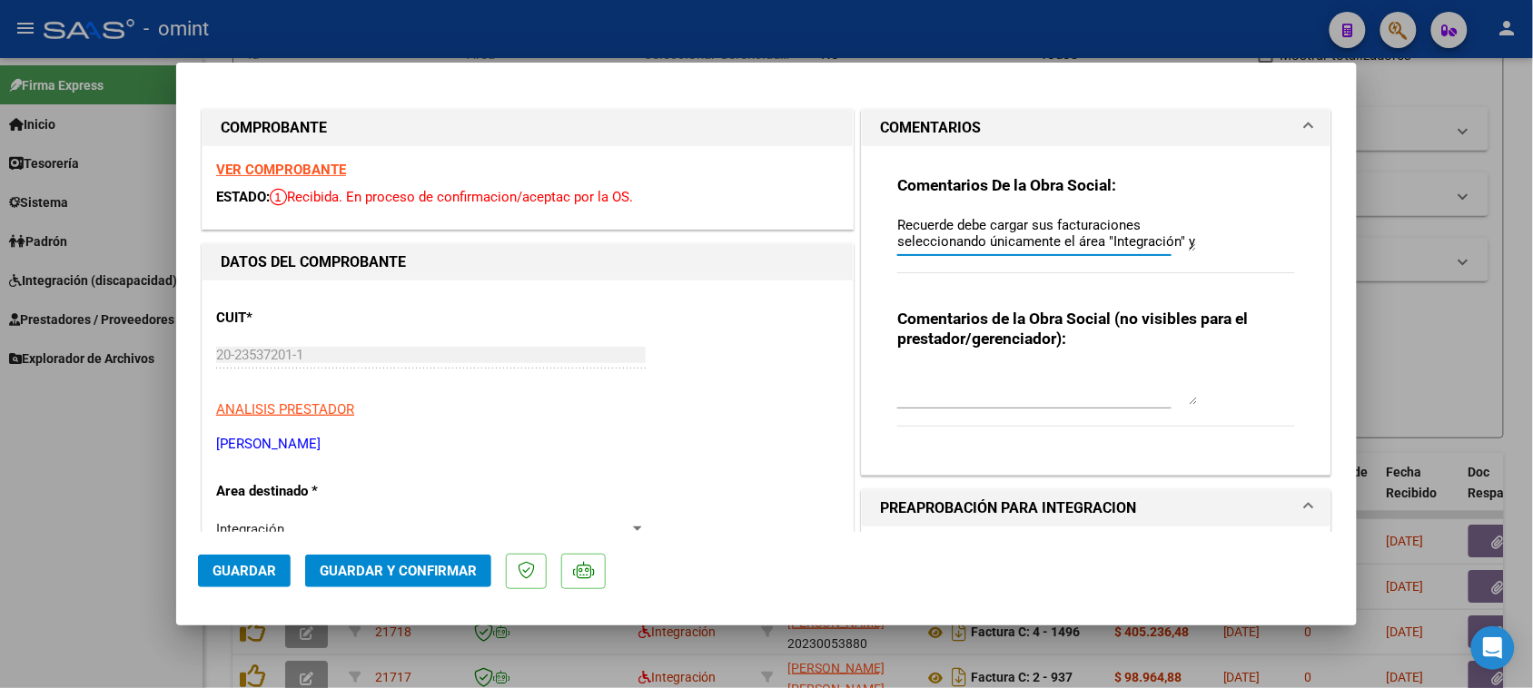
scroll to position [15, 0]
type textarea "Recuerde debe cargar sus facturaciones seleccionando únicamente el área "Integr…"
drag, startPoint x: 280, startPoint y: 573, endPoint x: 291, endPoint y: 520, distance: 54.7
click at [279, 573] on button "Guardar" at bounding box center [244, 571] width 93 height 33
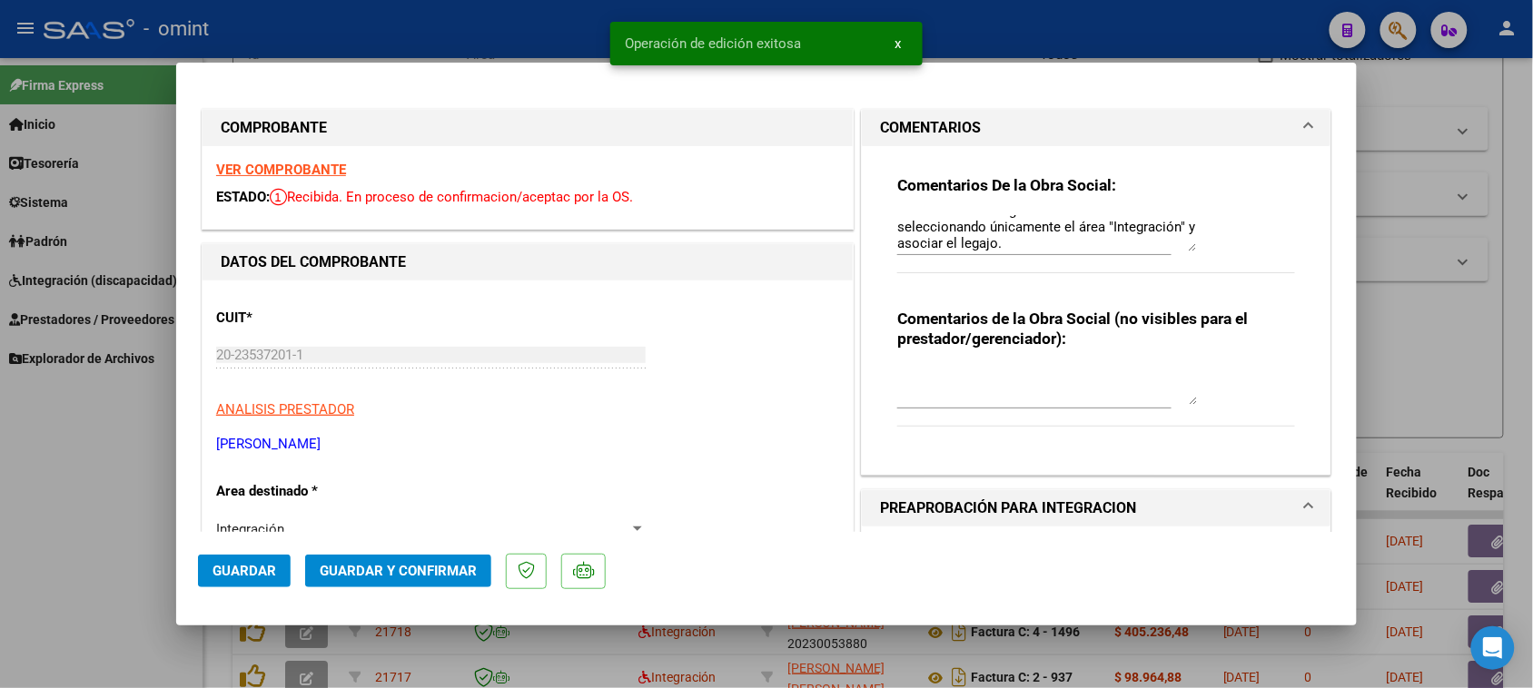
type input "$ 0,00"
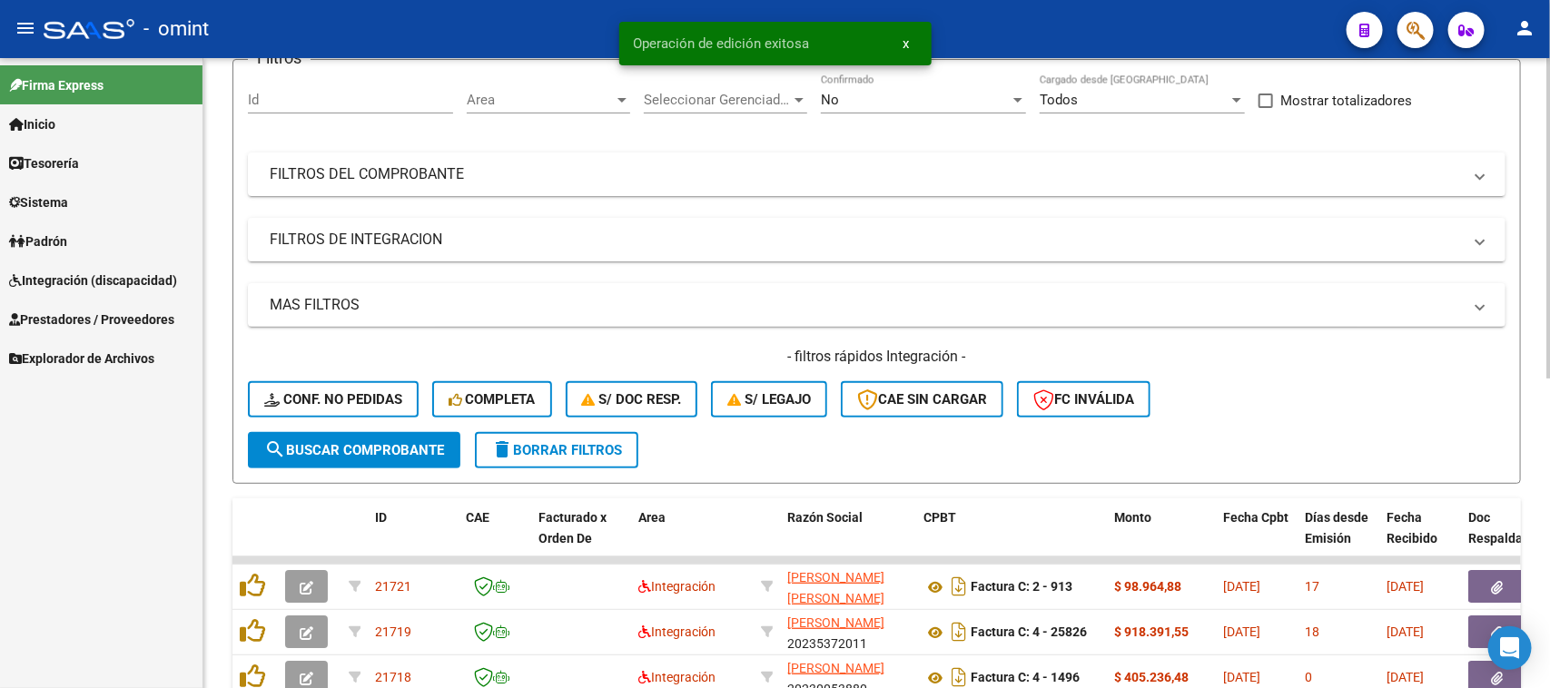
scroll to position [0, 0]
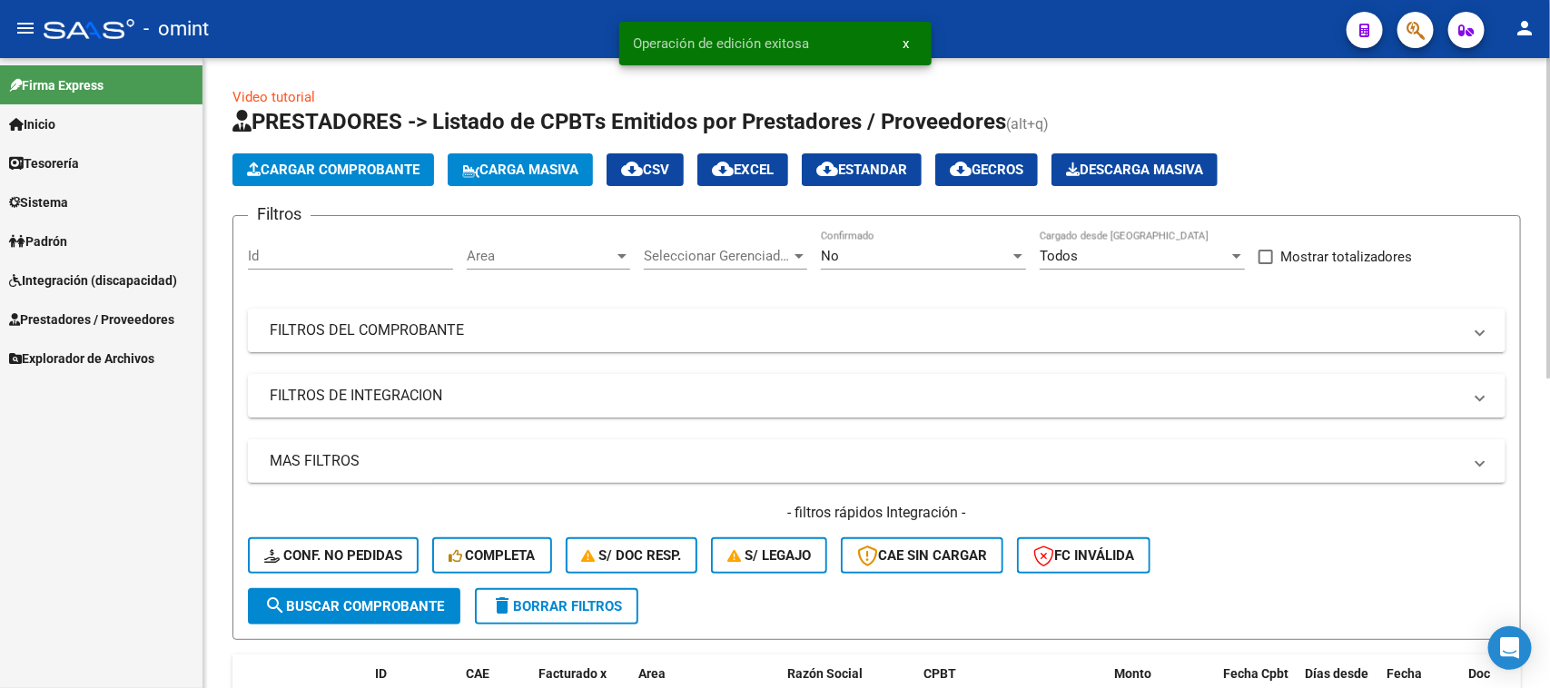
click at [543, 242] on div "Area Area" at bounding box center [548, 250] width 163 height 39
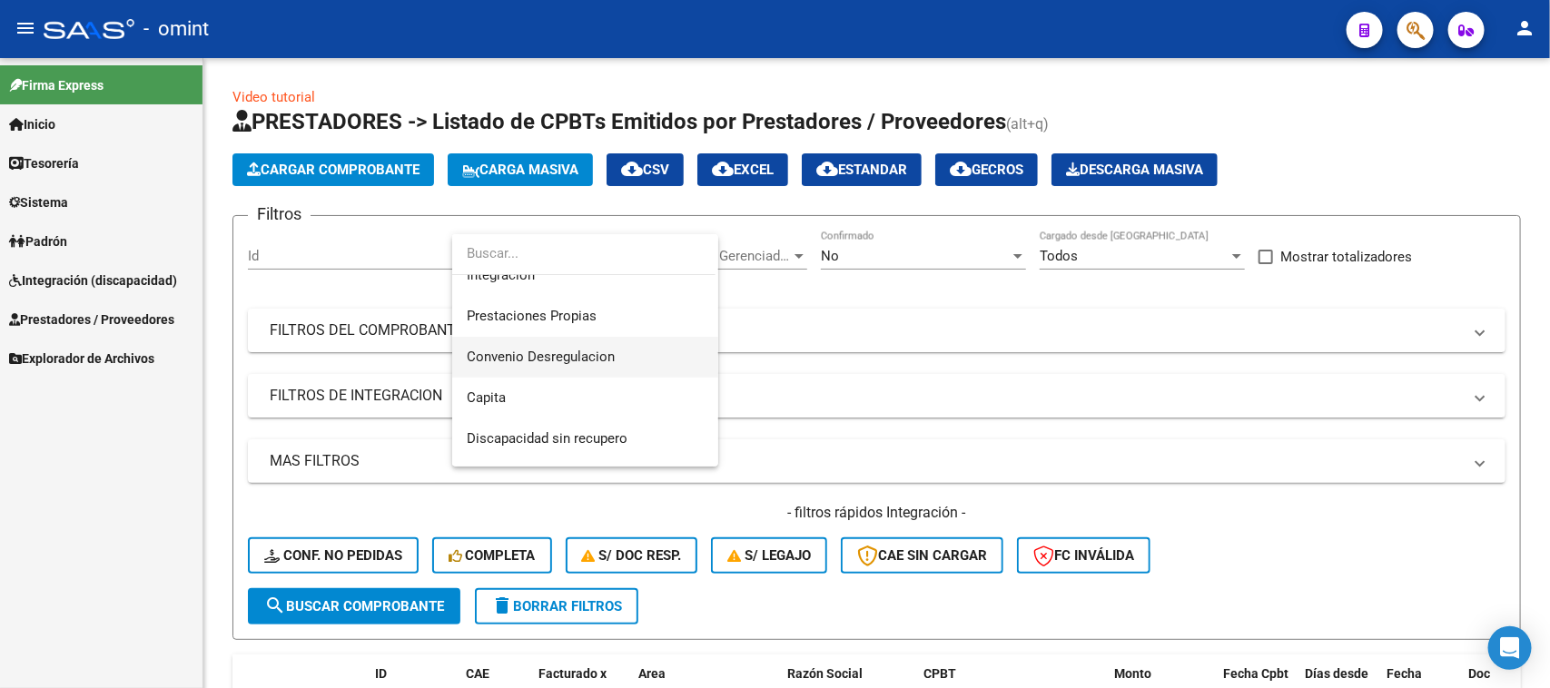
scroll to position [216, 0]
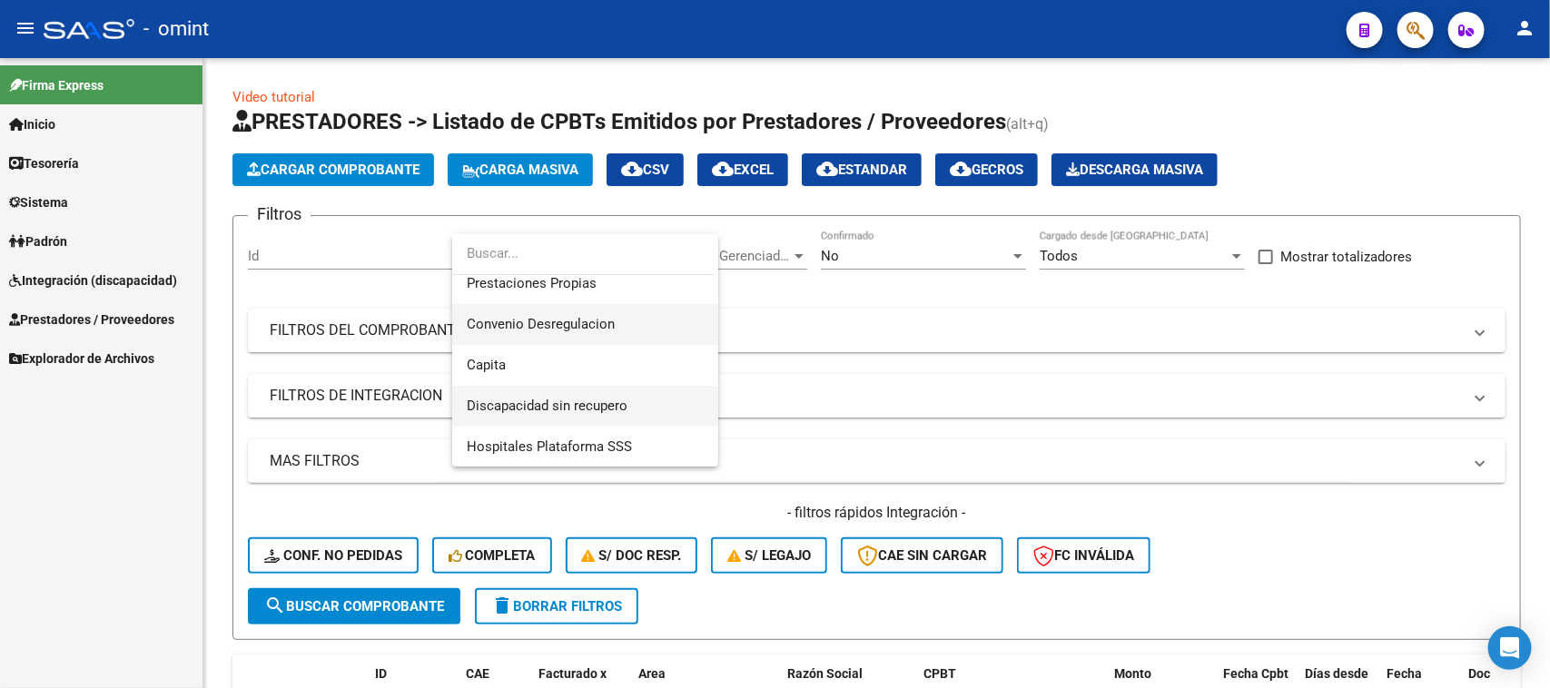
click at [519, 406] on span "Discapacidad sin recupero" at bounding box center [547, 406] width 161 height 16
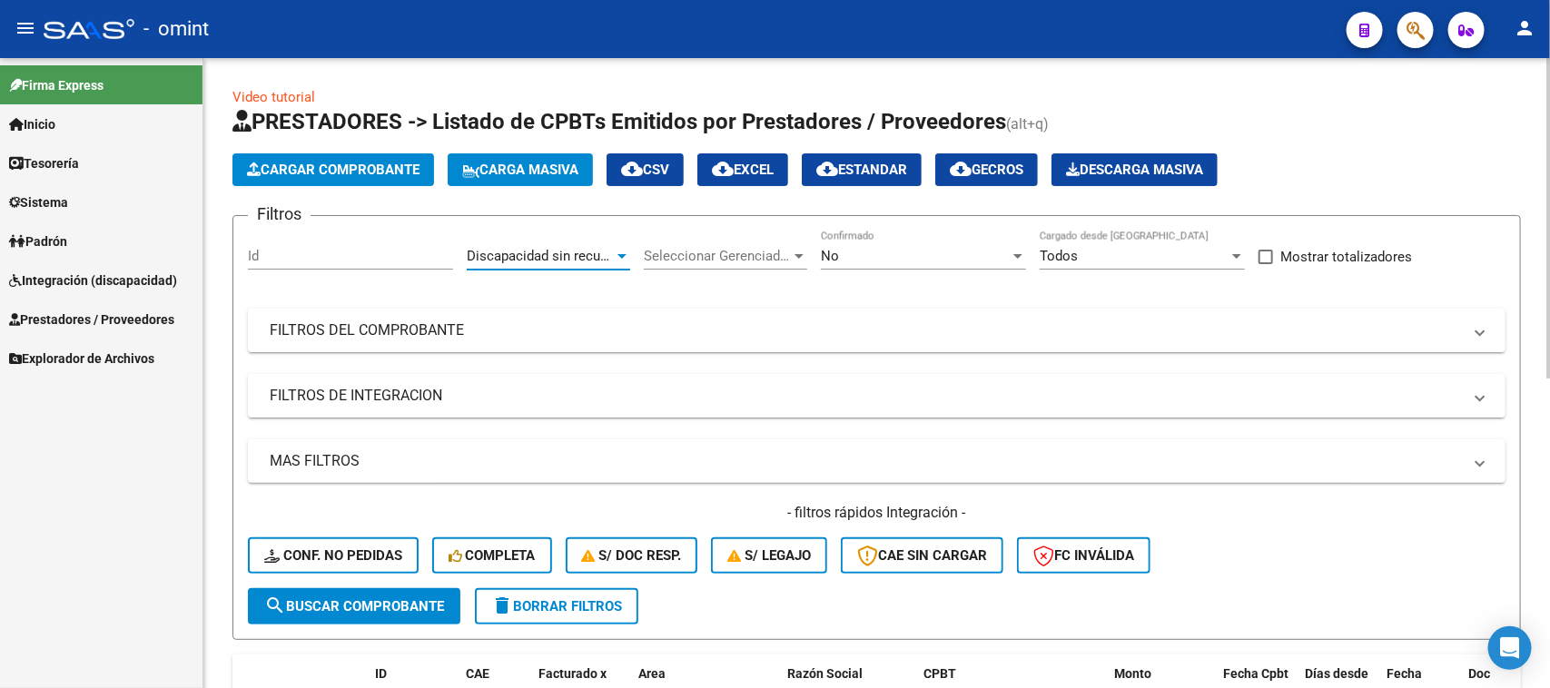
click at [333, 599] on span "search Buscar Comprobante" at bounding box center [354, 607] width 180 height 16
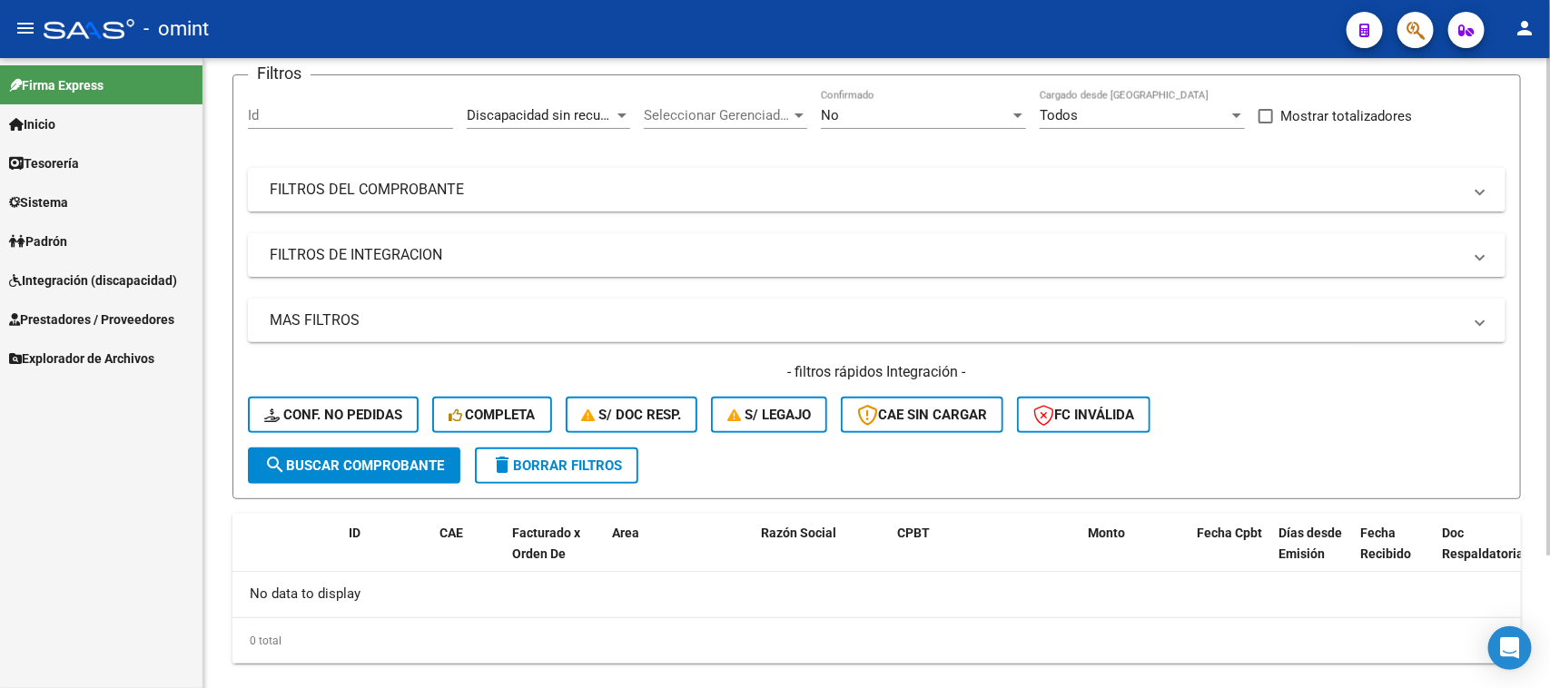
scroll to position [170, 0]
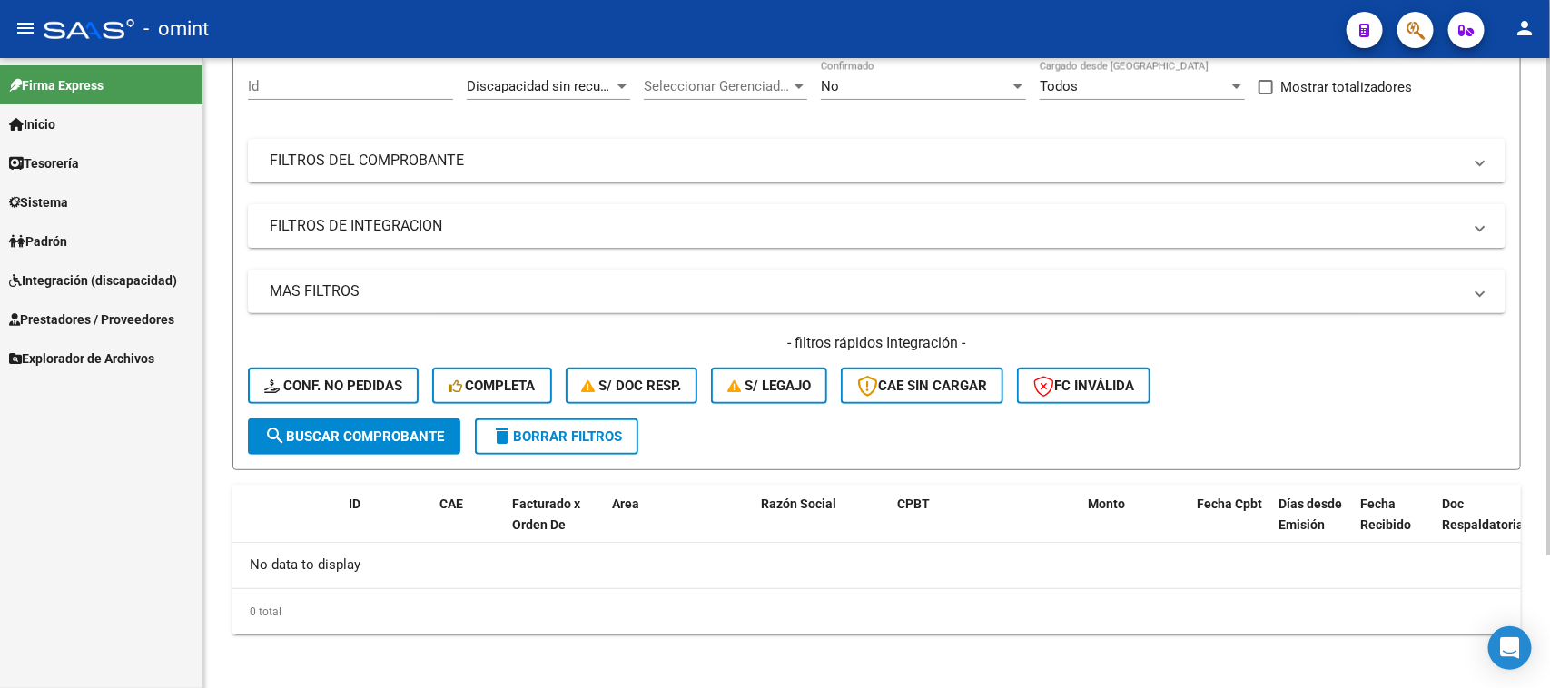
click at [595, 439] on span "delete Borrar Filtros" at bounding box center [556, 437] width 131 height 16
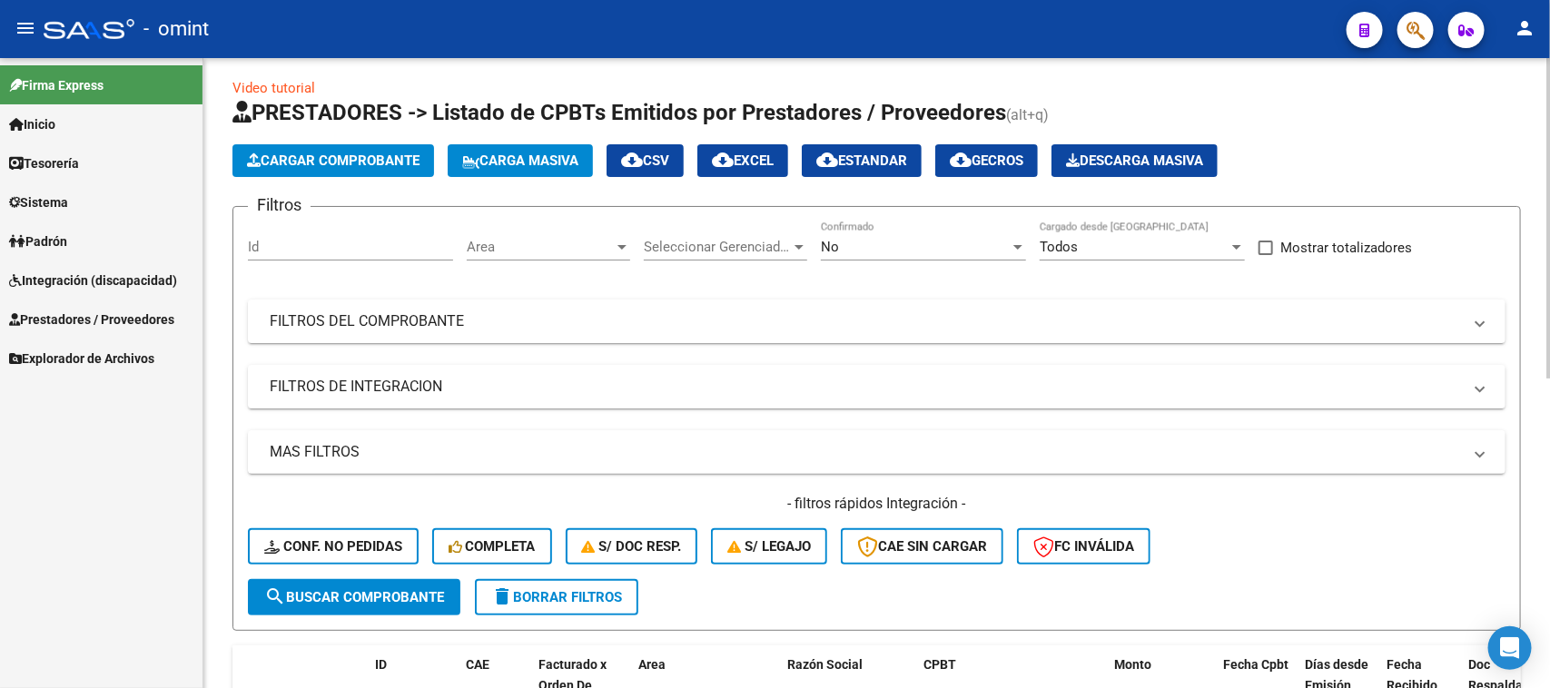
scroll to position [0, 0]
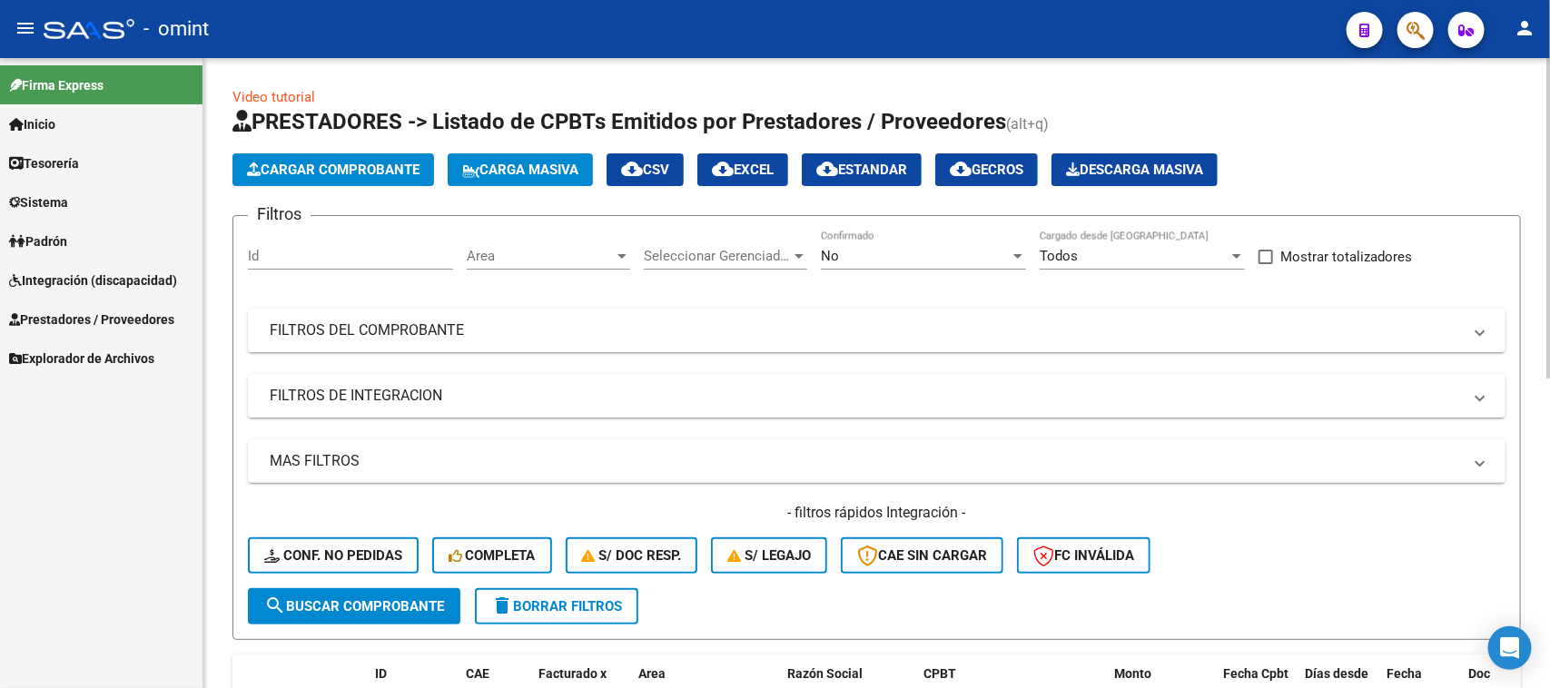
click at [550, 245] on div "Area Area" at bounding box center [548, 250] width 163 height 39
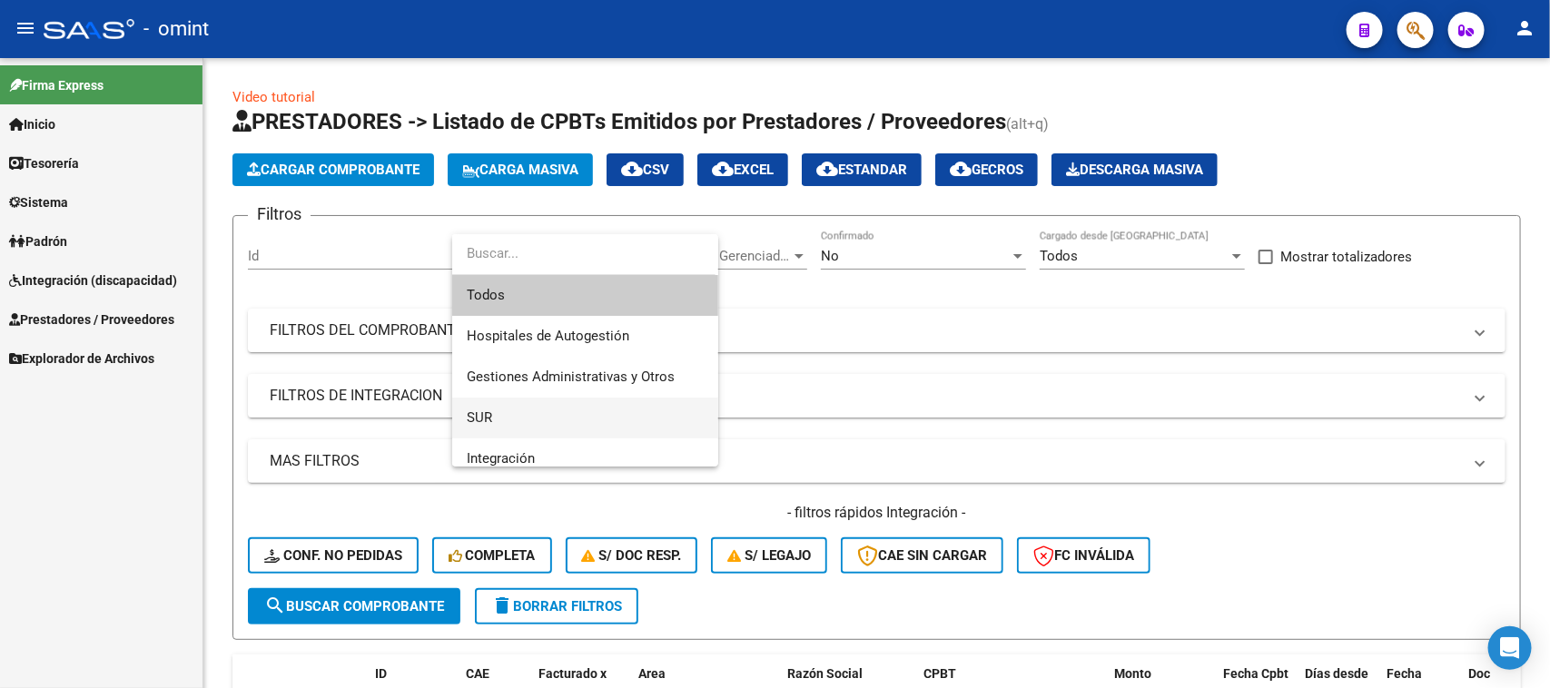
click at [531, 415] on span "SUR" at bounding box center [585, 418] width 237 height 41
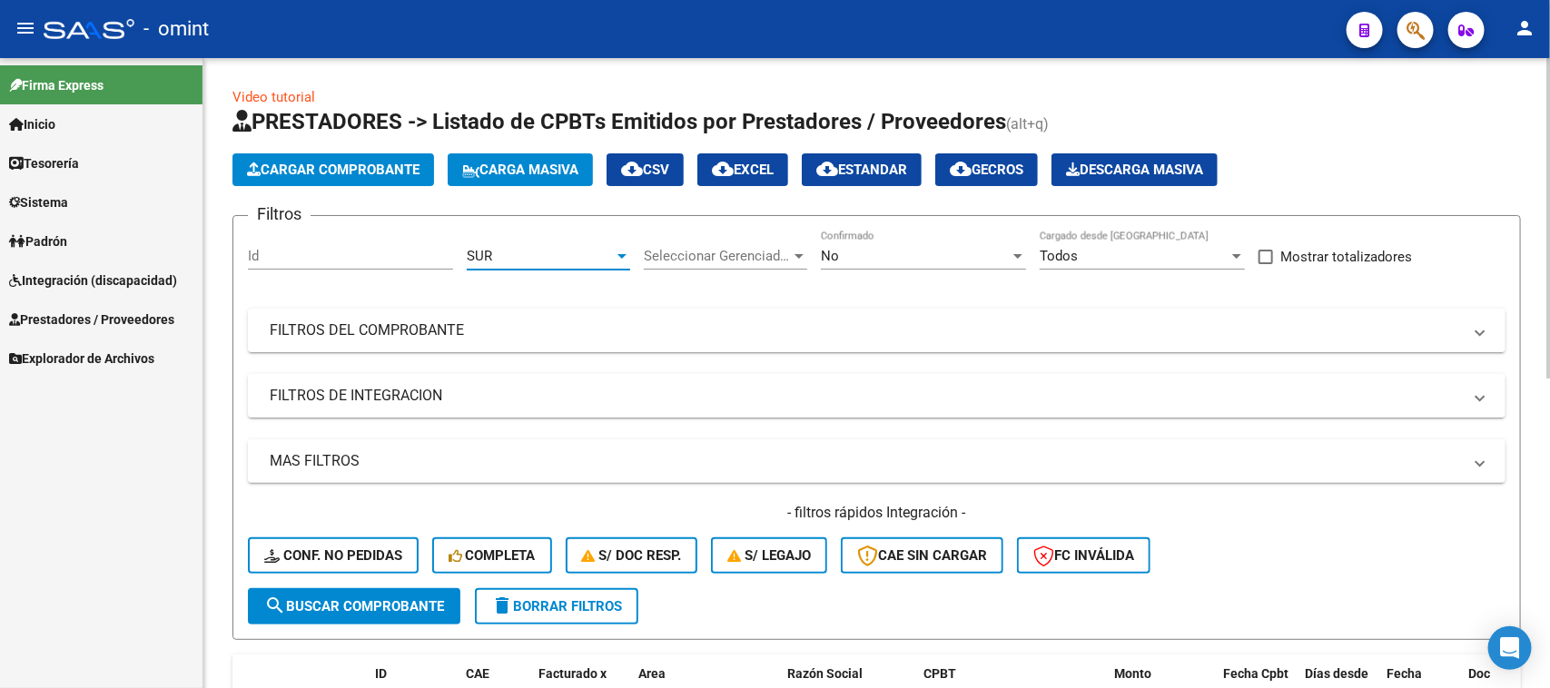
click at [364, 589] on button "search Buscar Comprobante" at bounding box center [354, 607] width 213 height 36
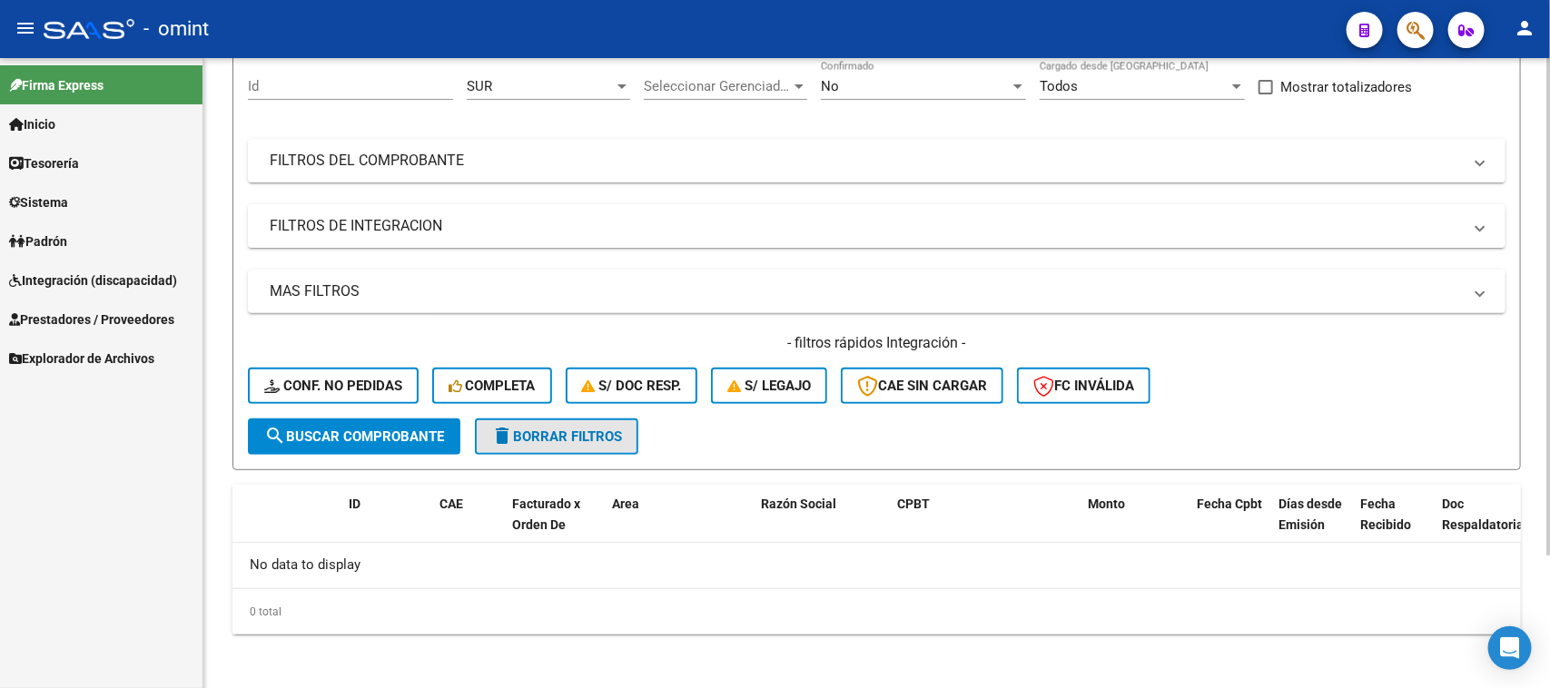
click at [616, 441] on button "delete Borrar Filtros" at bounding box center [556, 437] width 163 height 36
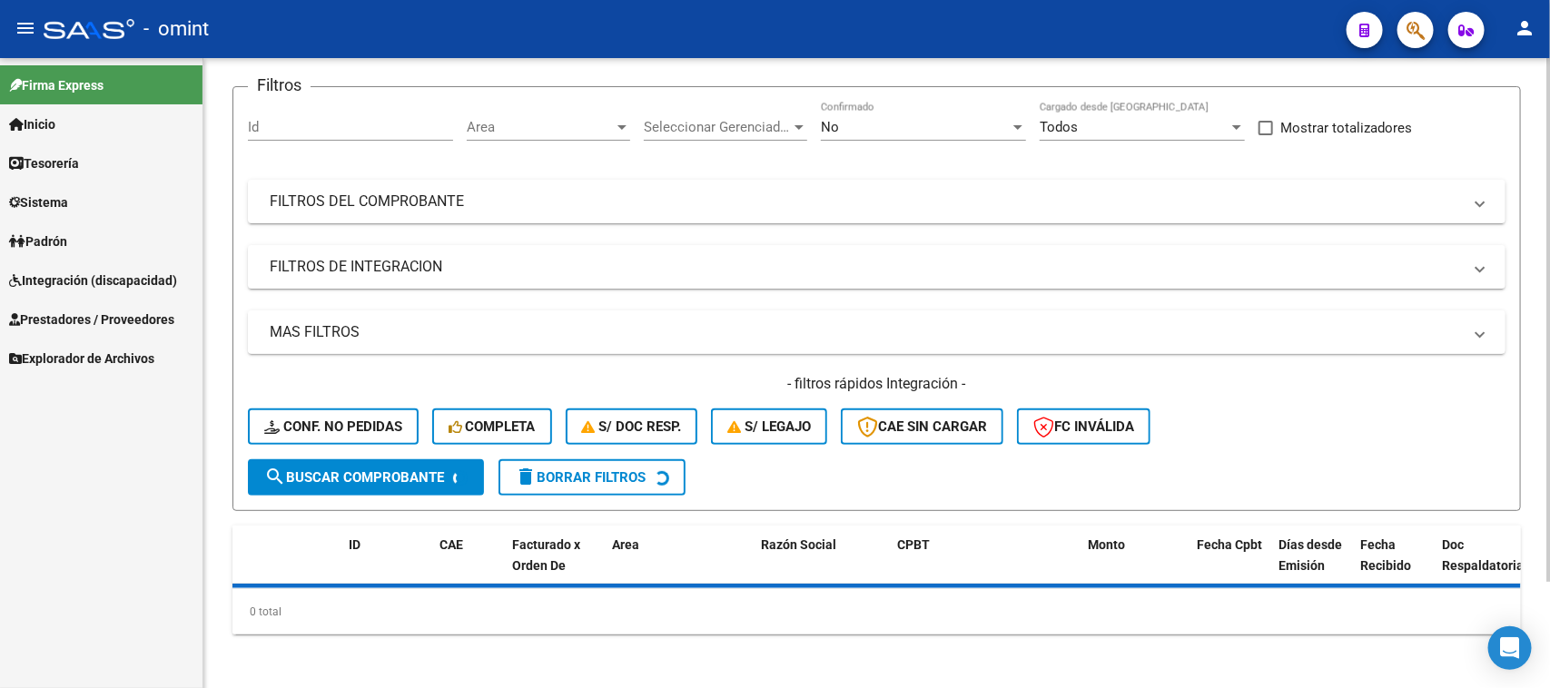
scroll to position [170, 0]
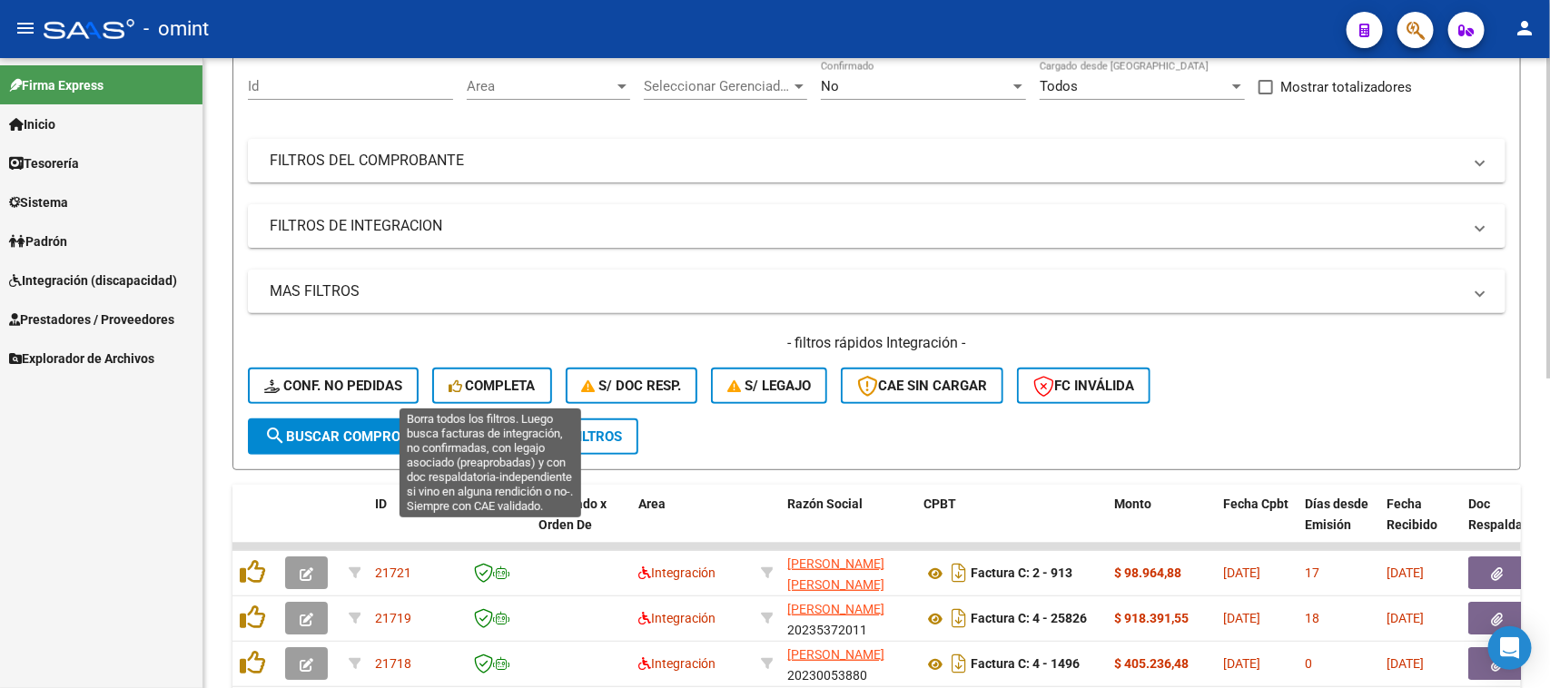
click at [540, 391] on button "Completa" at bounding box center [492, 386] width 120 height 36
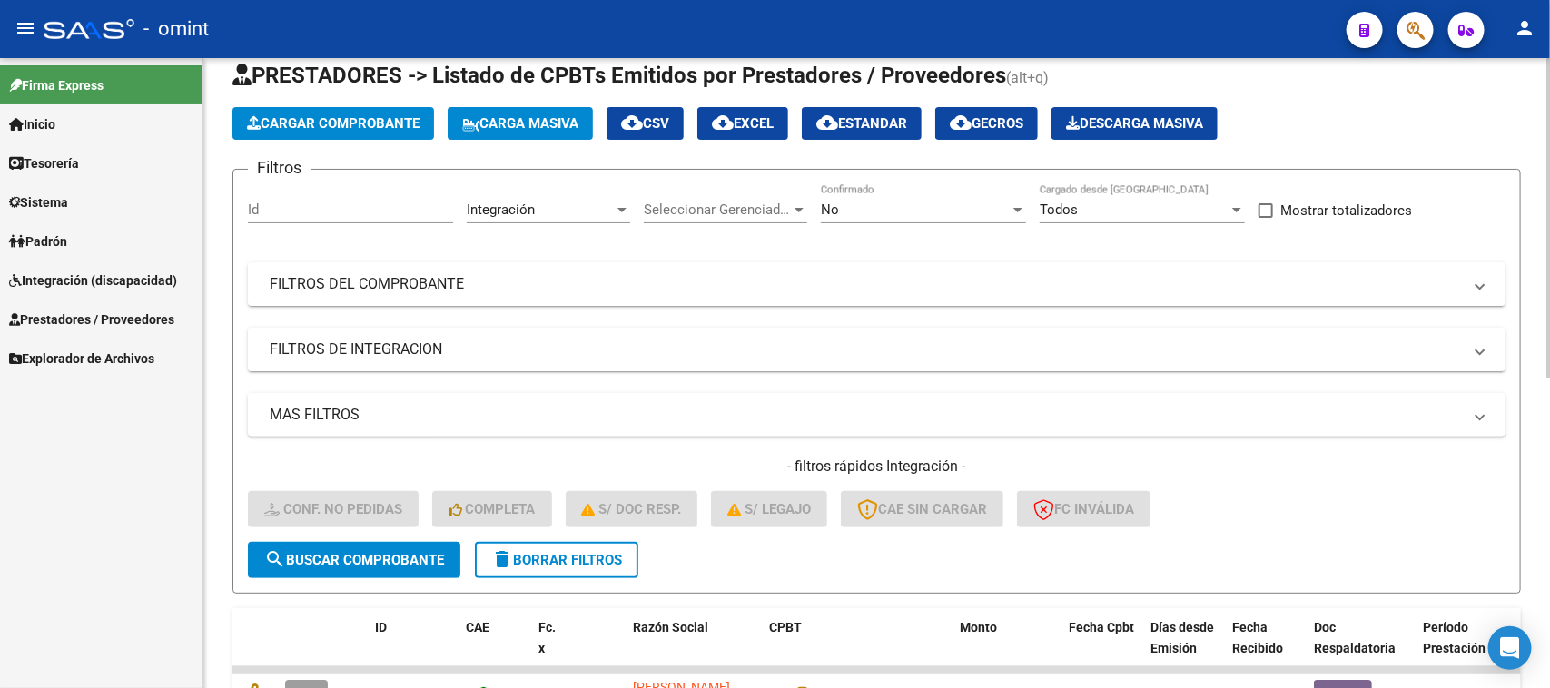
scroll to position [43, 0]
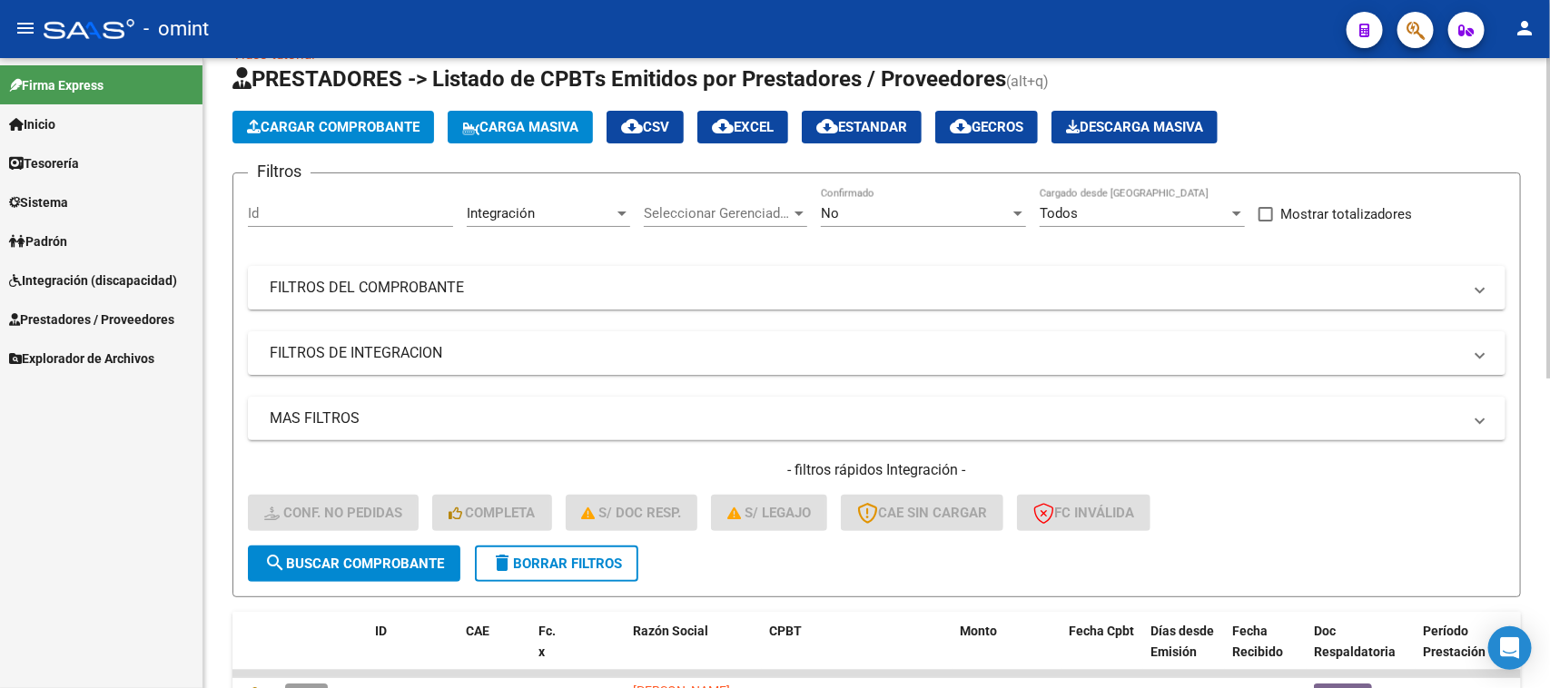
click at [524, 563] on span "delete Borrar Filtros" at bounding box center [556, 564] width 131 height 16
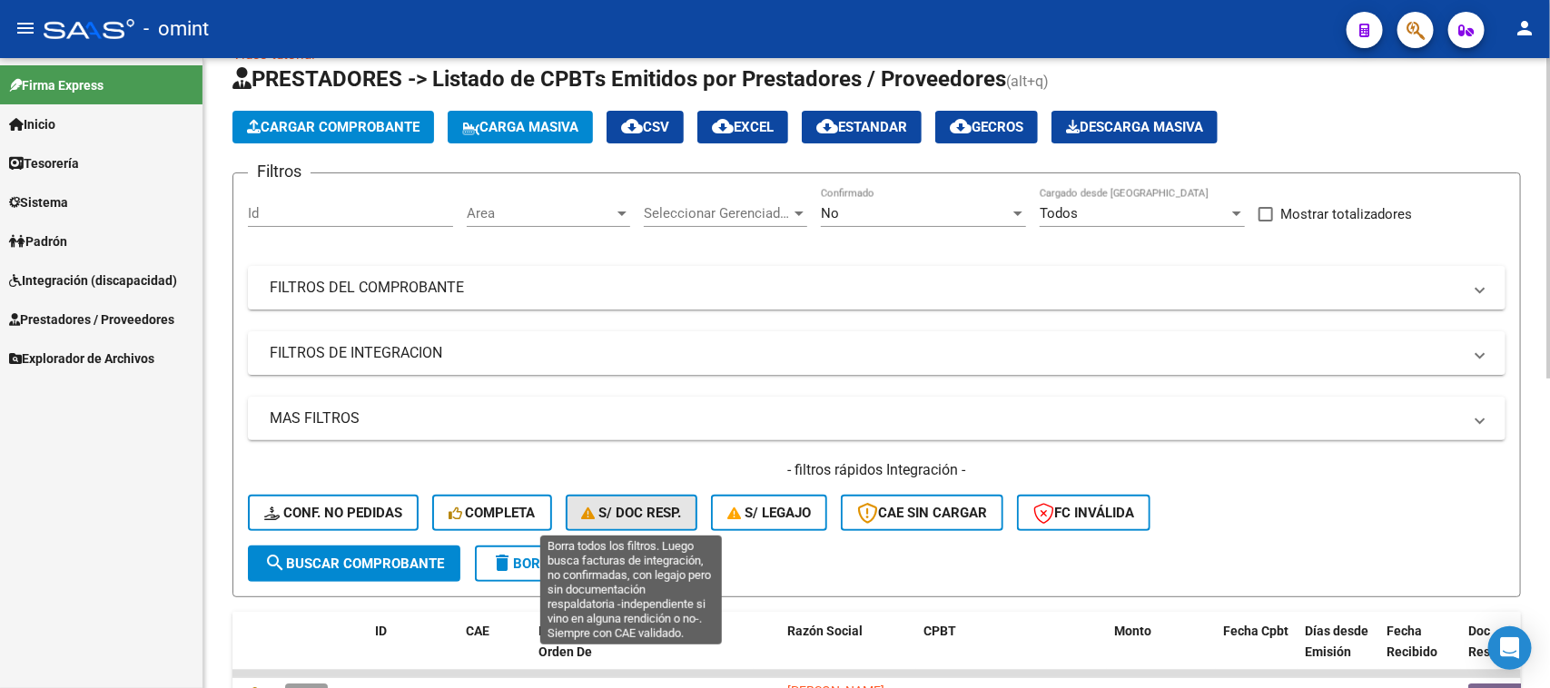
click at [629, 519] on button "S/ Doc Resp." at bounding box center [632, 513] width 133 height 36
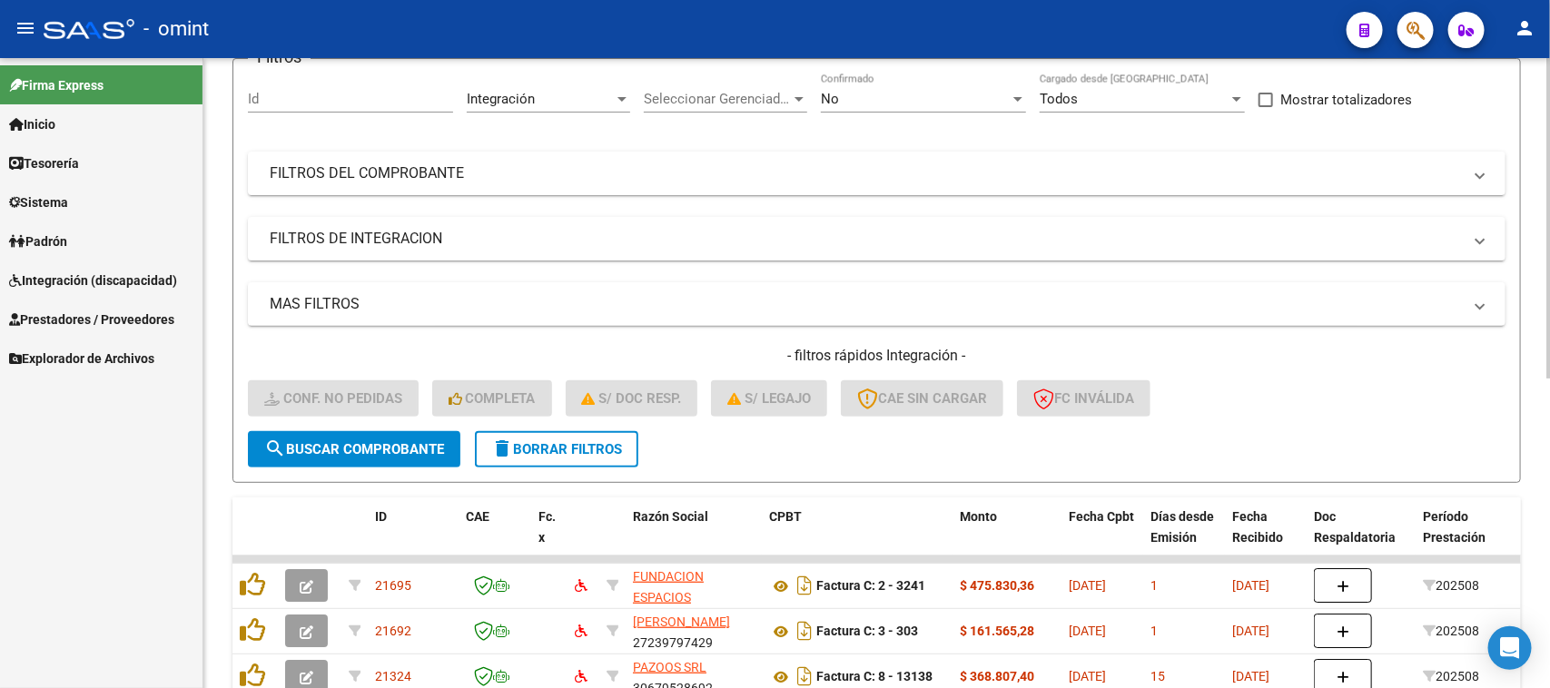
scroll to position [156, 0]
click at [609, 442] on span "delete Borrar Filtros" at bounding box center [556, 450] width 131 height 16
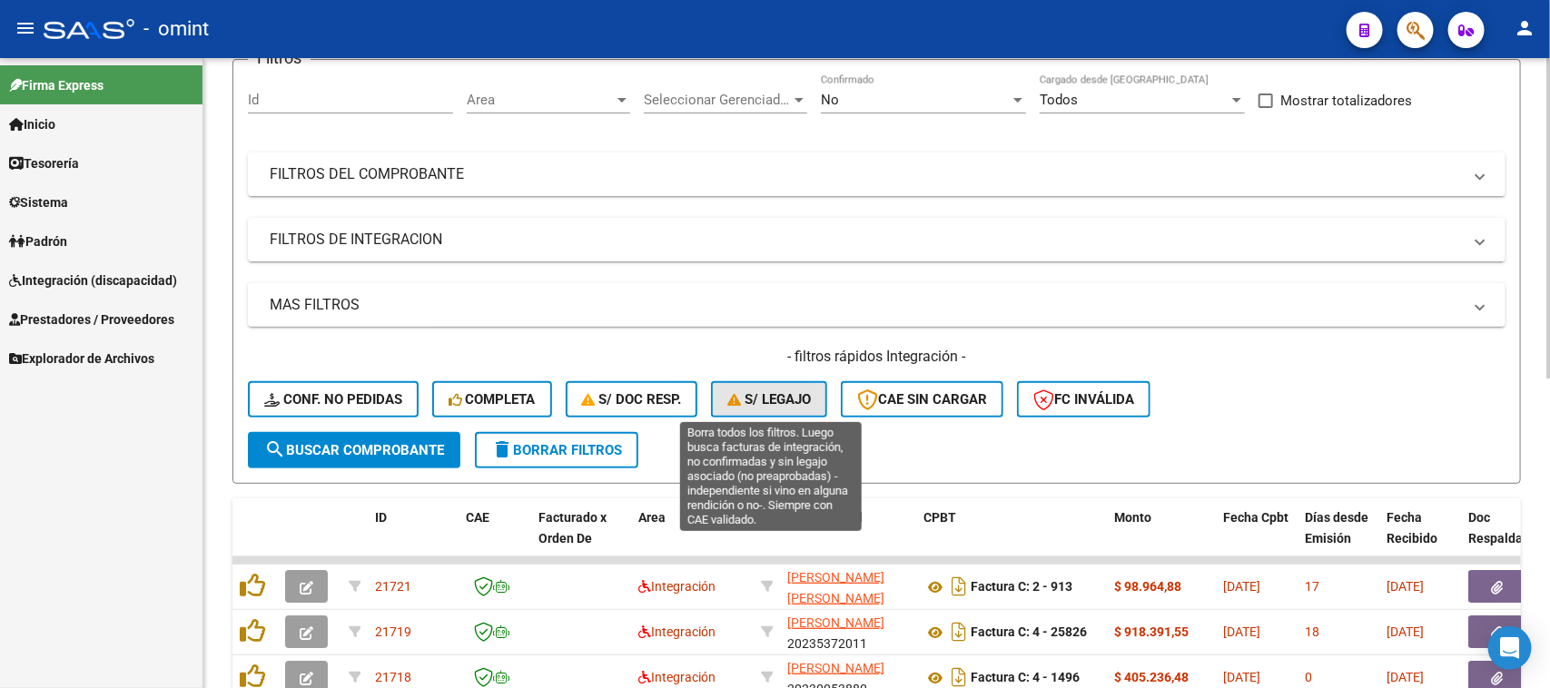
click at [767, 398] on span "S/ legajo" at bounding box center [770, 399] width 84 height 16
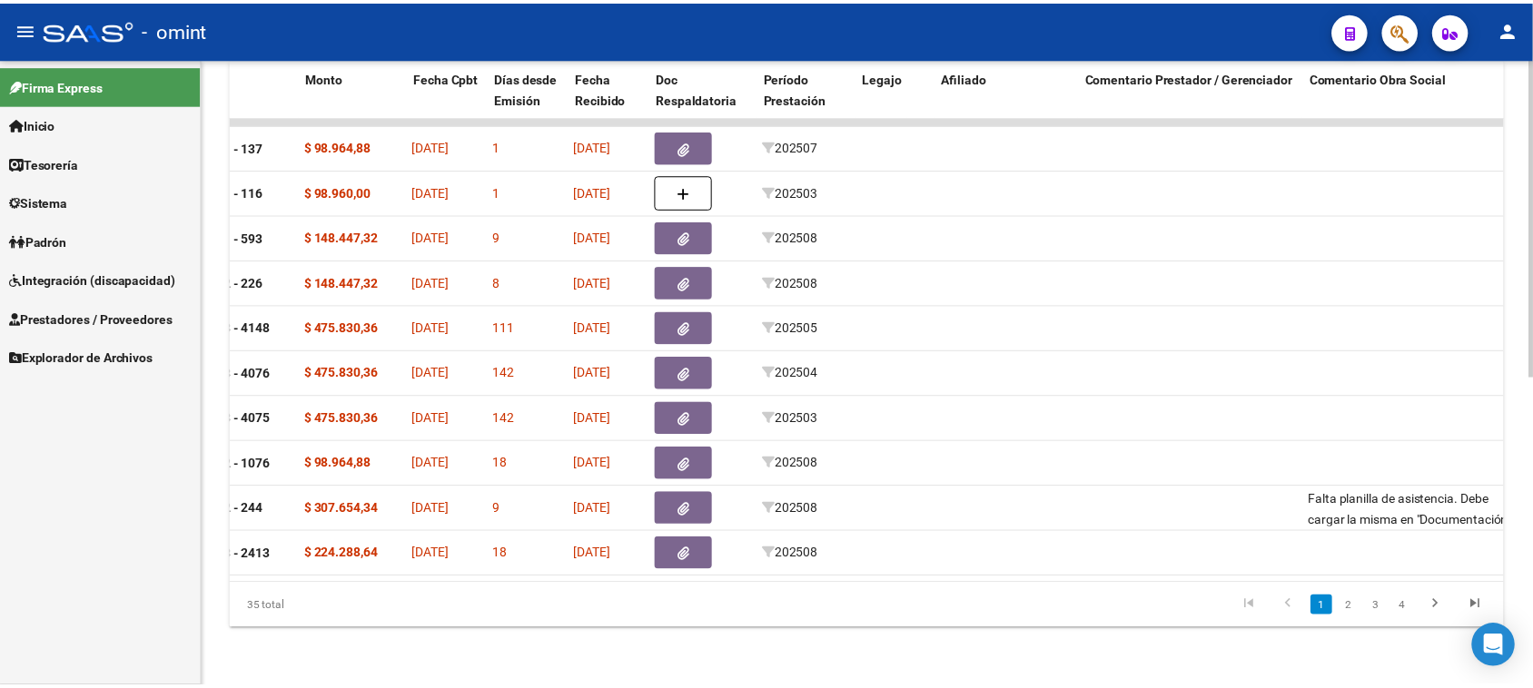
scroll to position [0, 0]
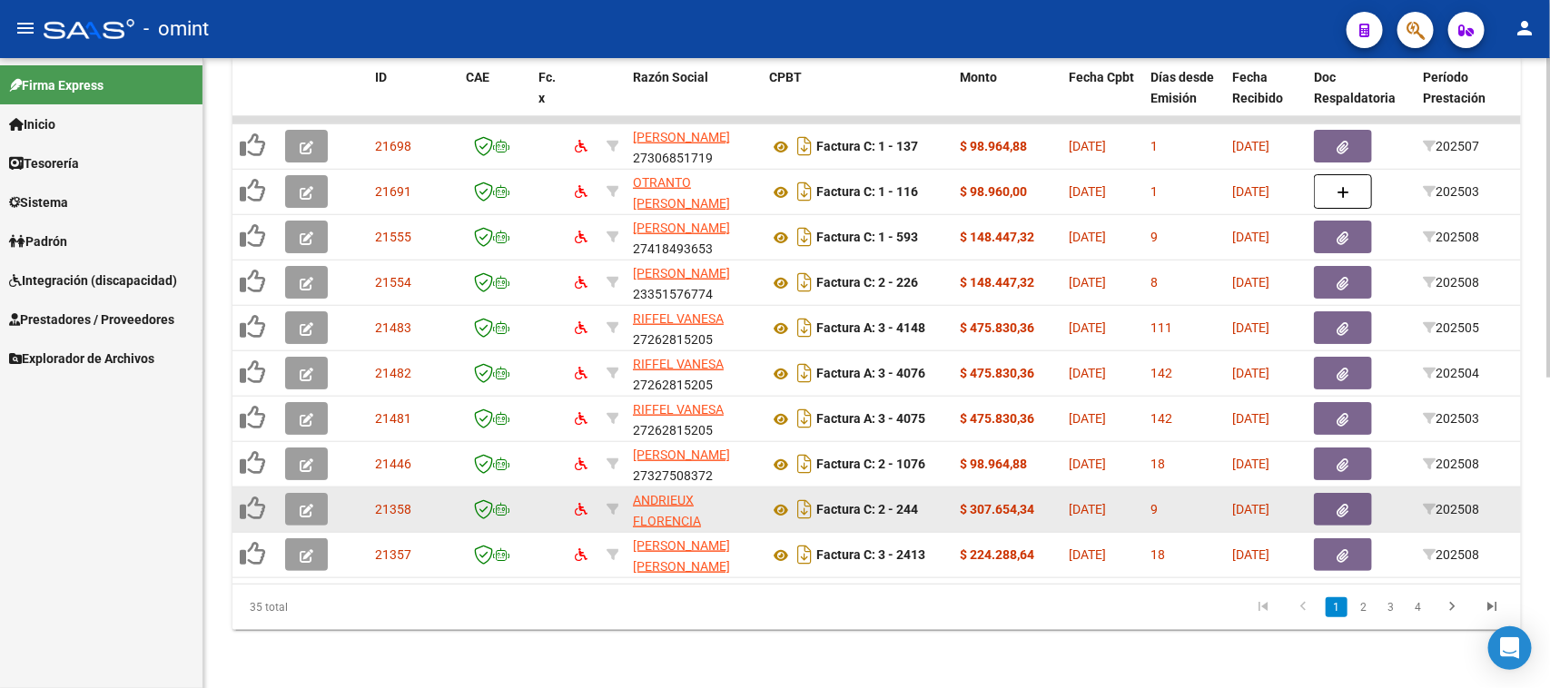
click at [305, 504] on icon "button" at bounding box center [307, 511] width 14 height 14
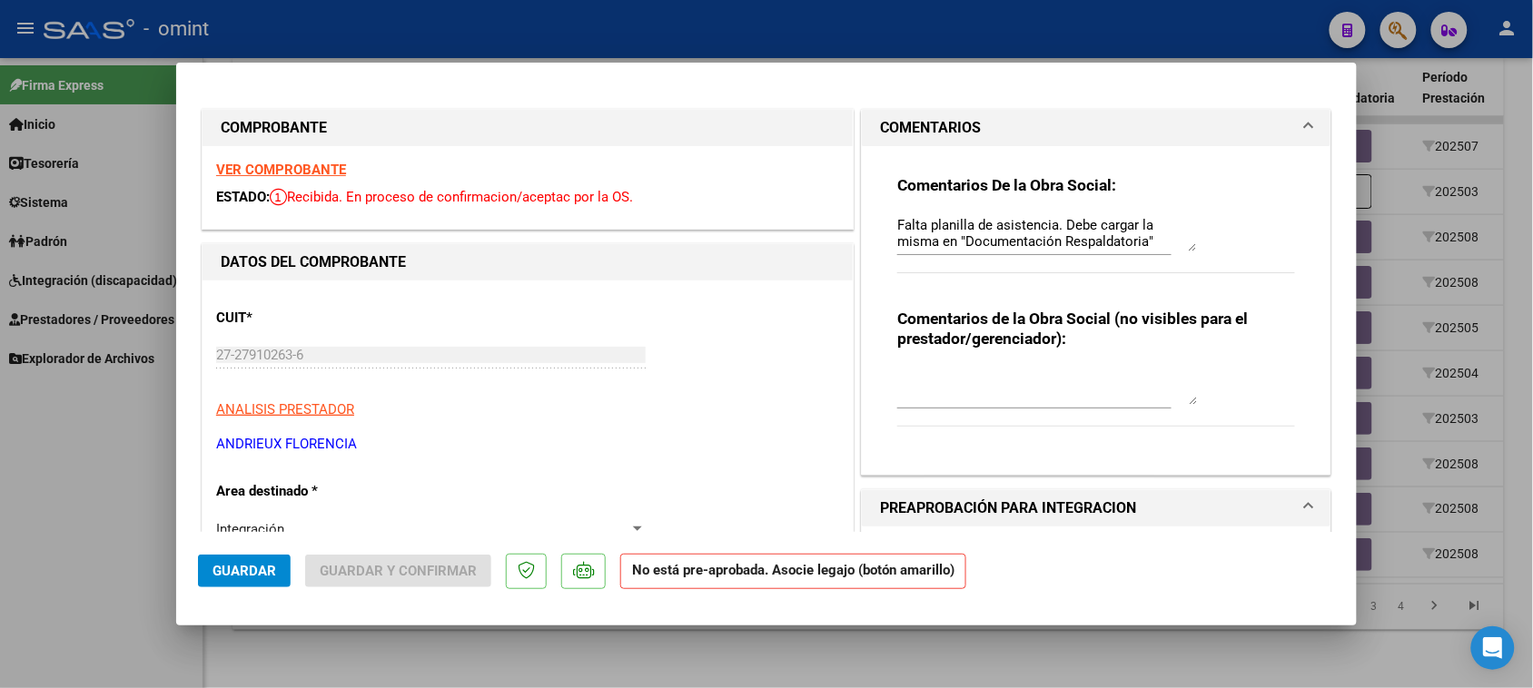
click at [313, 166] on strong "VER COMPROBANTE" at bounding box center [281, 170] width 130 height 16
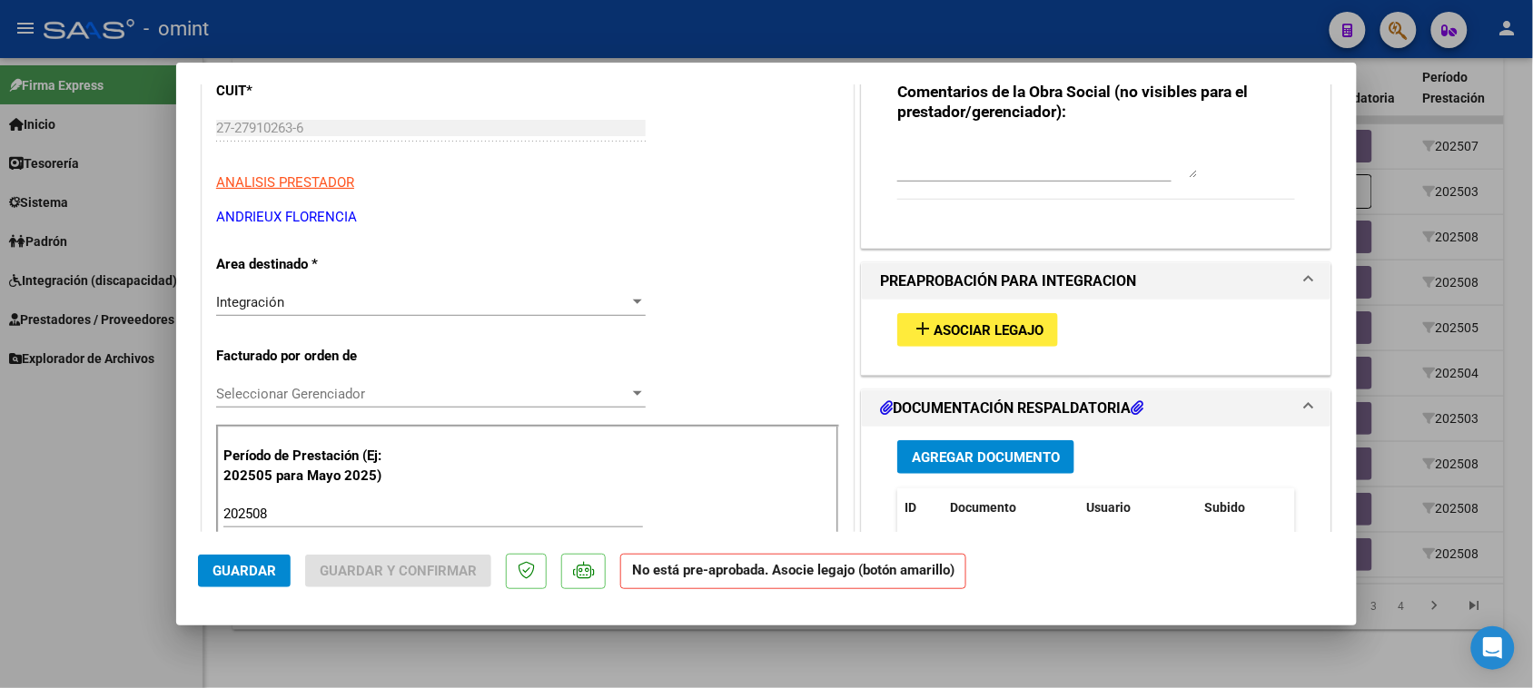
click at [912, 320] on mat-icon "add" at bounding box center [923, 329] width 22 height 22
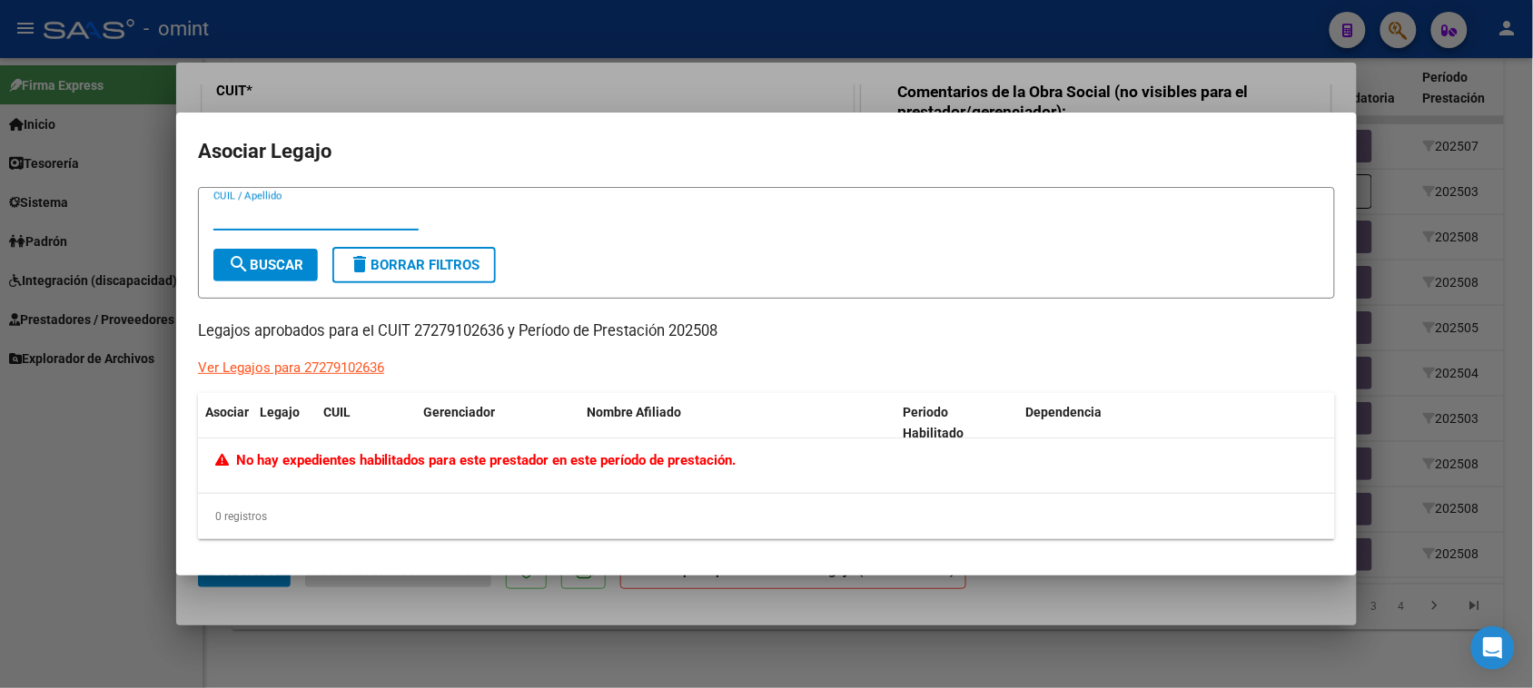
type input "$ 0,00"
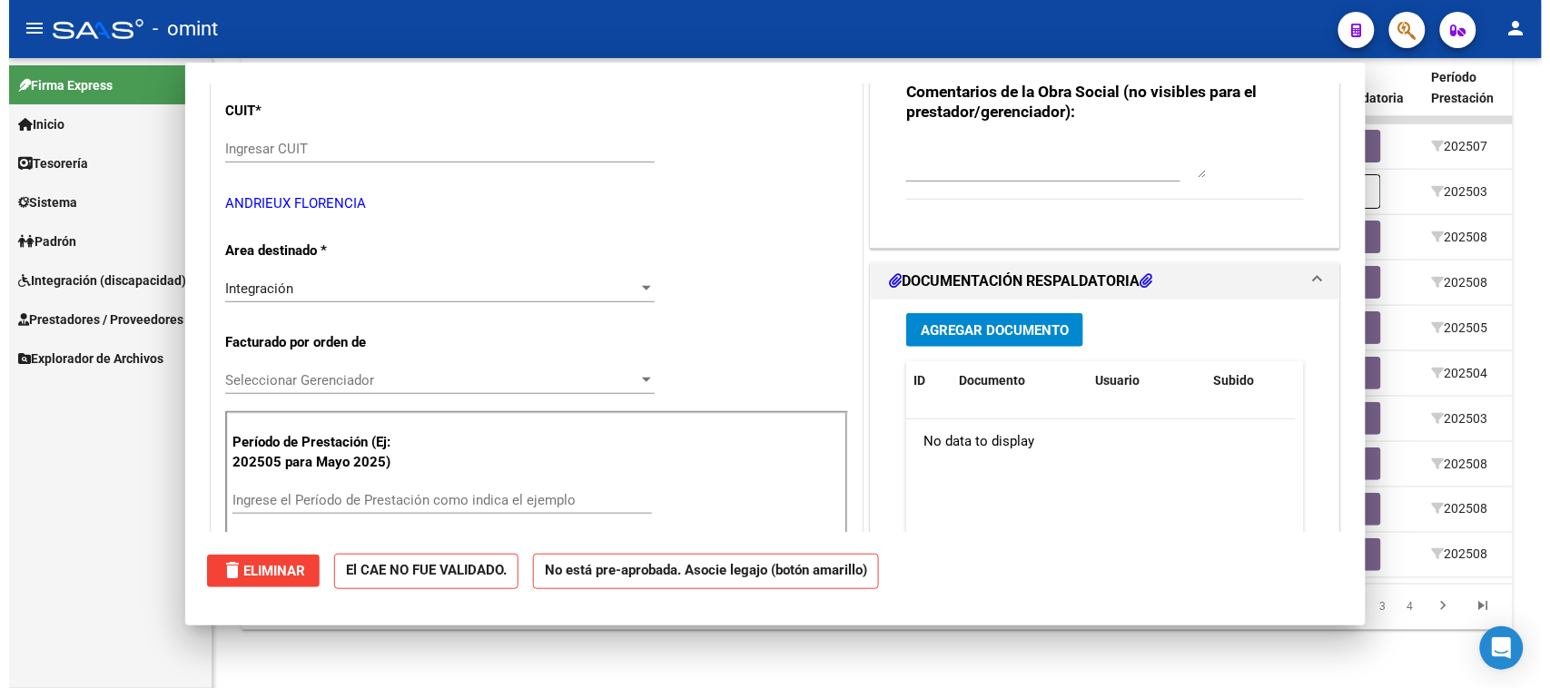
scroll to position [0, 0]
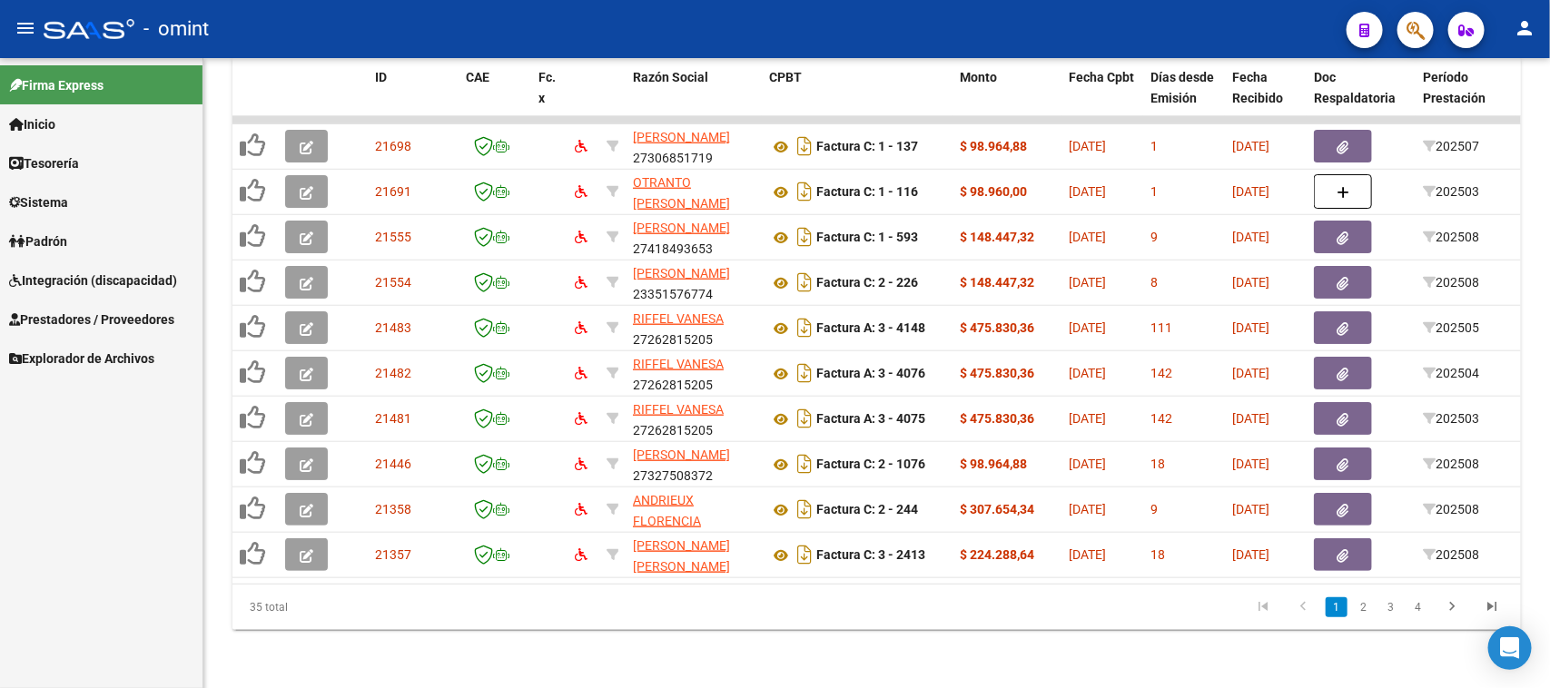
click at [102, 292] on link "Integración (discapacidad)" at bounding box center [101, 280] width 203 height 39
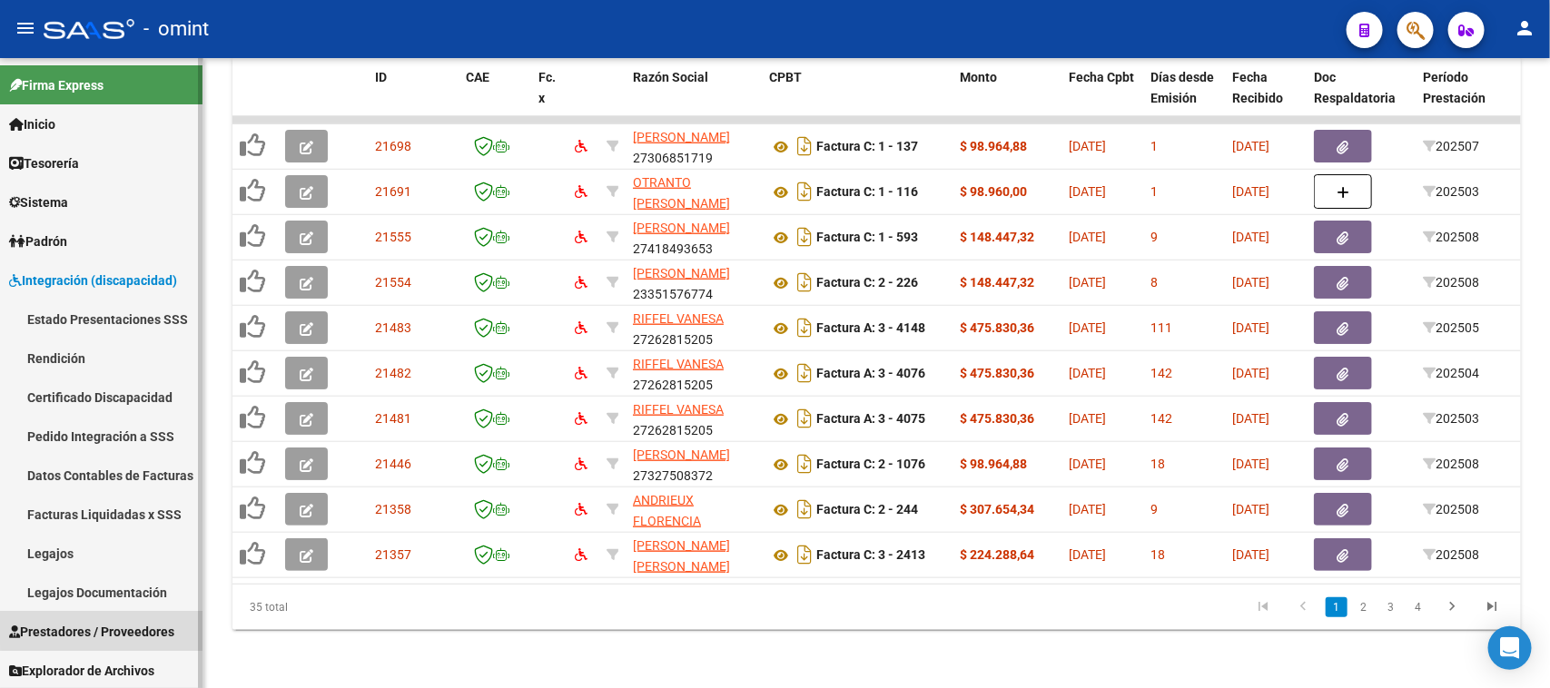
click at [109, 620] on link "Prestadores / Proveedores" at bounding box center [101, 631] width 203 height 39
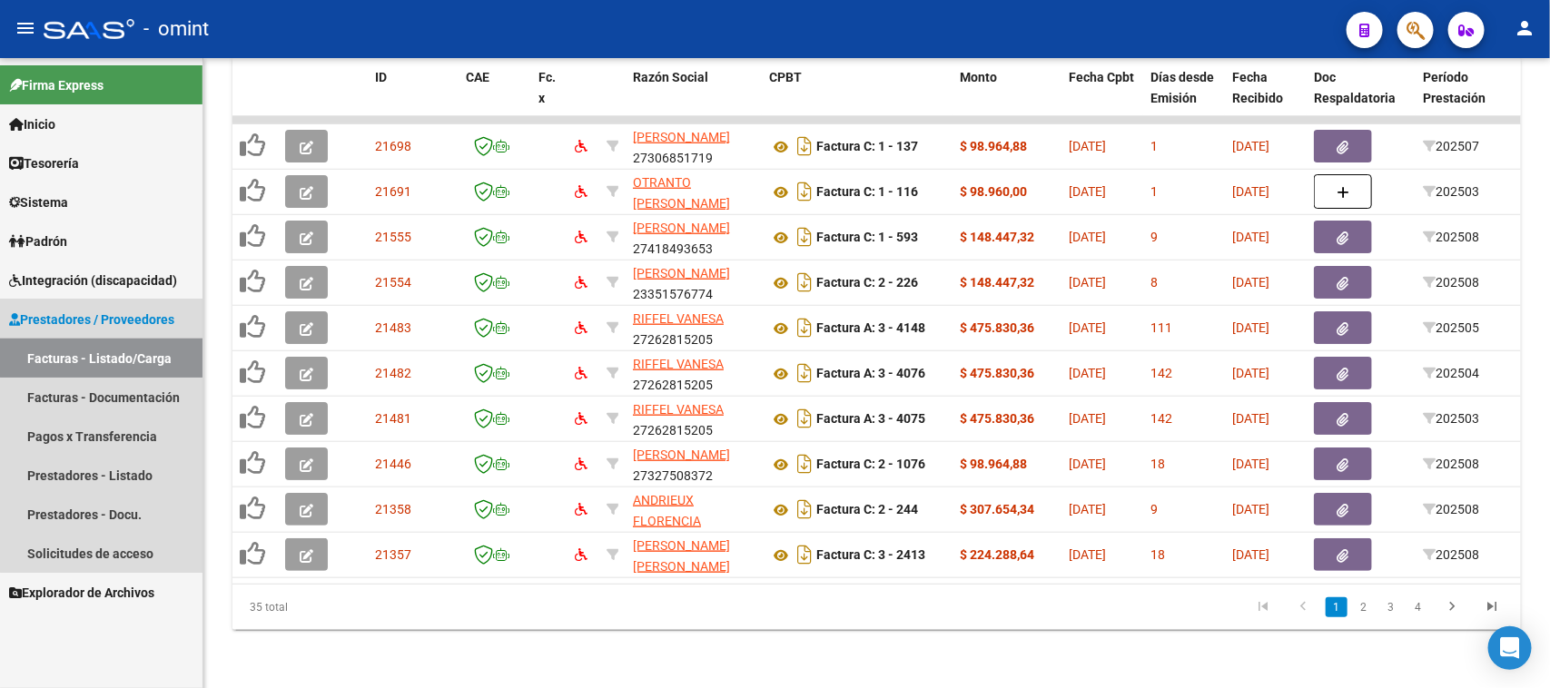
click at [120, 345] on link "Facturas - Listado/Carga" at bounding box center [101, 358] width 203 height 39
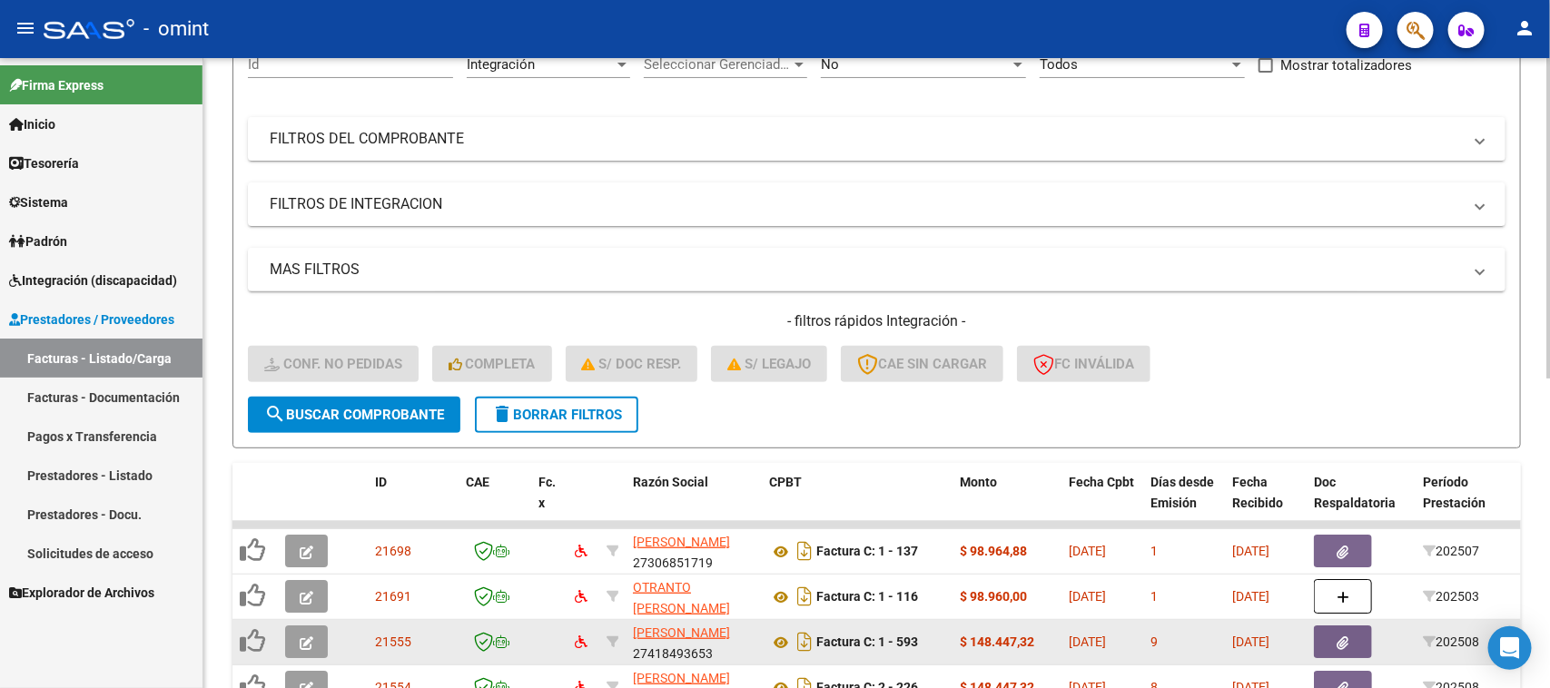
scroll to position [156, 0]
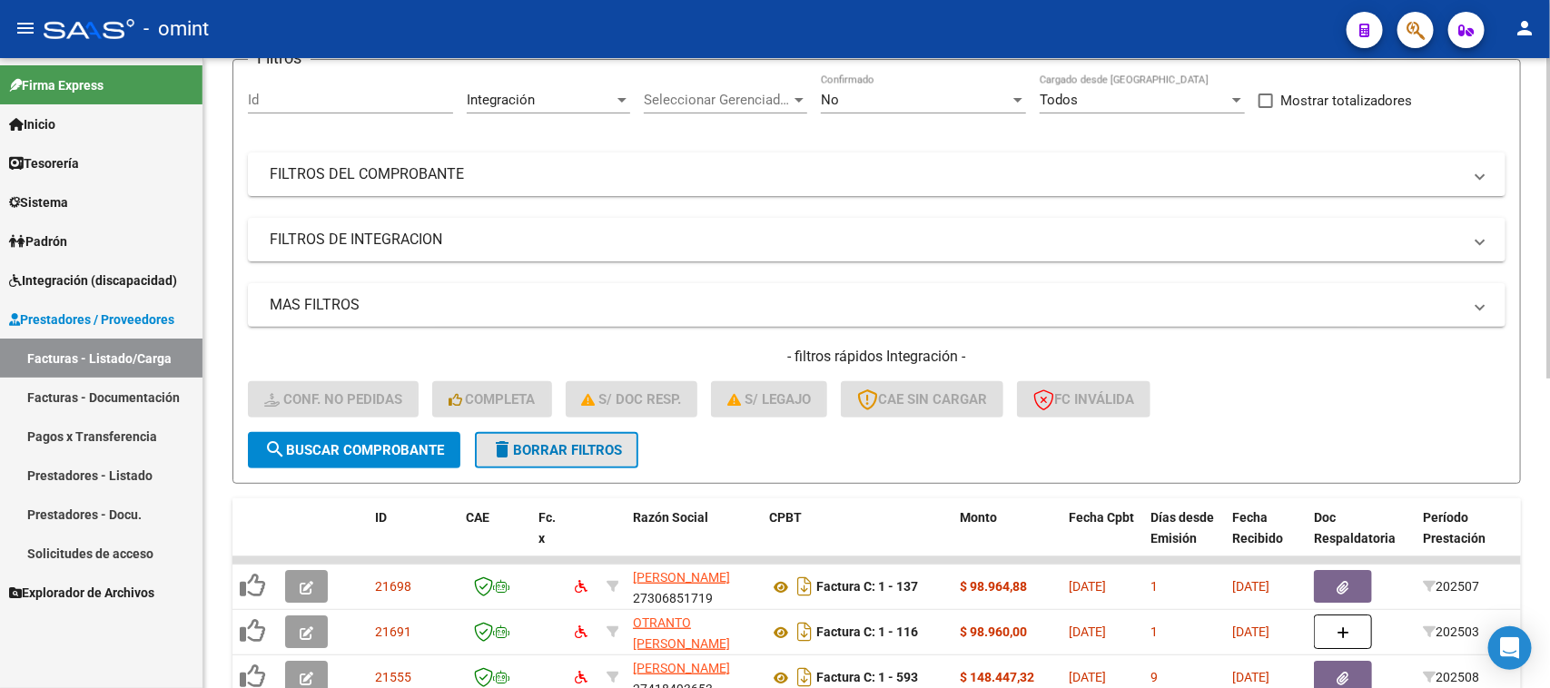
click at [602, 442] on span "delete Borrar Filtros" at bounding box center [556, 450] width 131 height 16
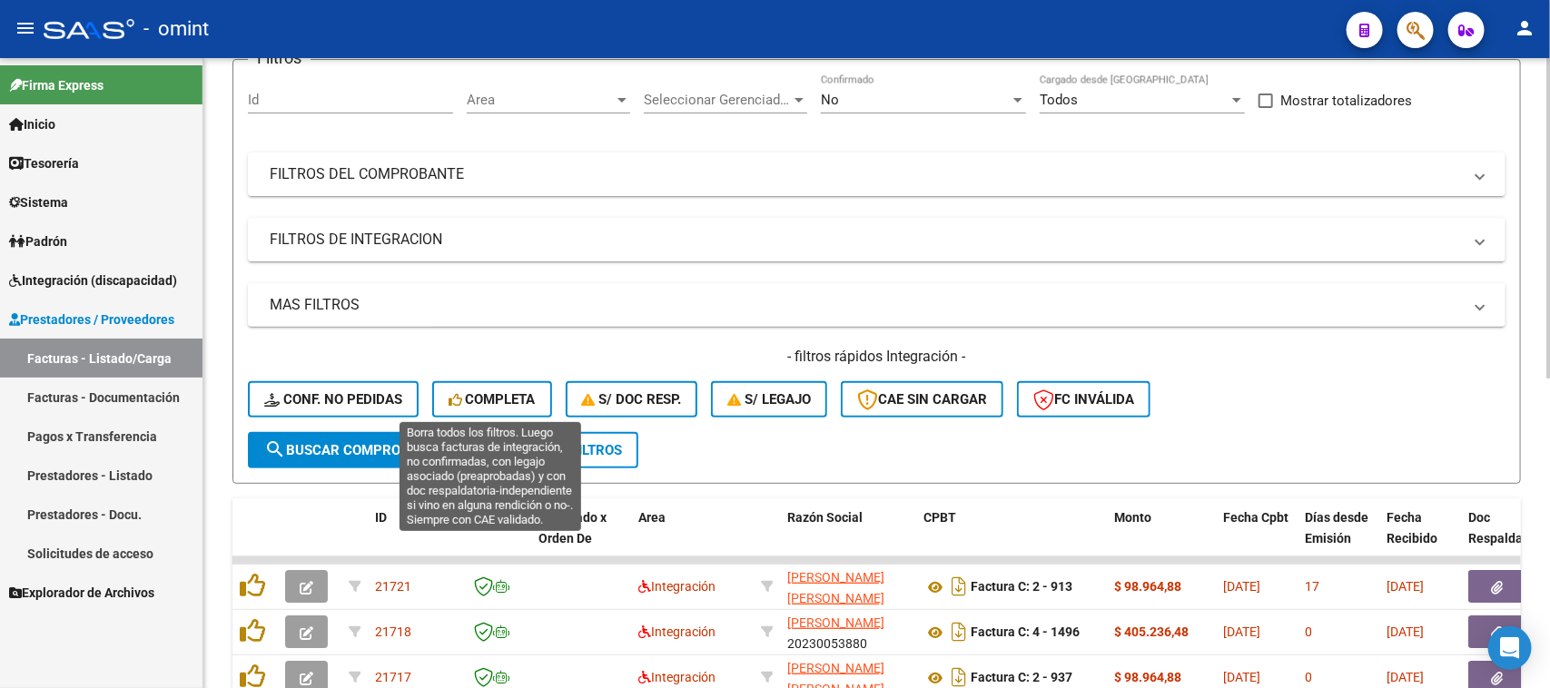
drag, startPoint x: 497, startPoint y: 397, endPoint x: 590, endPoint y: 380, distance: 95.1
click at [497, 396] on span "Completa" at bounding box center [492, 399] width 87 height 16
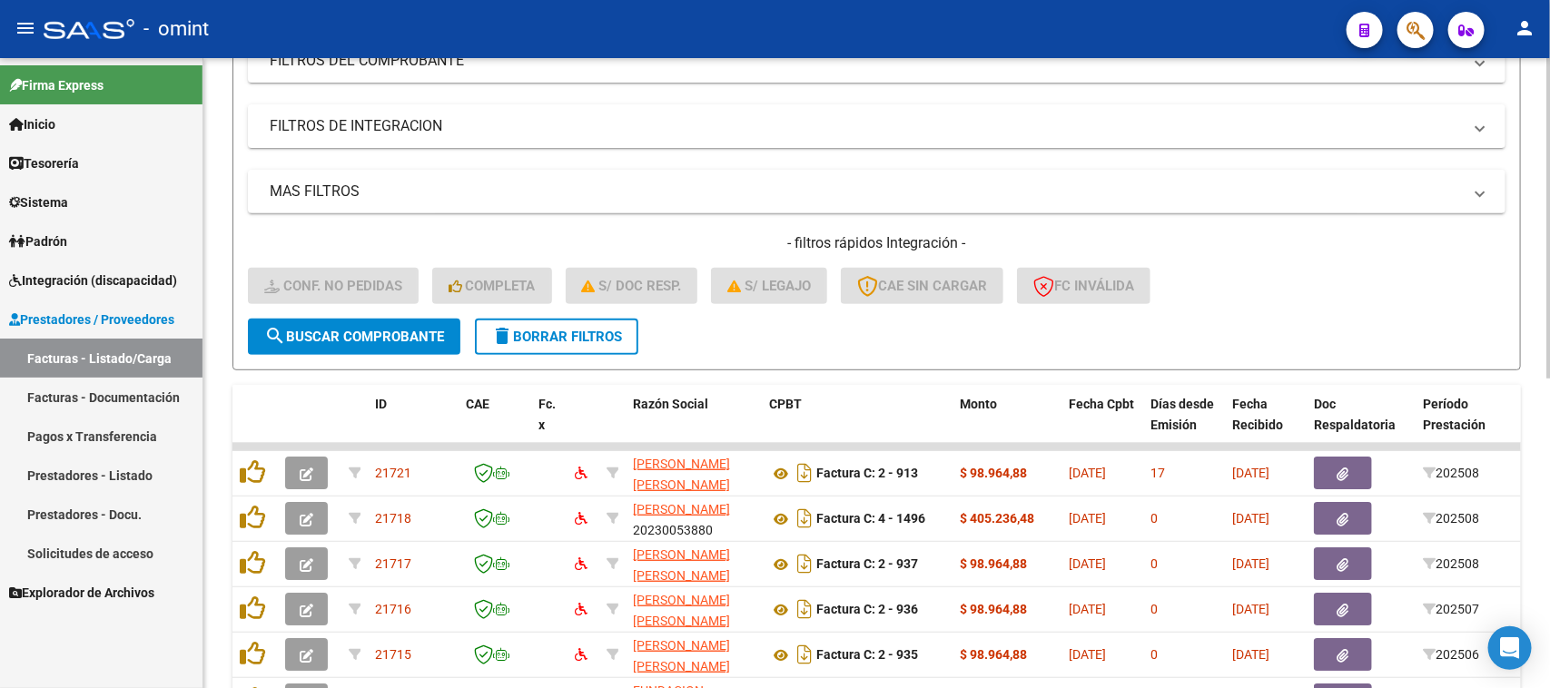
click at [572, 329] on span "delete Borrar Filtros" at bounding box center [556, 337] width 131 height 16
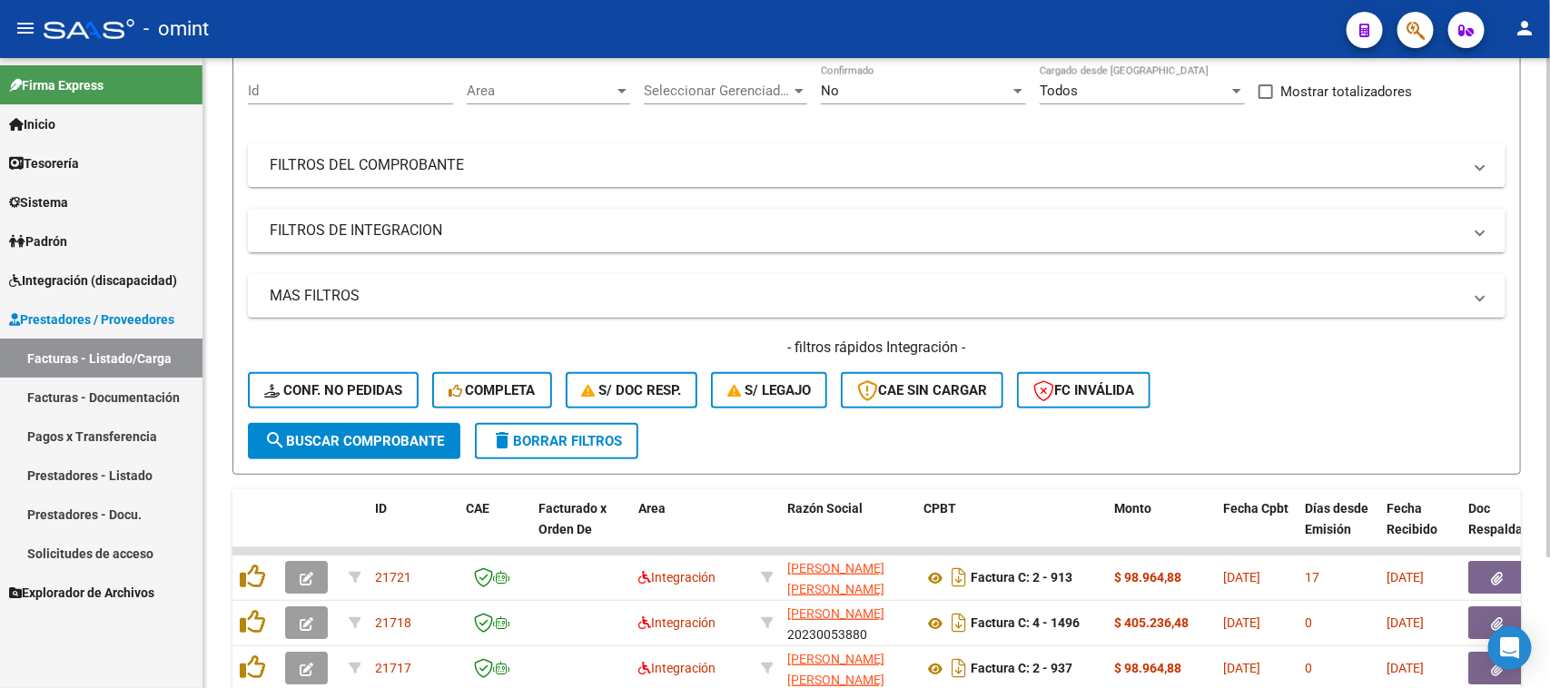
scroll to position [270, 0]
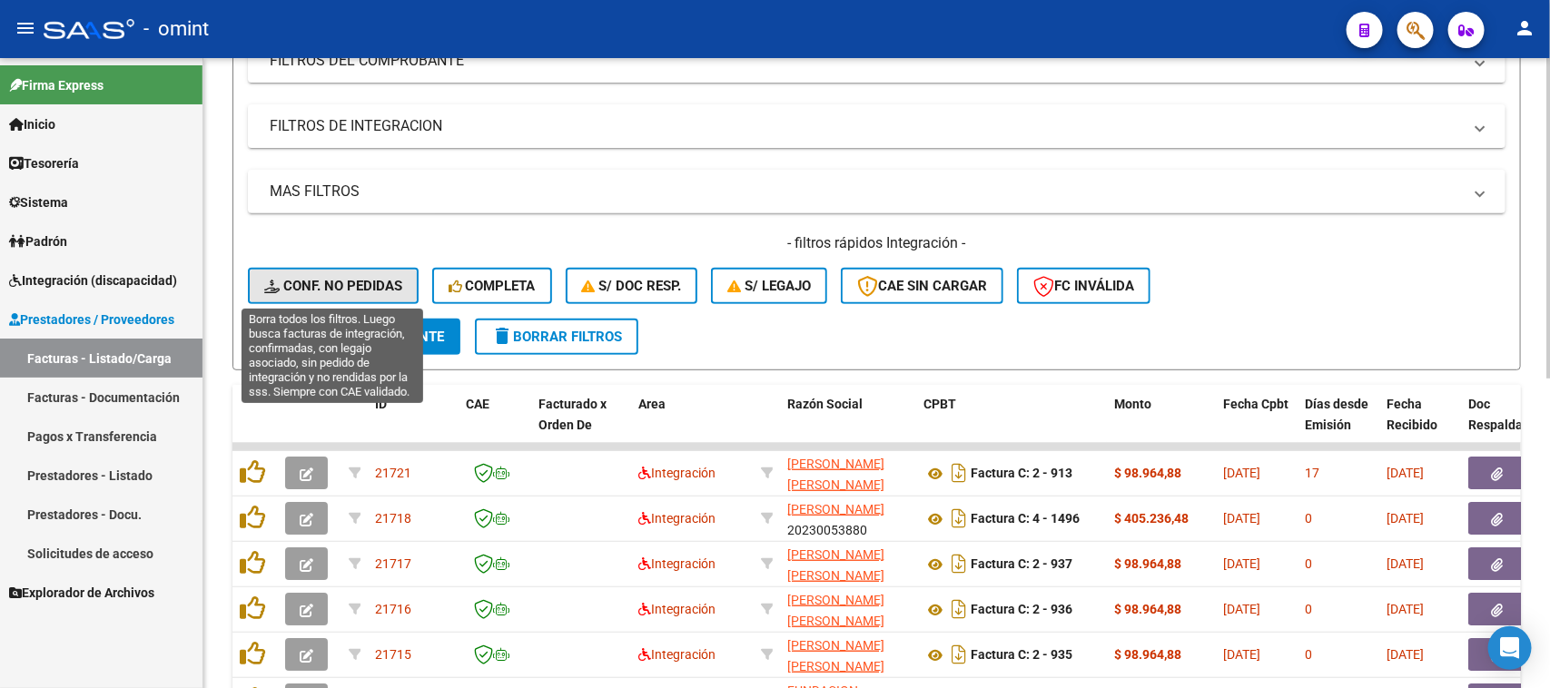
drag, startPoint x: 341, startPoint y: 277, endPoint x: 651, endPoint y: 379, distance: 326.9
click at [341, 278] on span "Conf. no pedidas" at bounding box center [333, 286] width 138 height 16
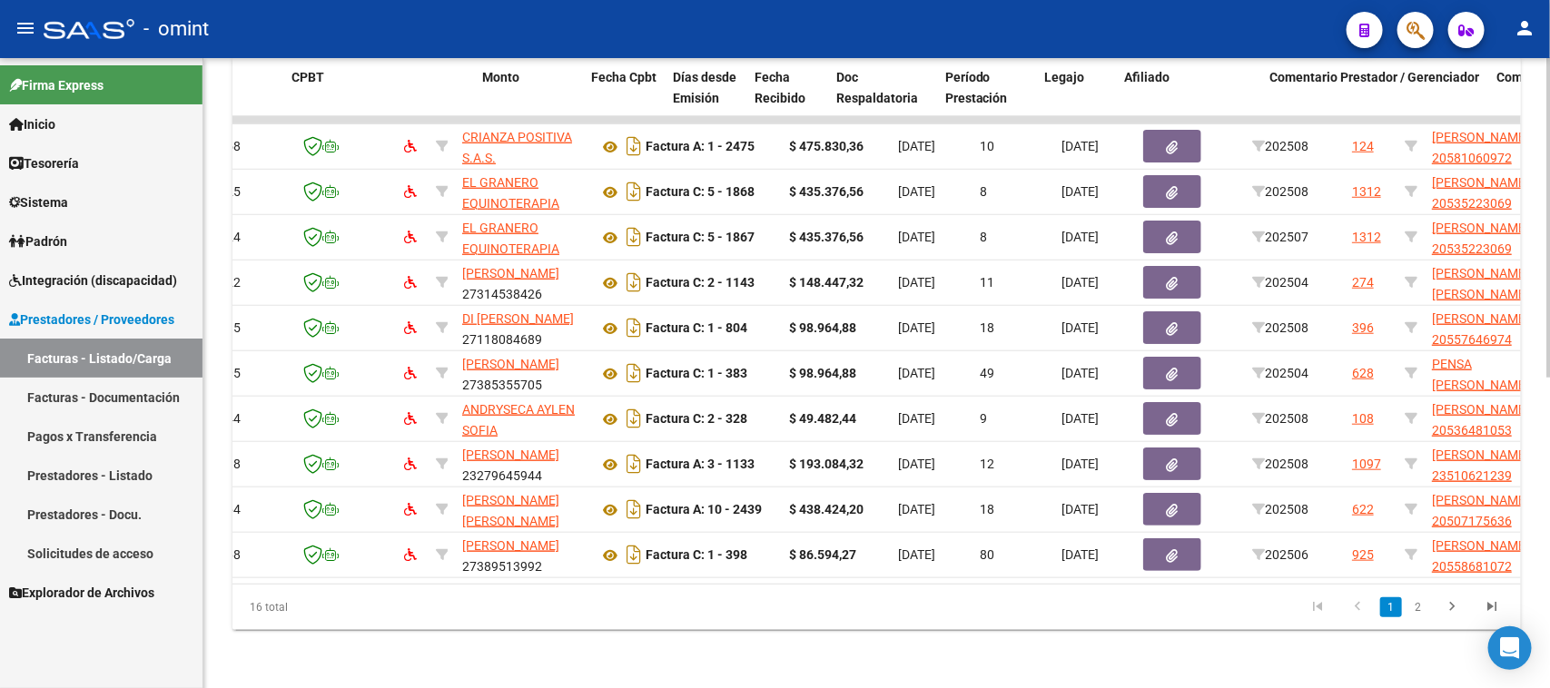
scroll to position [0, 0]
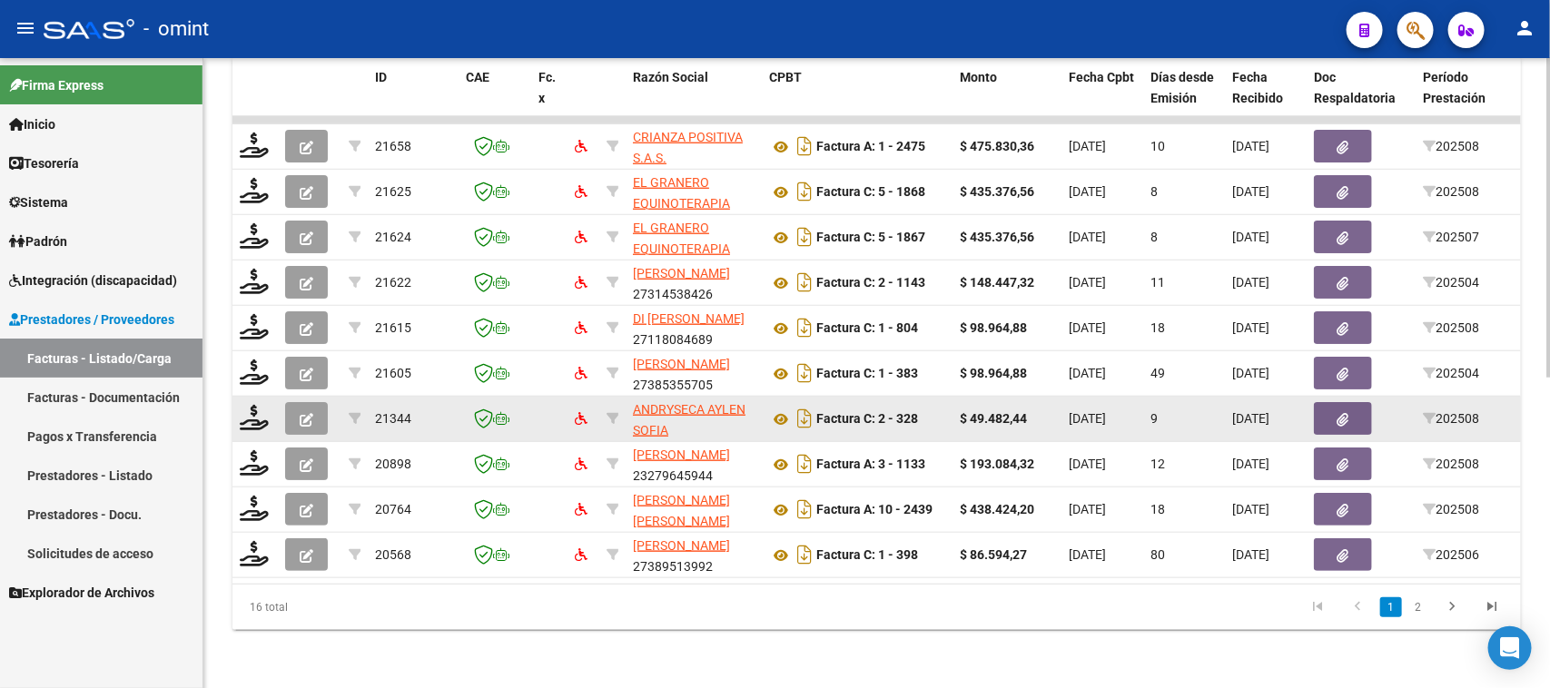
click at [315, 402] on button "button" at bounding box center [306, 418] width 43 height 33
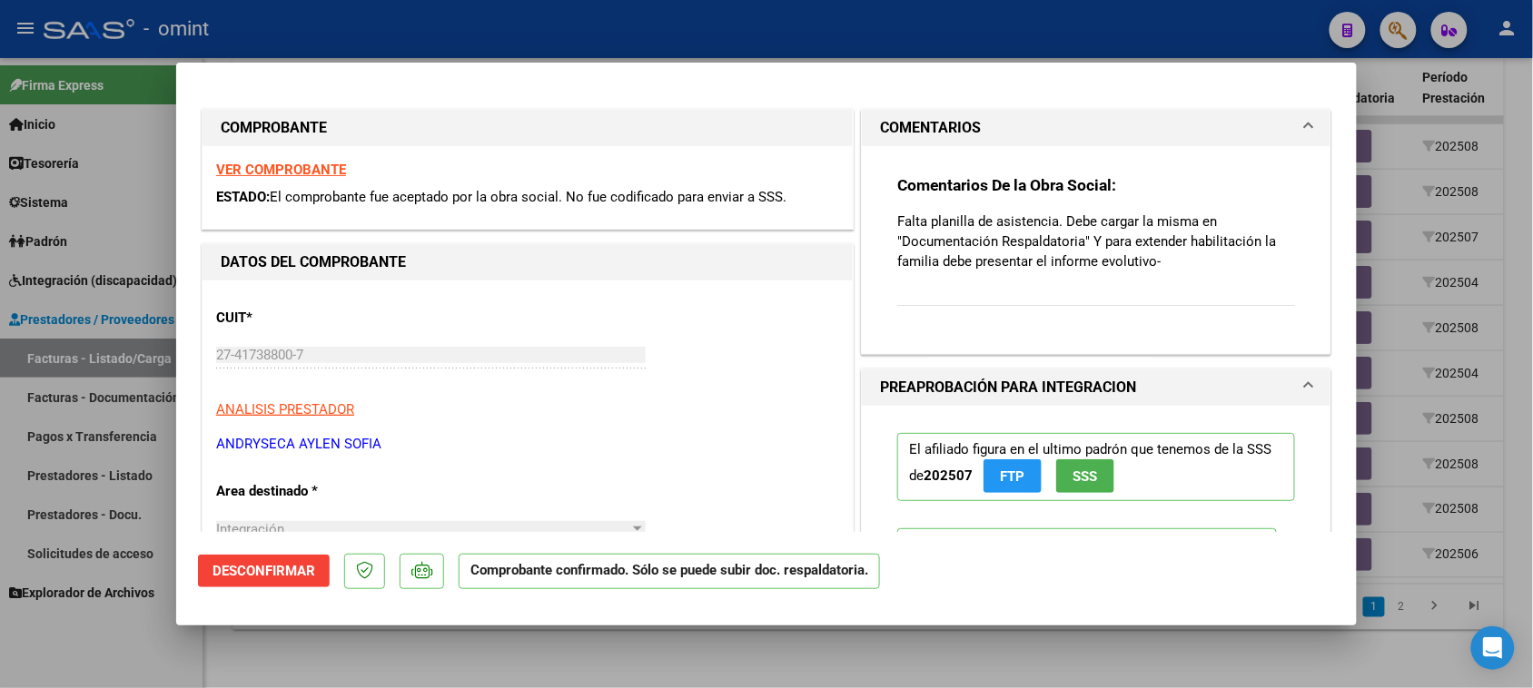
type input "$ 0,00"
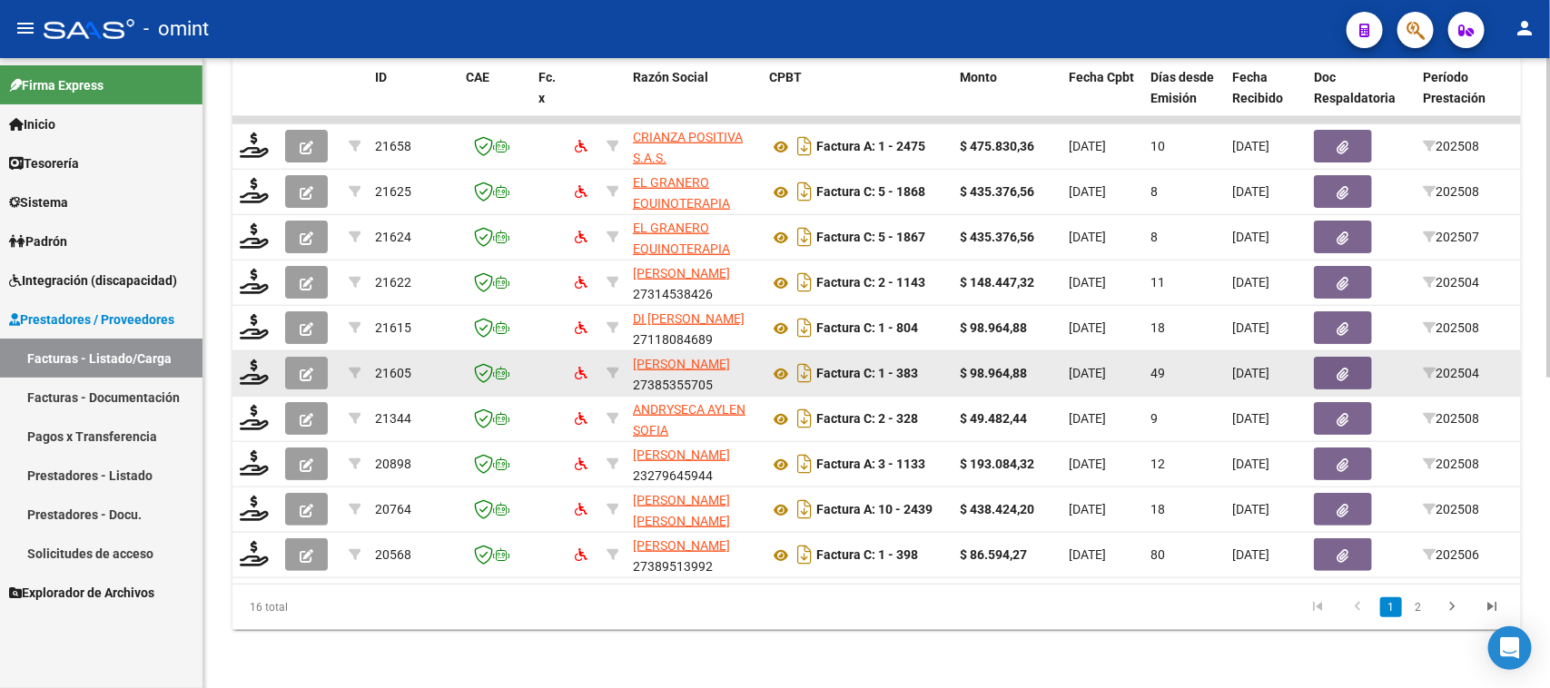
click at [322, 364] on button "button" at bounding box center [306, 373] width 43 height 33
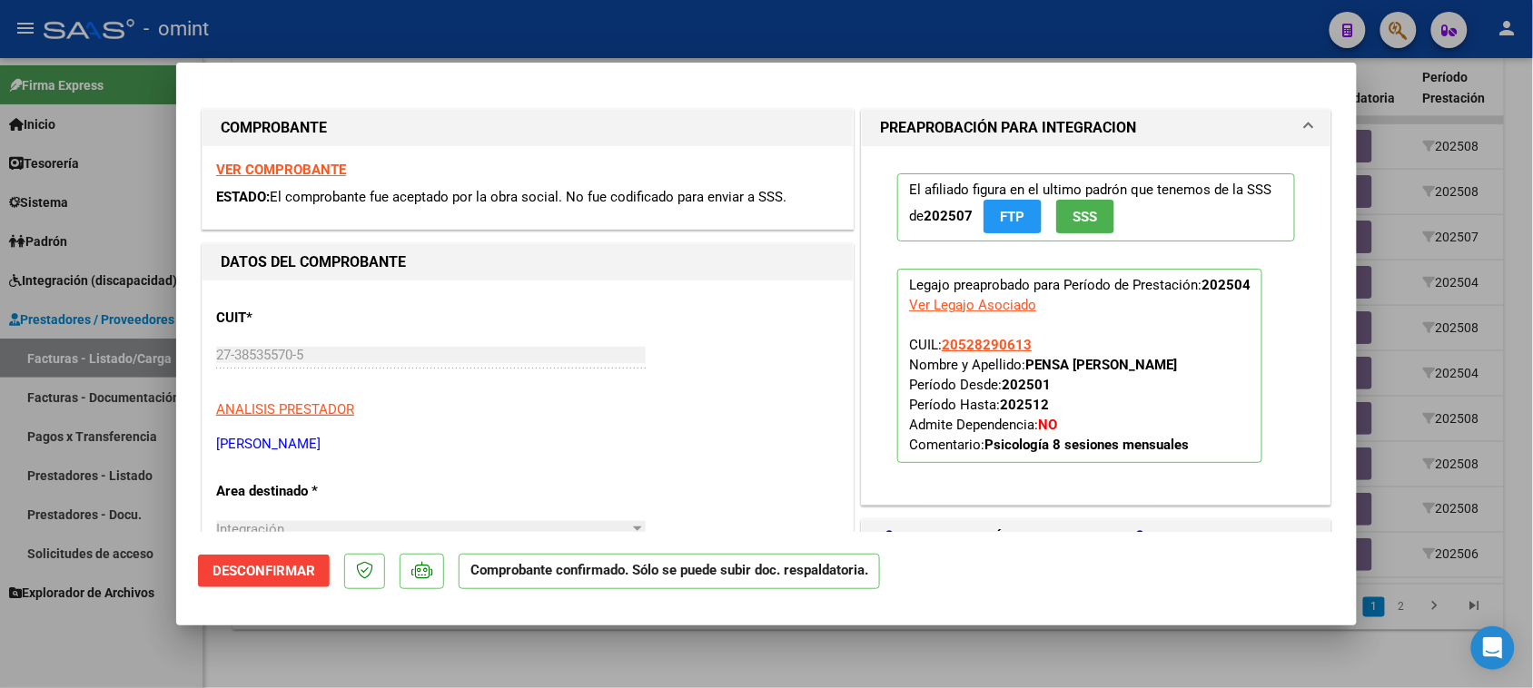
click at [323, 168] on strong "VER COMPROBANTE" at bounding box center [281, 170] width 130 height 16
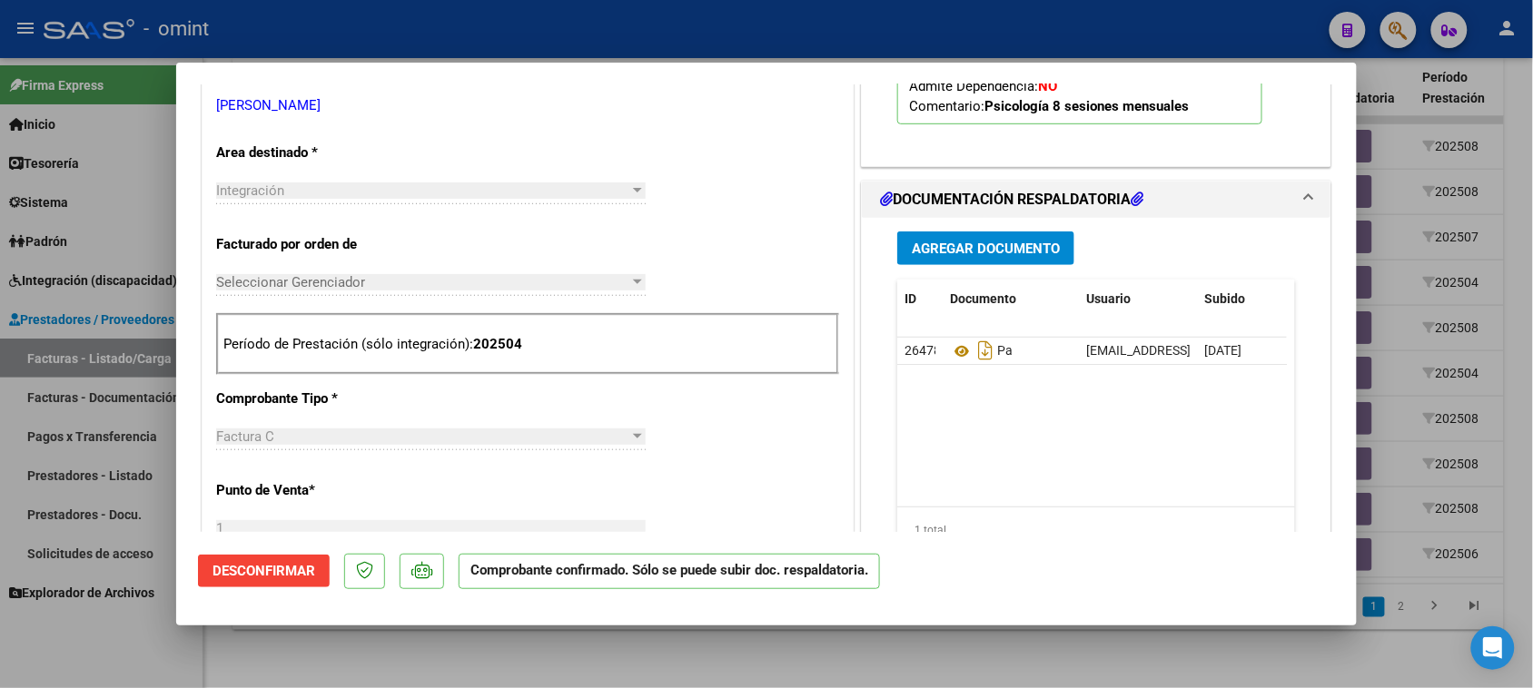
scroll to position [341, 0]
type input "$ 0,00"
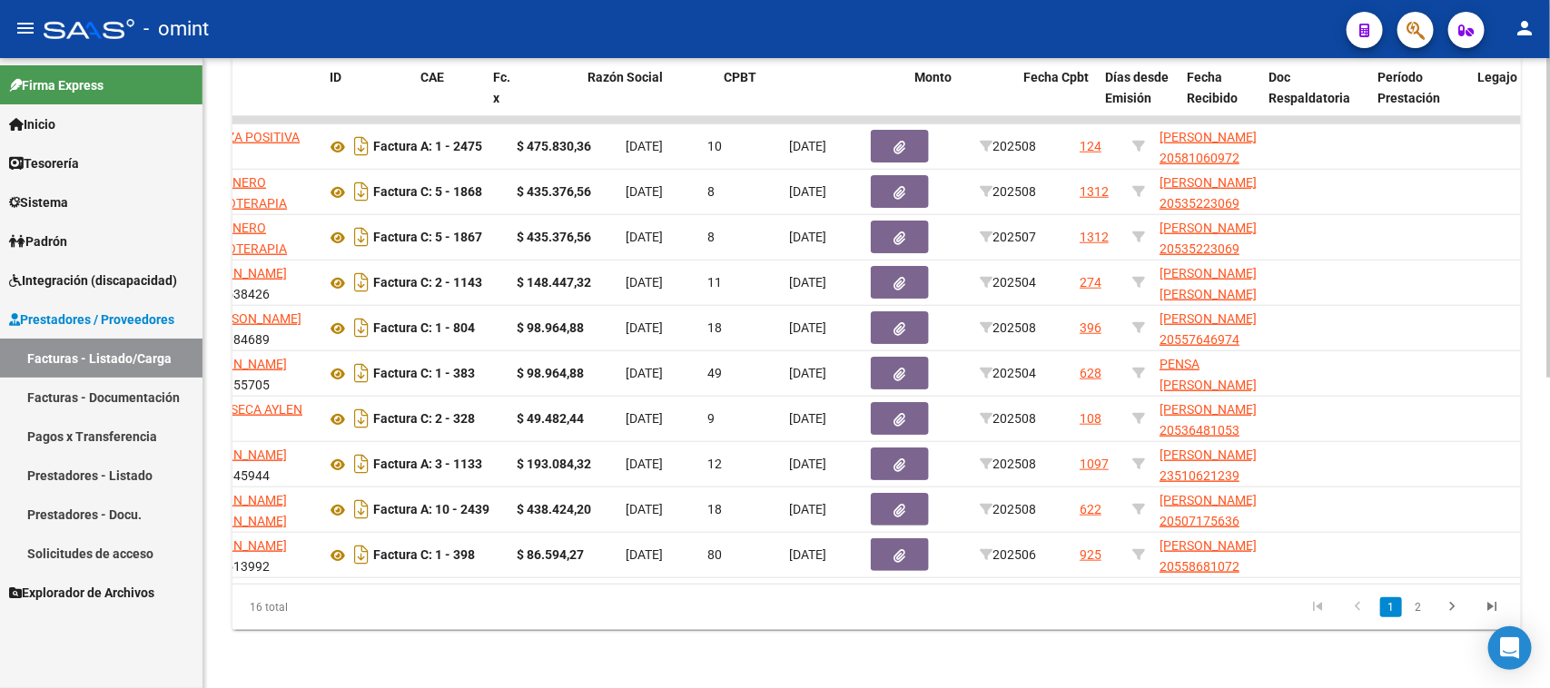
scroll to position [0, 0]
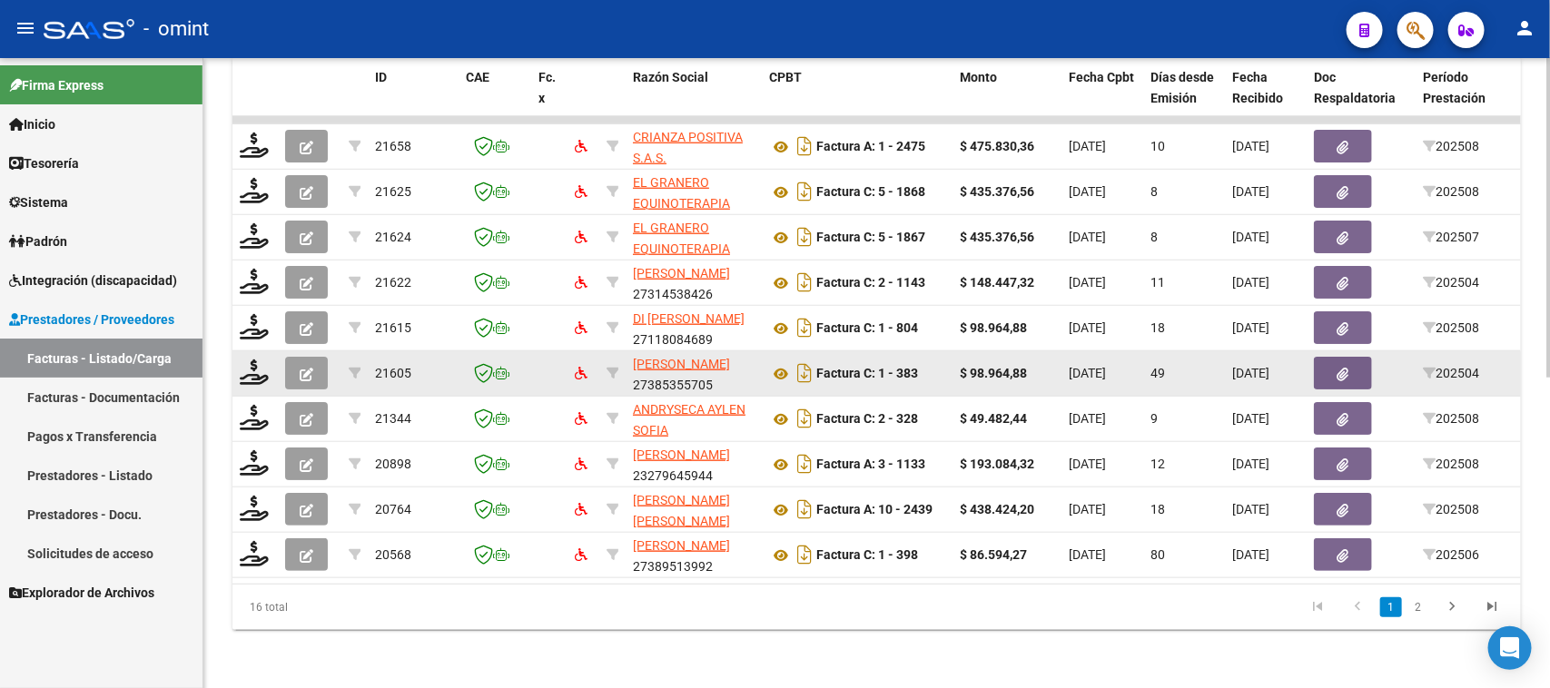
click at [375, 366] on span "21605" at bounding box center [393, 373] width 36 height 15
click at [386, 366] on span "21605" at bounding box center [393, 373] width 36 height 15
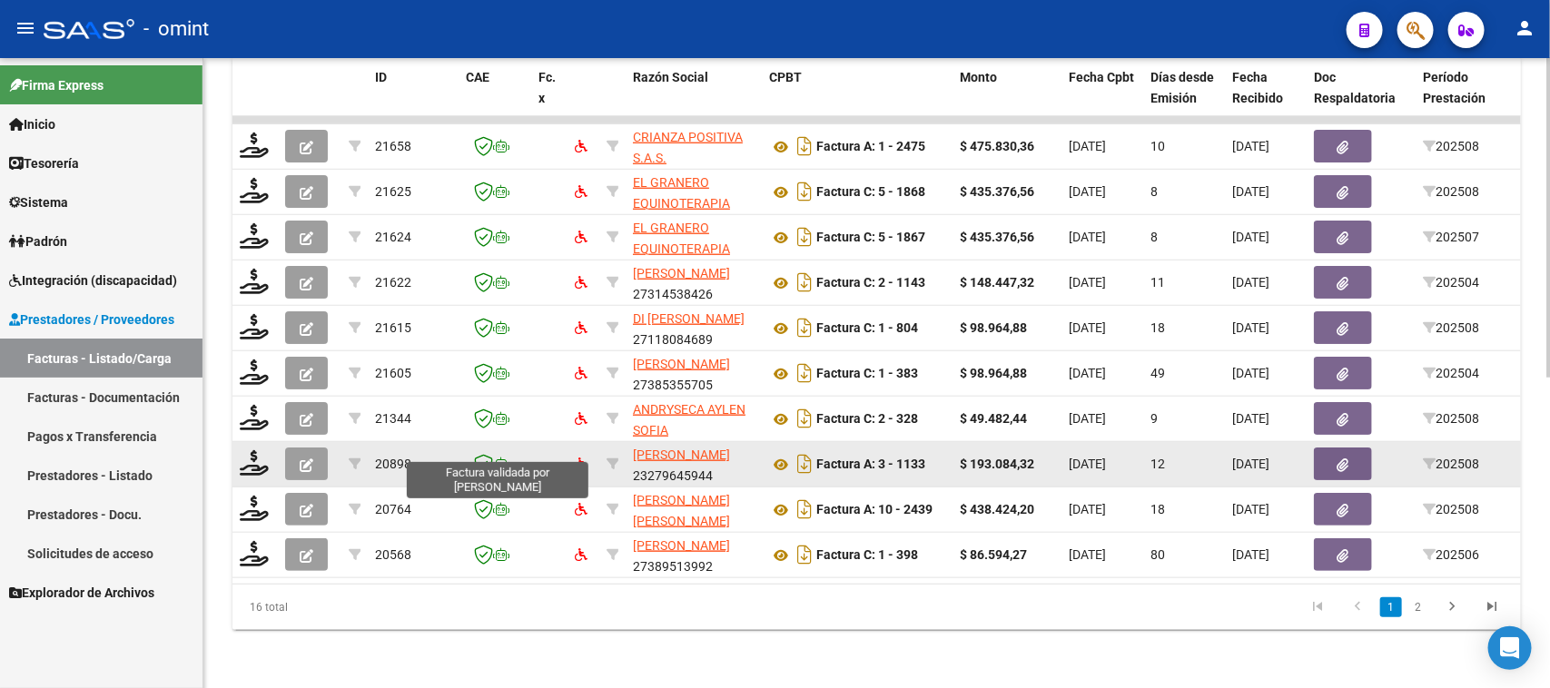
copy span "21605"
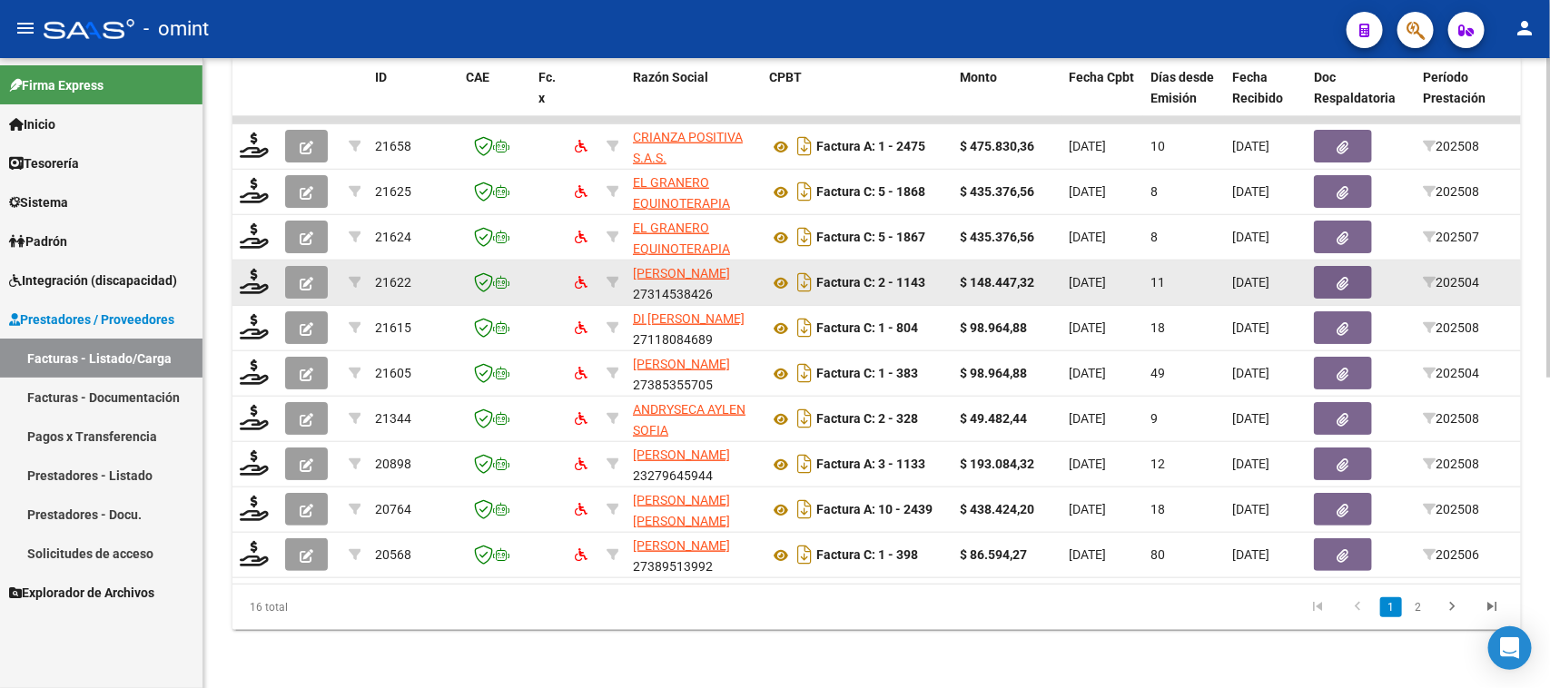
copy span "21605"
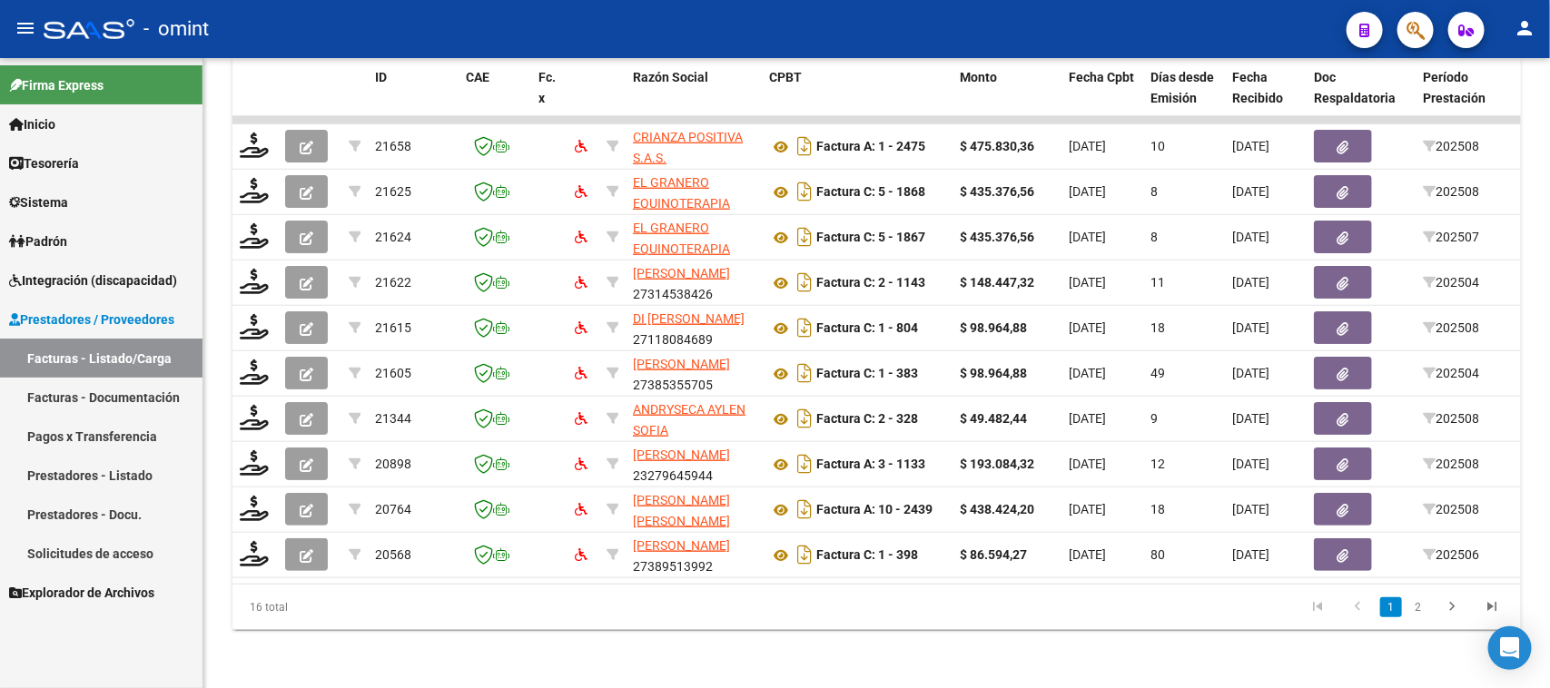
click at [137, 286] on span "Integración (discapacidad)" at bounding box center [93, 281] width 168 height 20
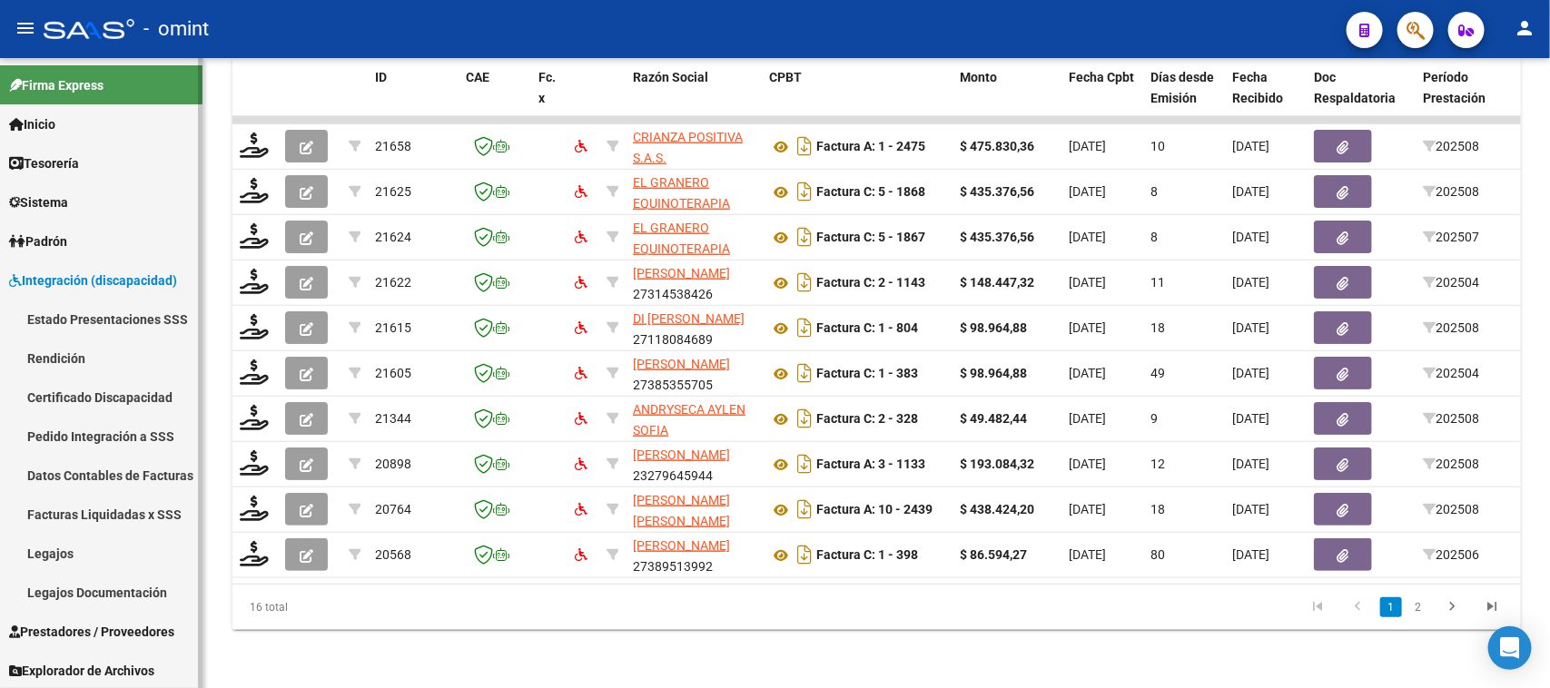
click at [97, 511] on link "Facturas Liquidadas x SSS" at bounding box center [101, 514] width 203 height 39
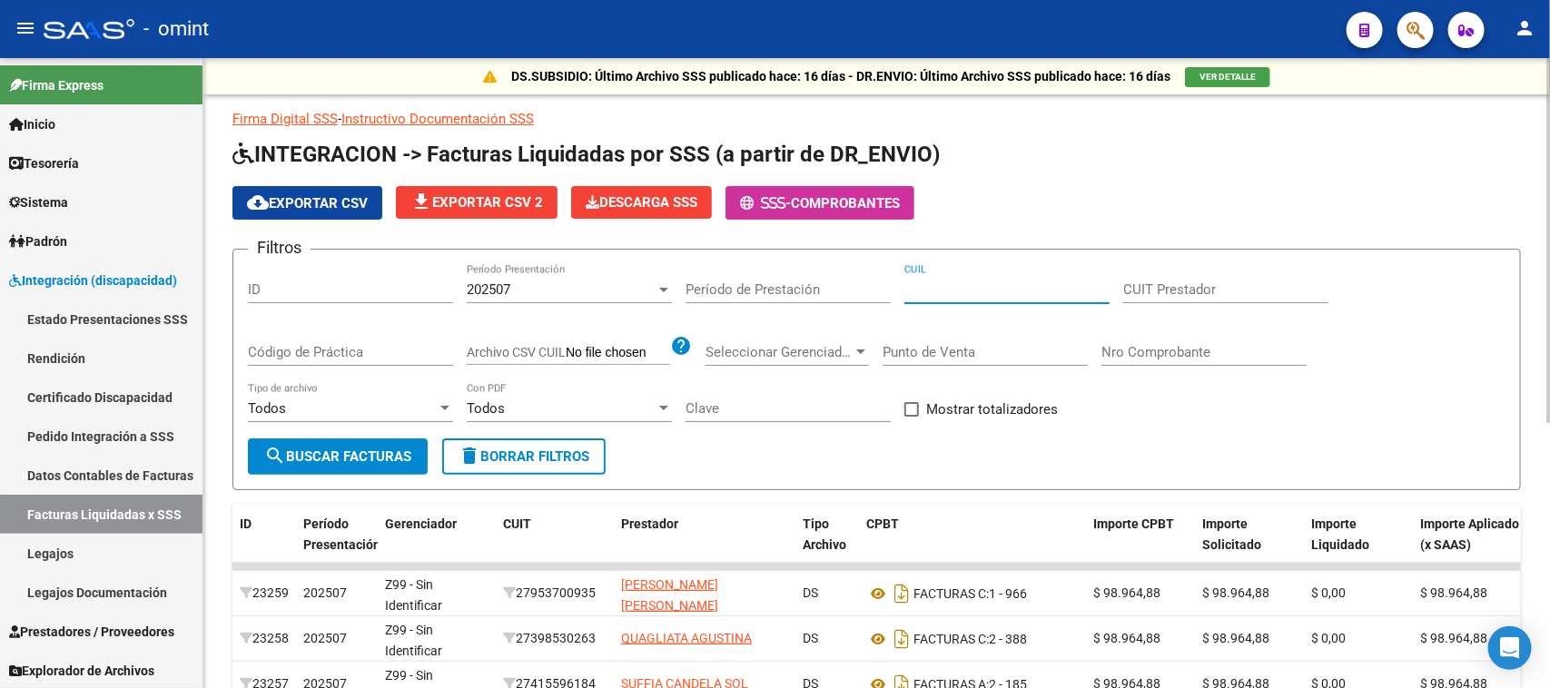
drag, startPoint x: 960, startPoint y: 280, endPoint x: 949, endPoint y: 287, distance: 13.1
click at [959, 282] on input "CUIL" at bounding box center [1007, 290] width 205 height 16
paste input "20-56047126-3"
click at [536, 283] on div "202507" at bounding box center [561, 290] width 189 height 16
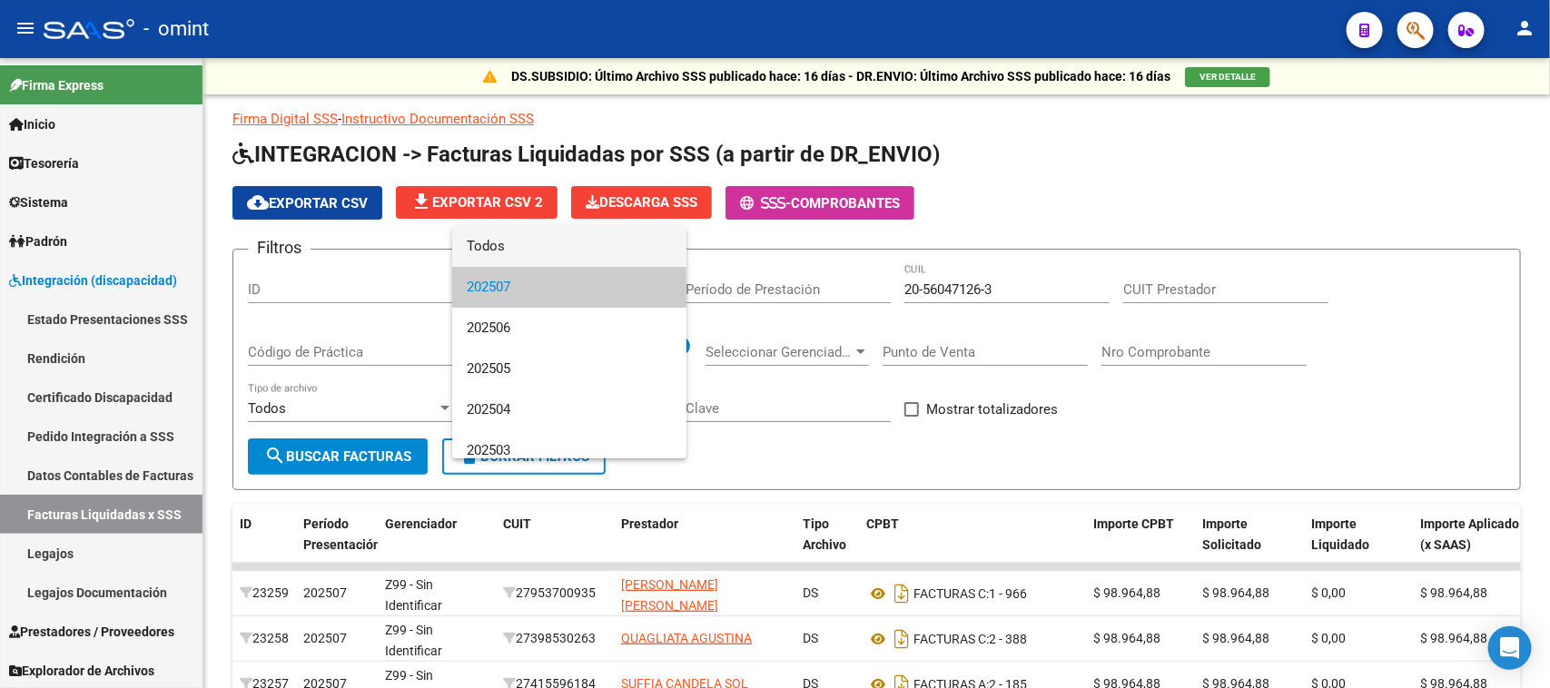
click at [529, 241] on span "Todos" at bounding box center [569, 246] width 205 height 41
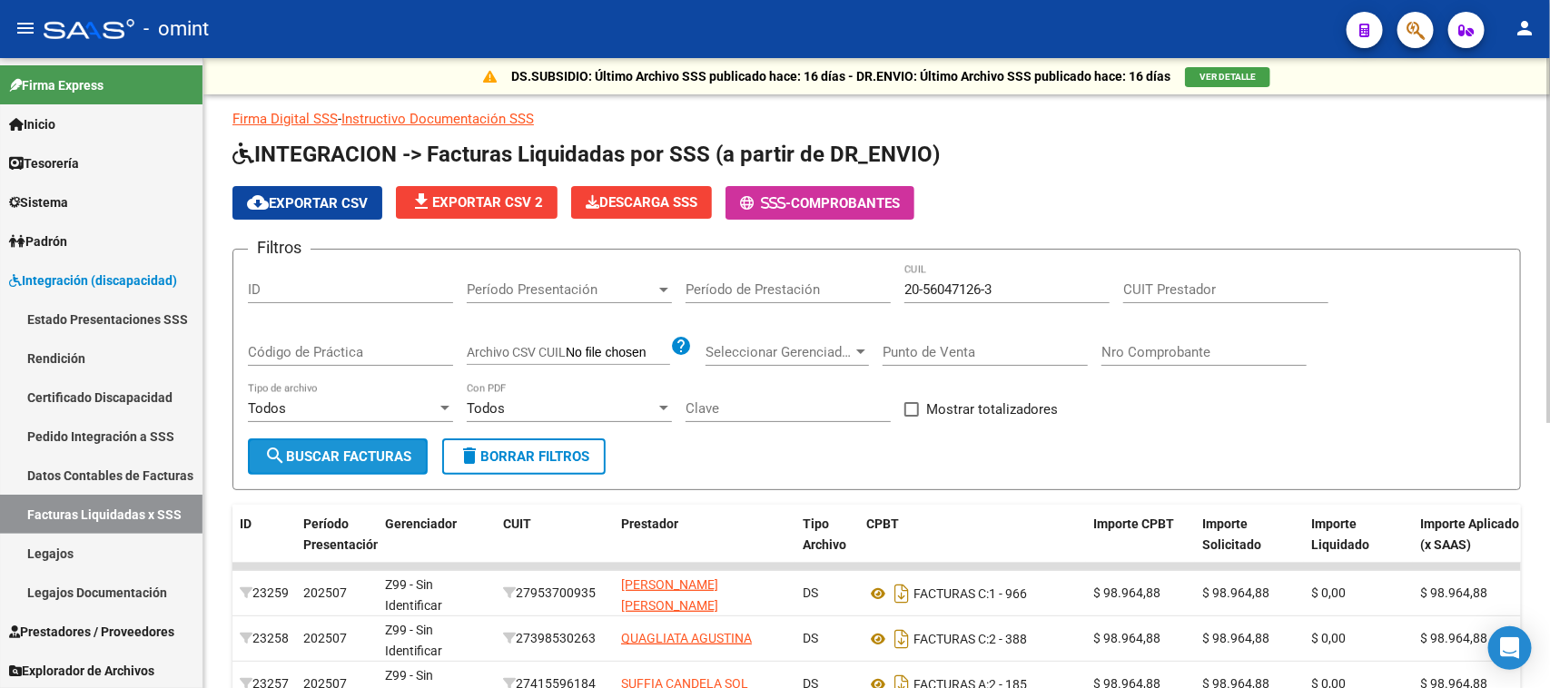
click at [388, 449] on span "search Buscar Facturas" at bounding box center [337, 457] width 147 height 16
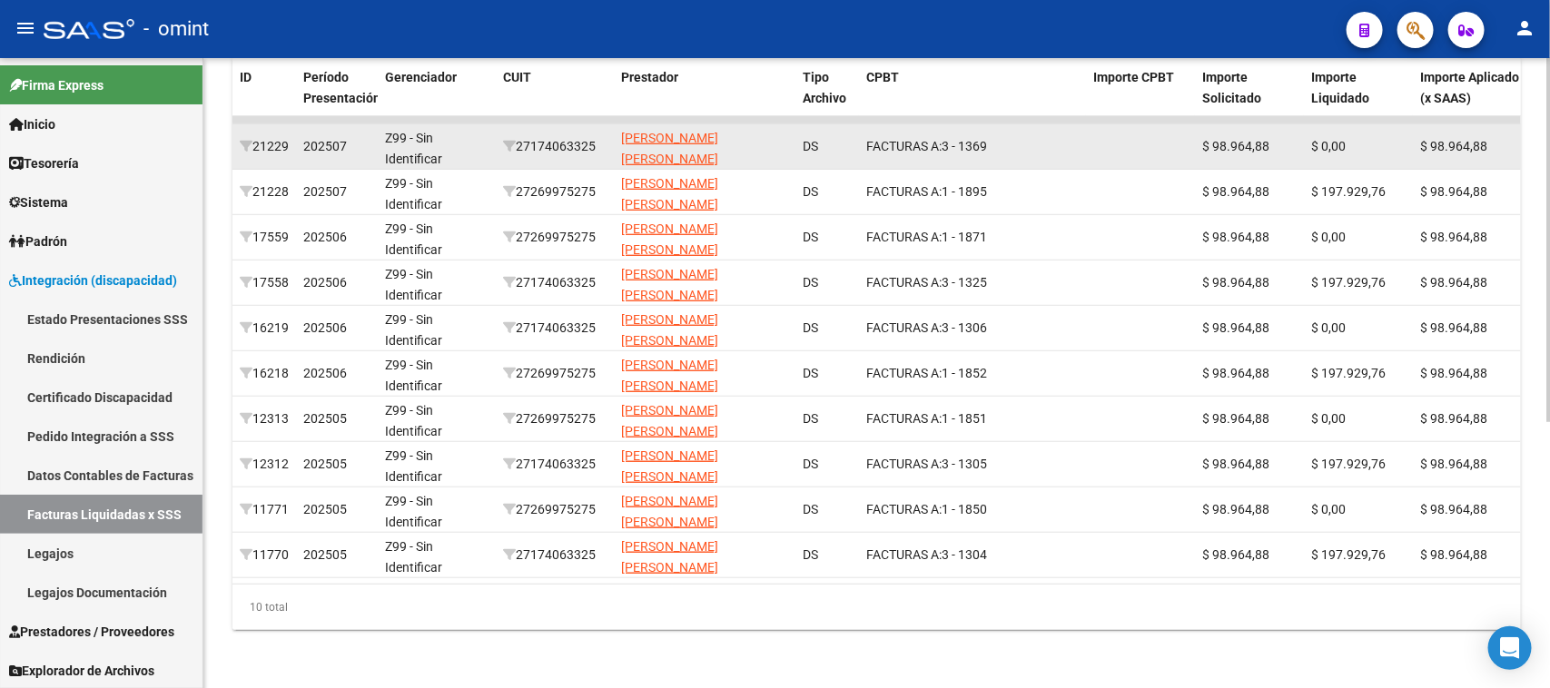
drag, startPoint x: 796, startPoint y: 141, endPoint x: 692, endPoint y: 148, distance: 103.8
click at [692, 148] on div "21229 202507 Z99 - Sin Identificar 27174063325 [PERSON_NAME] [PERSON_NAME] DS F…" at bounding box center [1255, 146] width 2044 height 45
click at [564, 138] on div "27174063325" at bounding box center [555, 146] width 104 height 21
copy div "27174063325"
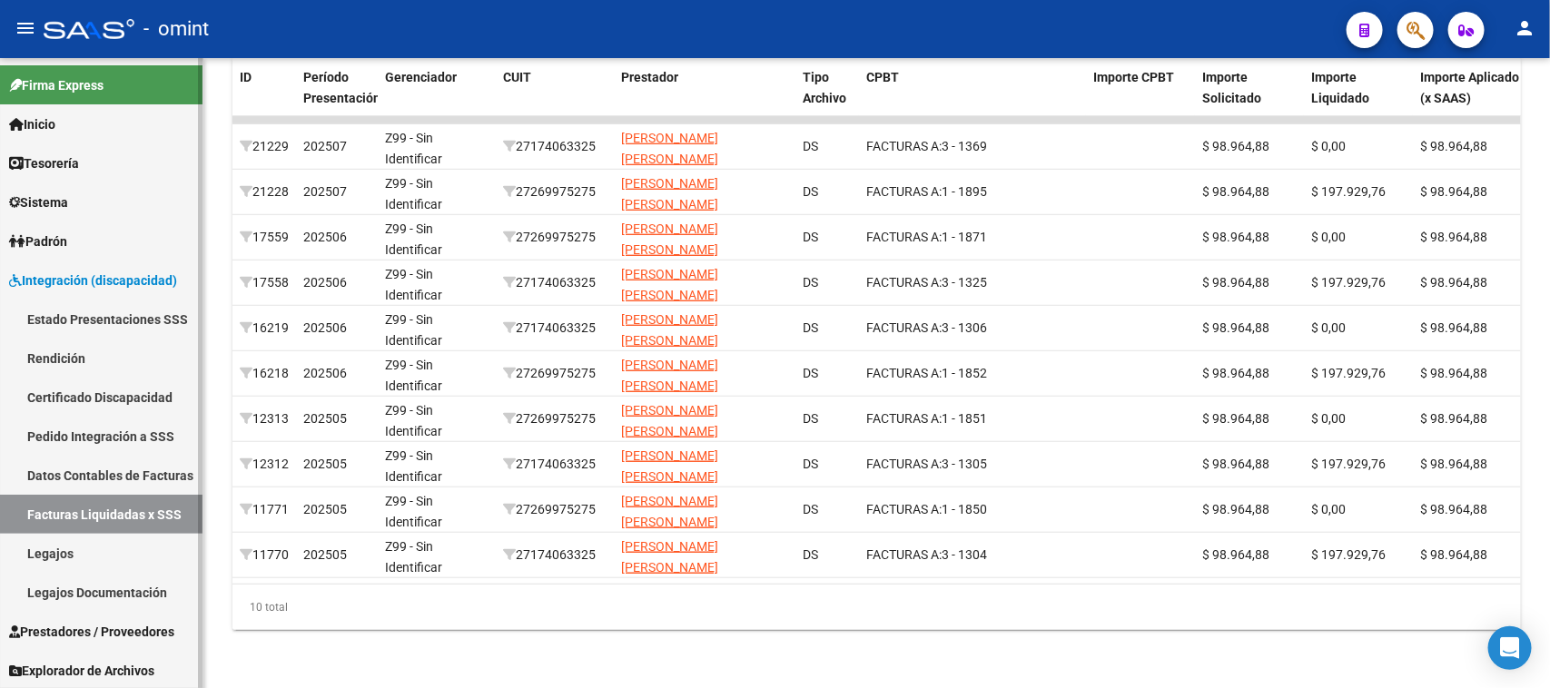
click at [59, 523] on link "Facturas Liquidadas x SSS" at bounding box center [101, 514] width 203 height 39
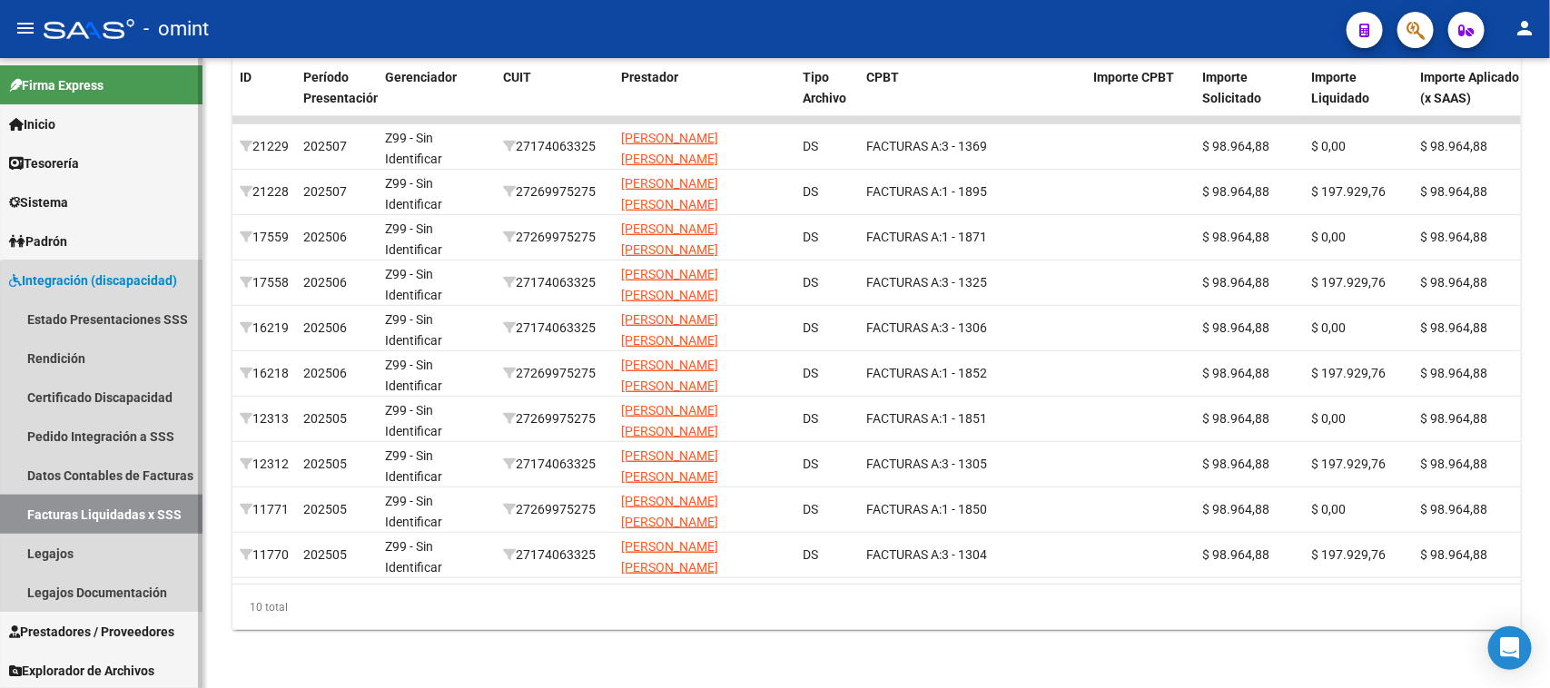
click at [130, 516] on link "Facturas Liquidadas x SSS" at bounding box center [101, 514] width 203 height 39
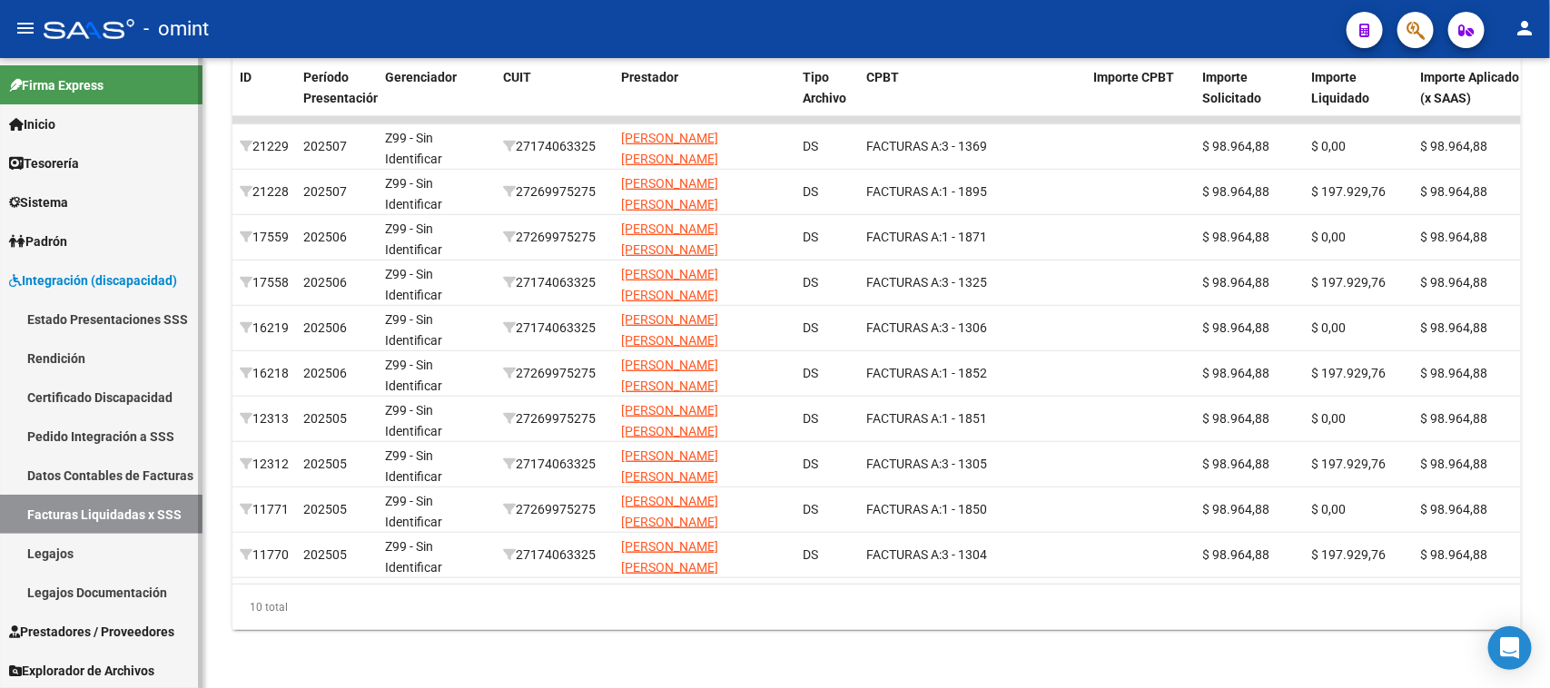
click at [118, 501] on link "Facturas Liquidadas x SSS" at bounding box center [101, 514] width 203 height 39
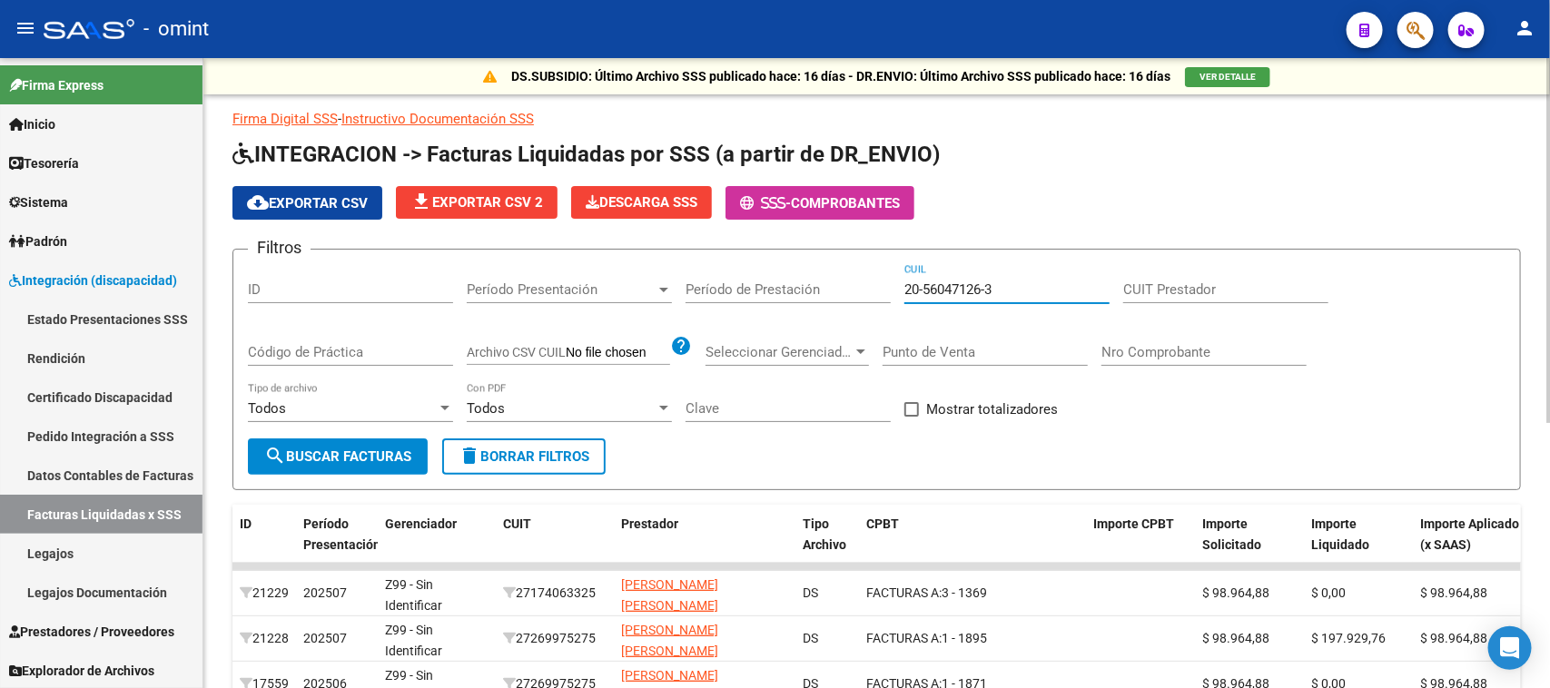
drag, startPoint x: 1040, startPoint y: 286, endPoint x: 518, endPoint y: 297, distance: 522.4
click at [520, 297] on div "Filtros ID Período Presentación Período Presentación Período de Prestación 20-5…" at bounding box center [877, 351] width 1258 height 174
paste input "5577048-1"
type input "20-55577048-1"
click at [395, 459] on span "search Buscar Facturas" at bounding box center [337, 457] width 147 height 16
